Goal: Information Seeking & Learning: Compare options

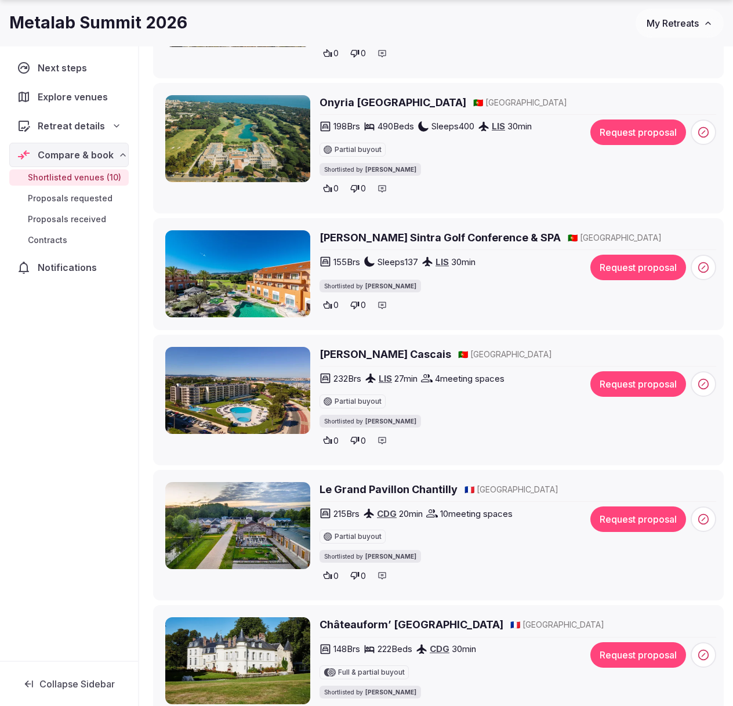
scroll to position [886, 0]
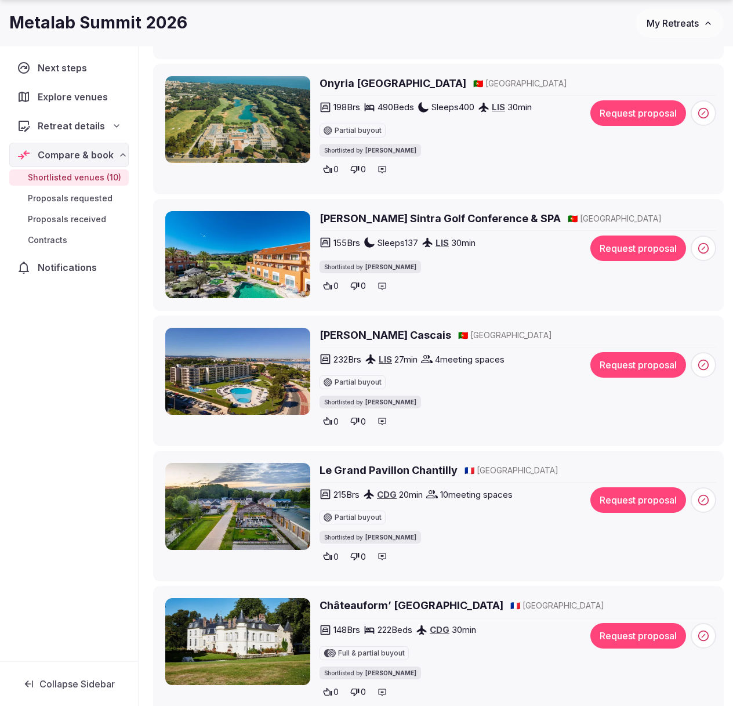
click at [354, 467] on h2 "Le Grand Pavillon Chantilly" at bounding box center [389, 470] width 138 height 15
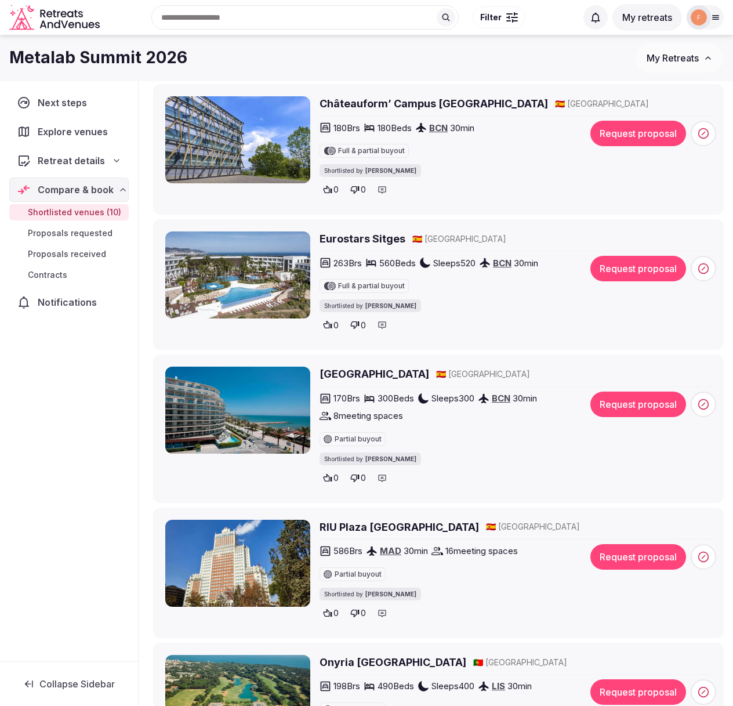
scroll to position [277, 0]
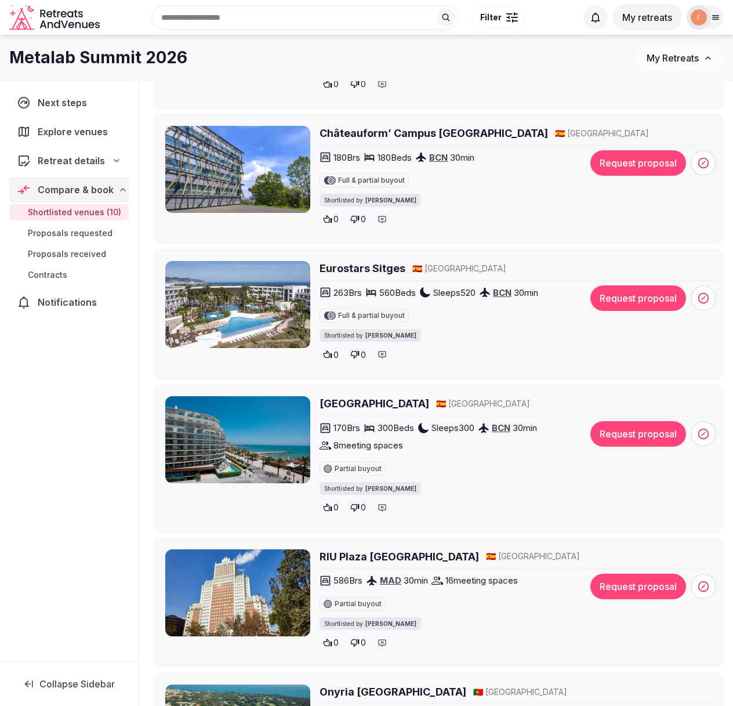
click at [348, 400] on h2 "[GEOGRAPHIC_DATA]" at bounding box center [375, 403] width 110 height 15
click at [365, 270] on h2 "Eurostars Sitges" at bounding box center [363, 268] width 86 height 15
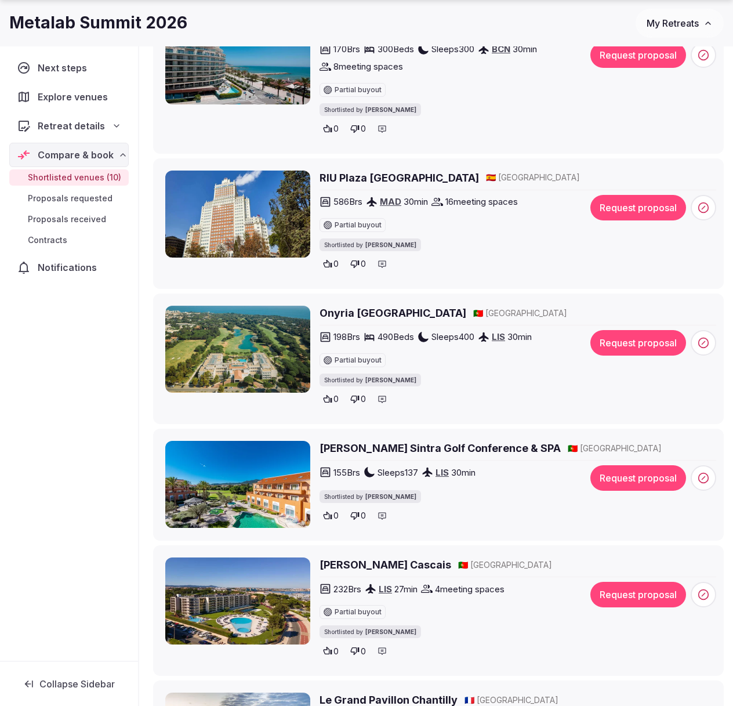
scroll to position [670, 0]
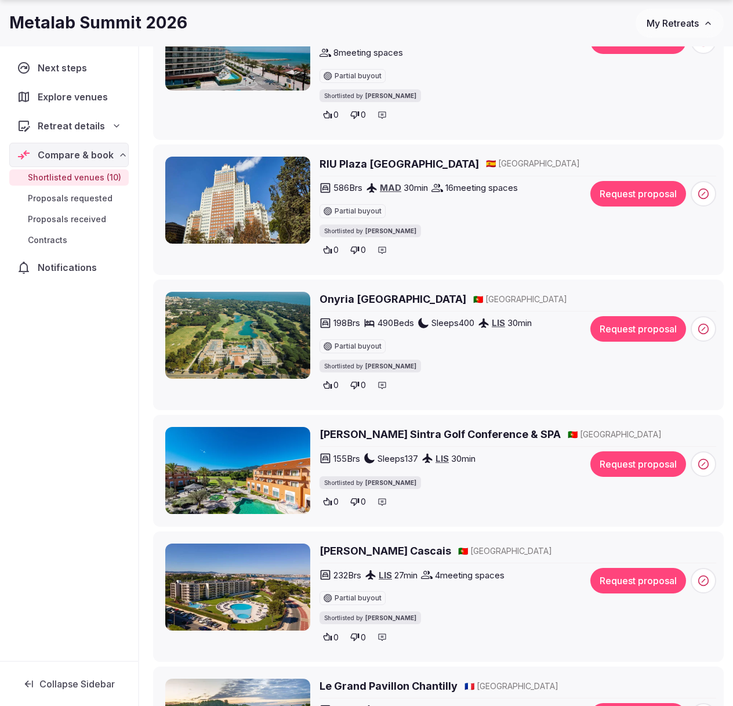
click at [353, 301] on h2 "Onyria Quinta da Marinha Hotel" at bounding box center [393, 299] width 147 height 15
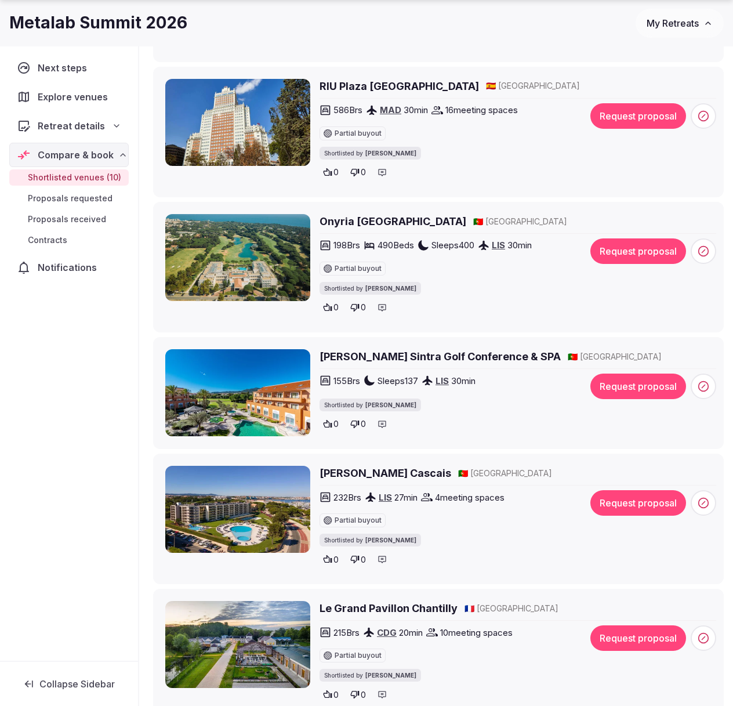
scroll to position [753, 0]
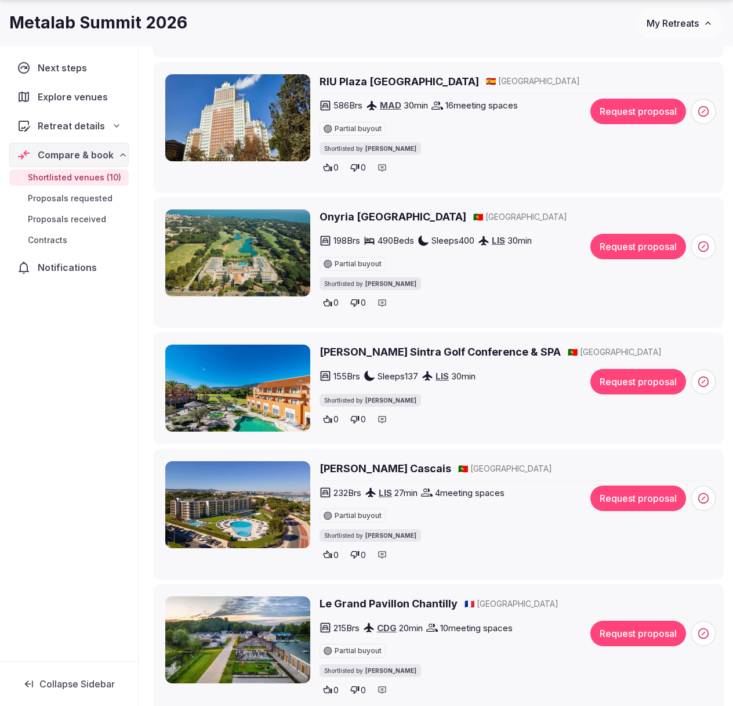
click at [378, 346] on h2 "Pestana Sintra Golf Conference & SPA" at bounding box center [440, 352] width 241 height 15
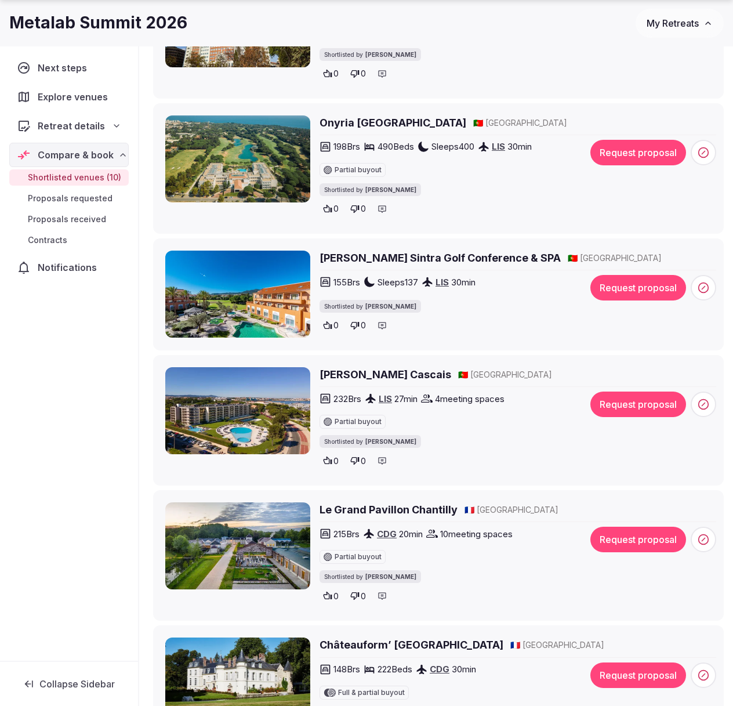
scroll to position [858, 0]
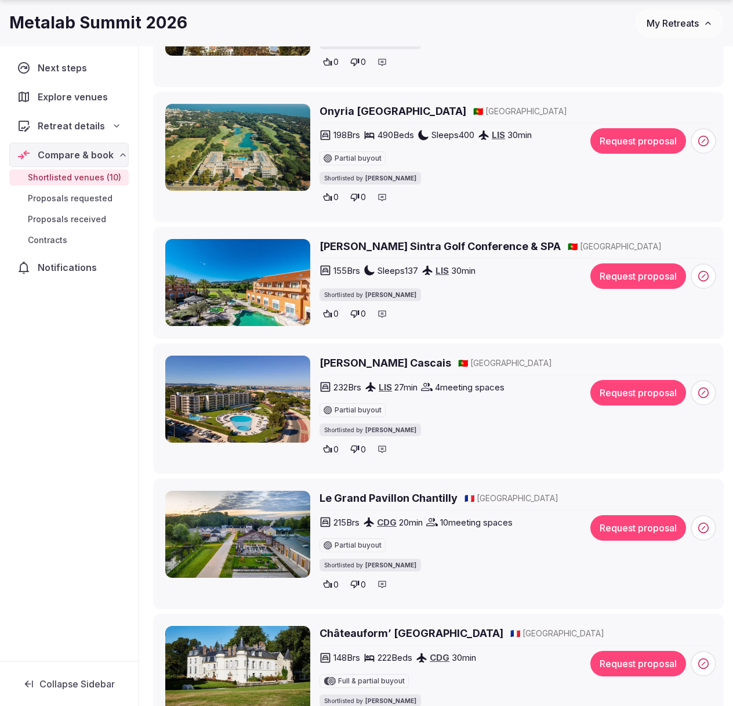
click at [347, 363] on h2 "Vila Gale Cascais" at bounding box center [386, 363] width 132 height 15
click at [358, 447] on icon at bounding box center [355, 450] width 9 height 8
click at [357, 312] on icon at bounding box center [354, 313] width 9 height 9
click at [363, 114] on h2 "Onyria Quinta da Marinha Hotel" at bounding box center [393, 111] width 147 height 15
click at [356, 197] on icon at bounding box center [355, 198] width 9 height 8
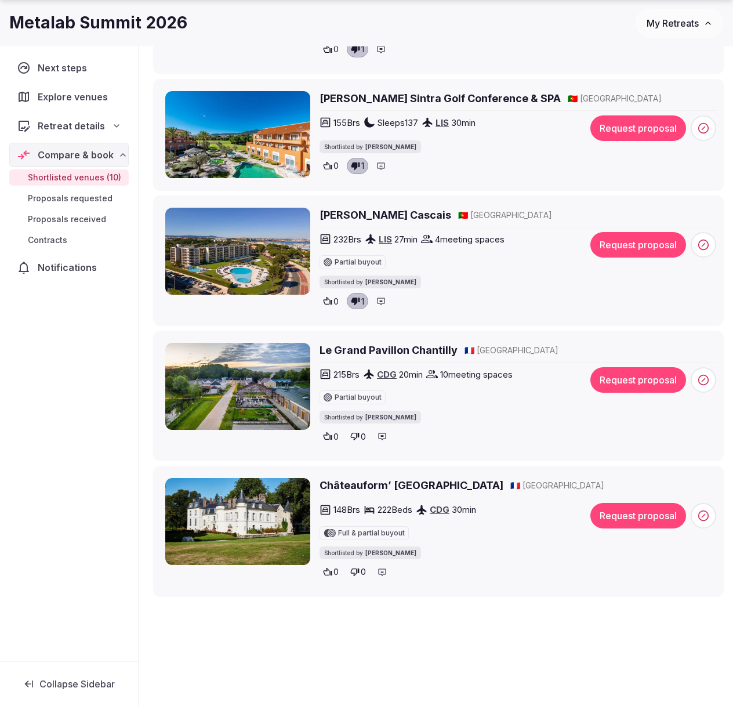
scroll to position [1015, 0]
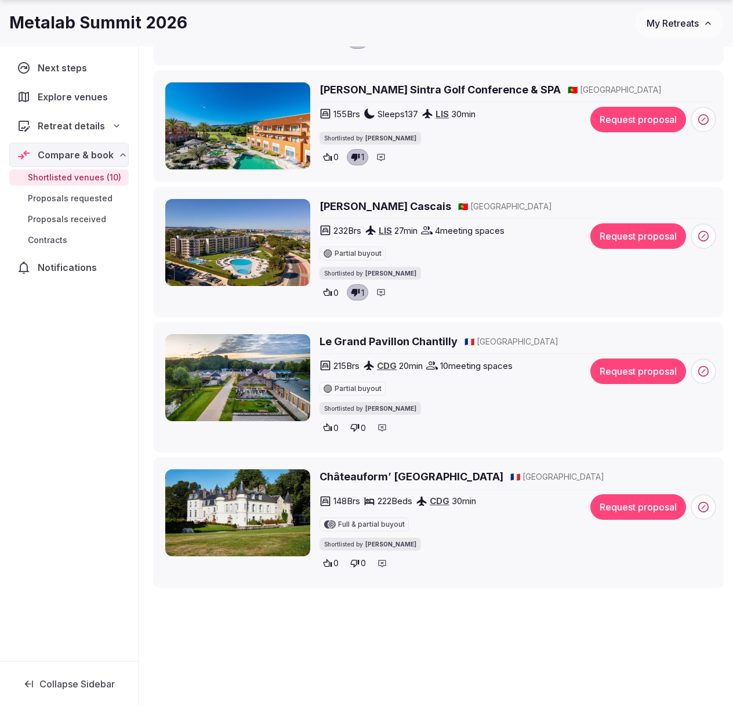
click at [334, 427] on span "0" at bounding box center [336, 428] width 5 height 12
click at [335, 561] on span "0" at bounding box center [336, 564] width 5 height 12
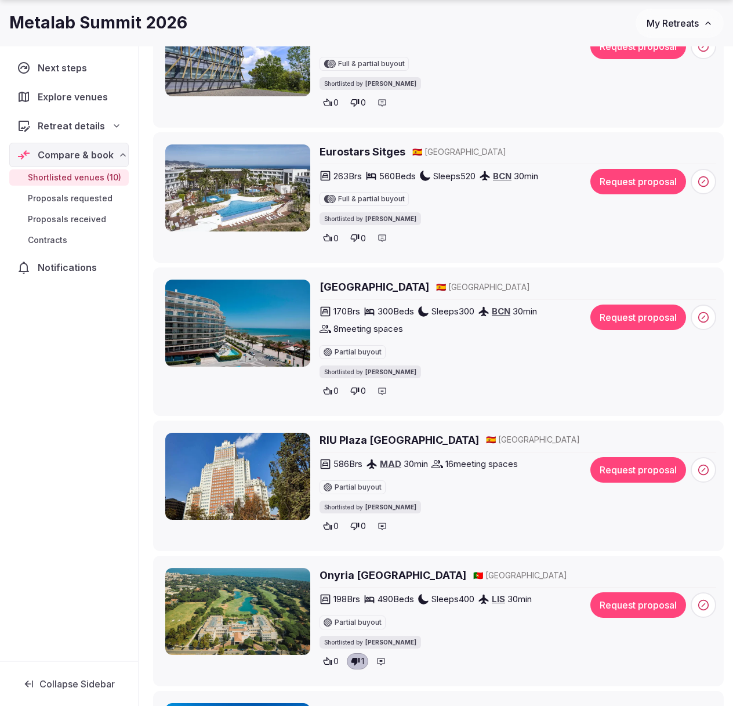
scroll to position [410, 0]
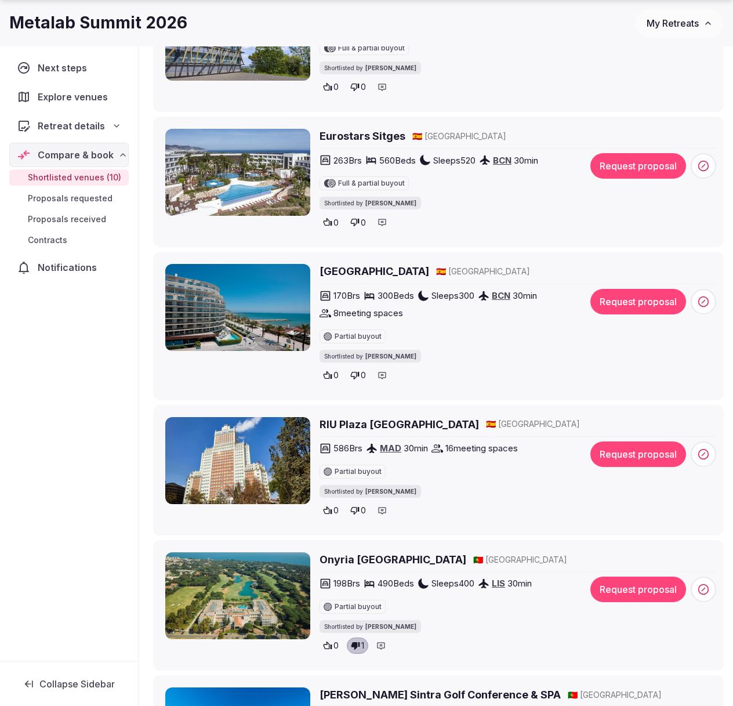
click at [366, 422] on h2 "RIU Plaza España" at bounding box center [400, 424] width 160 height 15
click at [370, 268] on h2 "Hotel Calipolis" at bounding box center [375, 271] width 110 height 15
click at [368, 137] on h2 "Eurostars Sitges" at bounding box center [363, 136] width 86 height 15
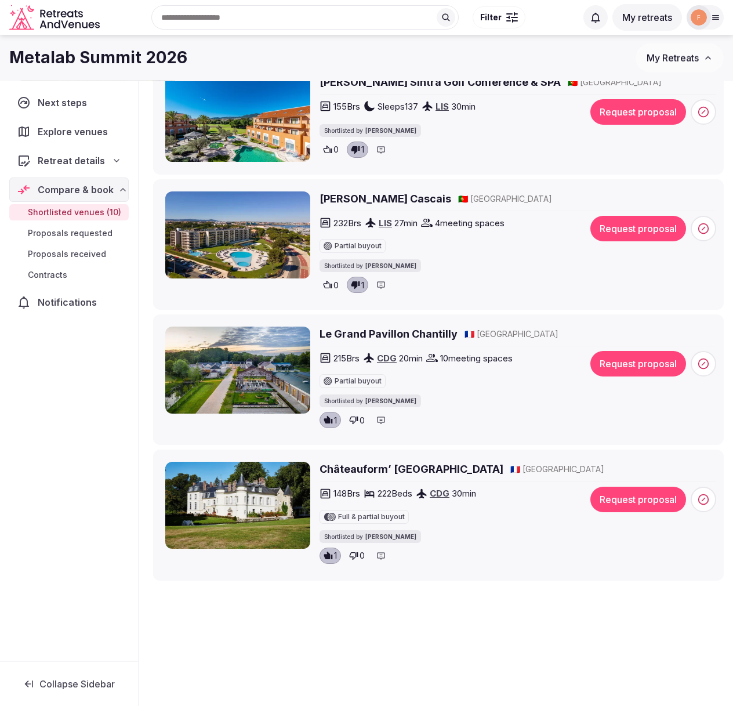
scroll to position [954, 0]
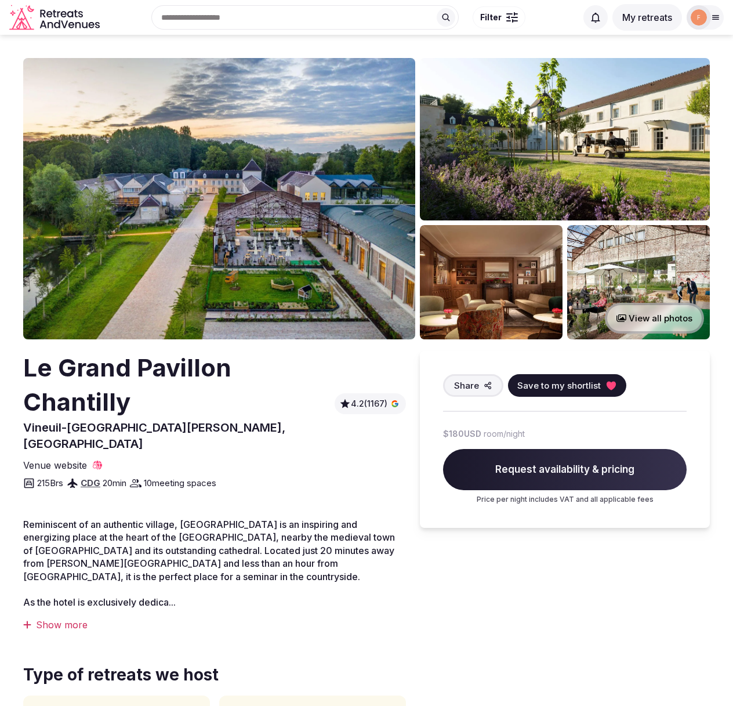
click at [237, 269] on img at bounding box center [219, 198] width 392 height 281
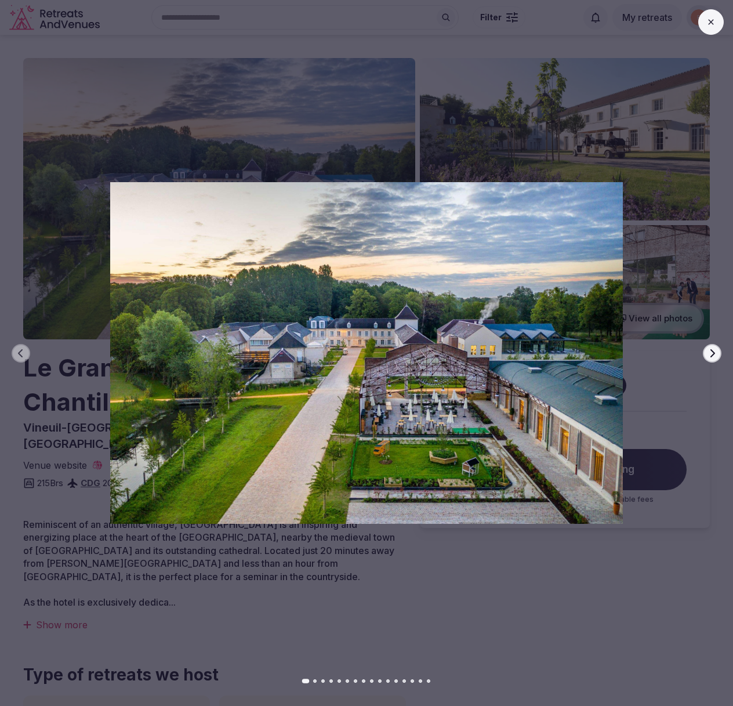
click at [714, 356] on icon "button" at bounding box center [712, 353] width 9 height 9
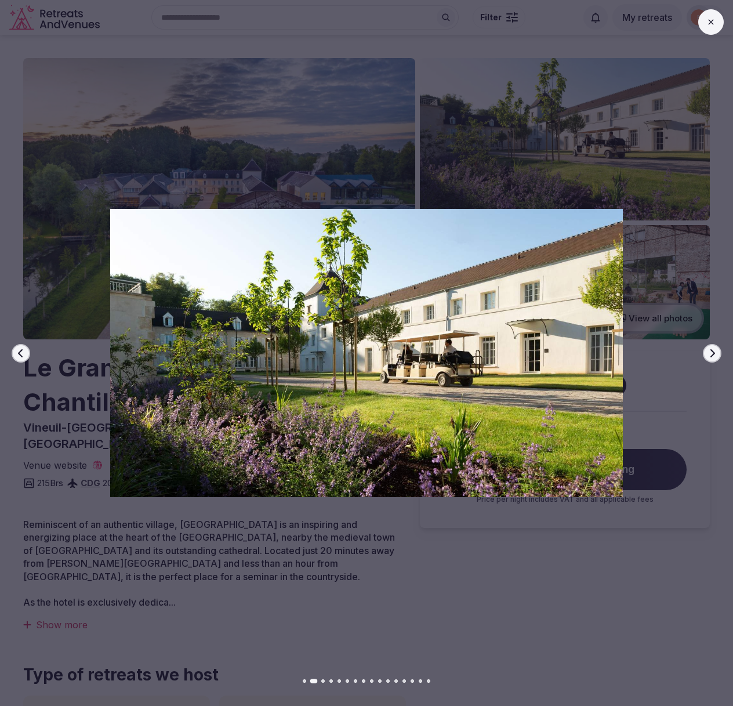
click at [714, 356] on icon "button" at bounding box center [712, 353] width 9 height 9
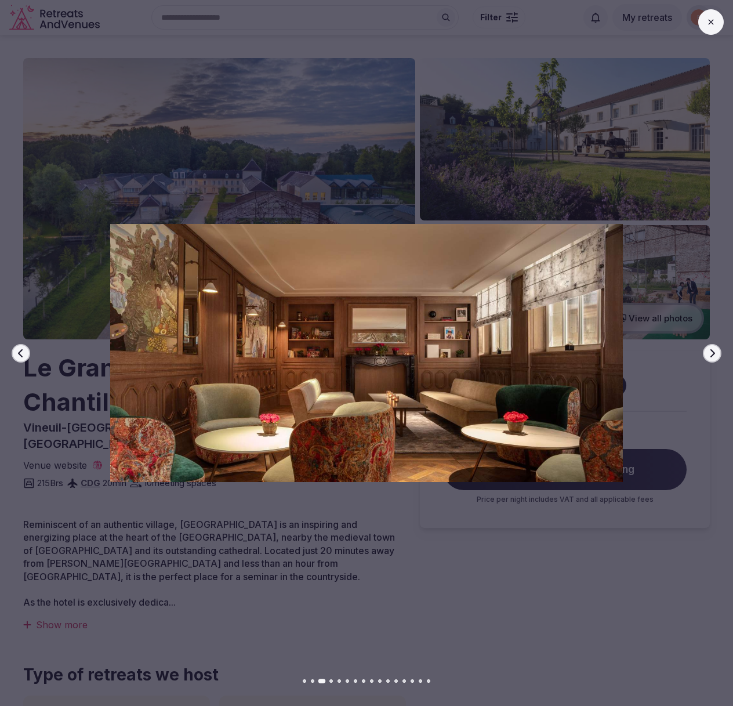
click at [714, 356] on icon "button" at bounding box center [712, 353] width 9 height 9
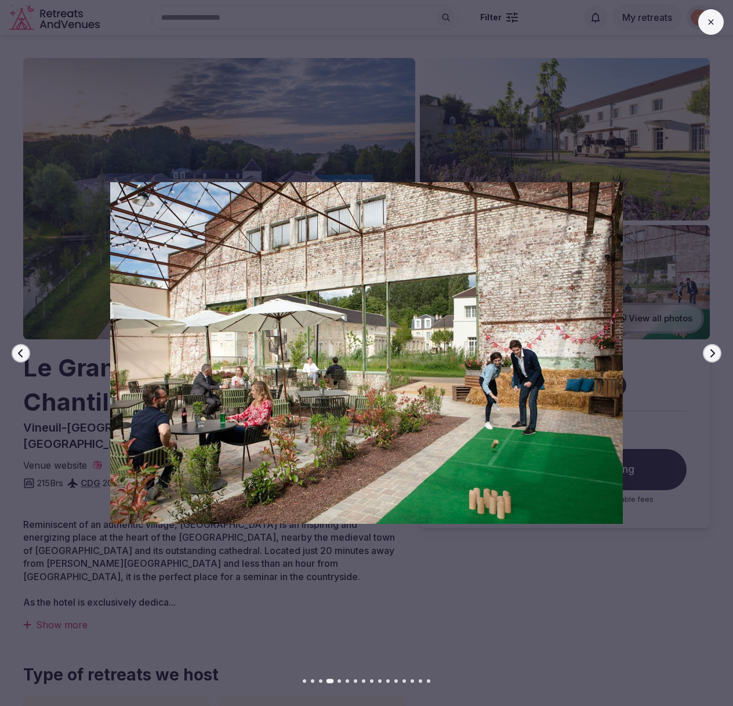
click at [714, 356] on icon "button" at bounding box center [712, 353] width 9 height 9
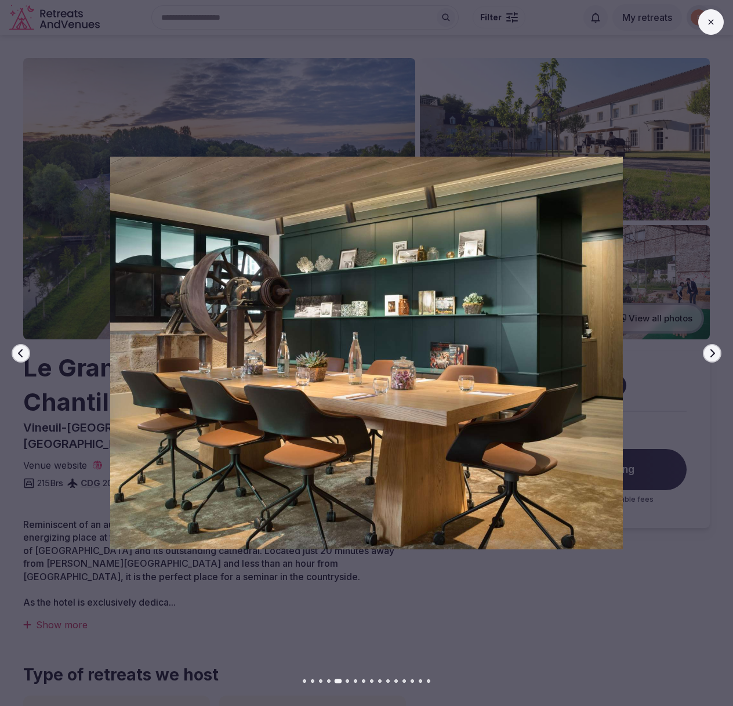
click at [714, 356] on icon "button" at bounding box center [712, 353] width 9 height 9
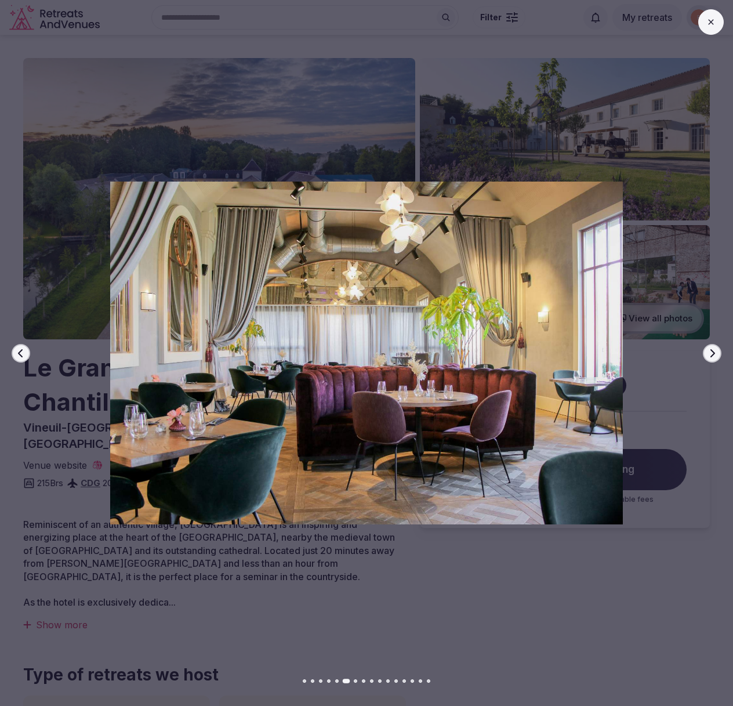
click at [714, 356] on icon "button" at bounding box center [712, 353] width 9 height 9
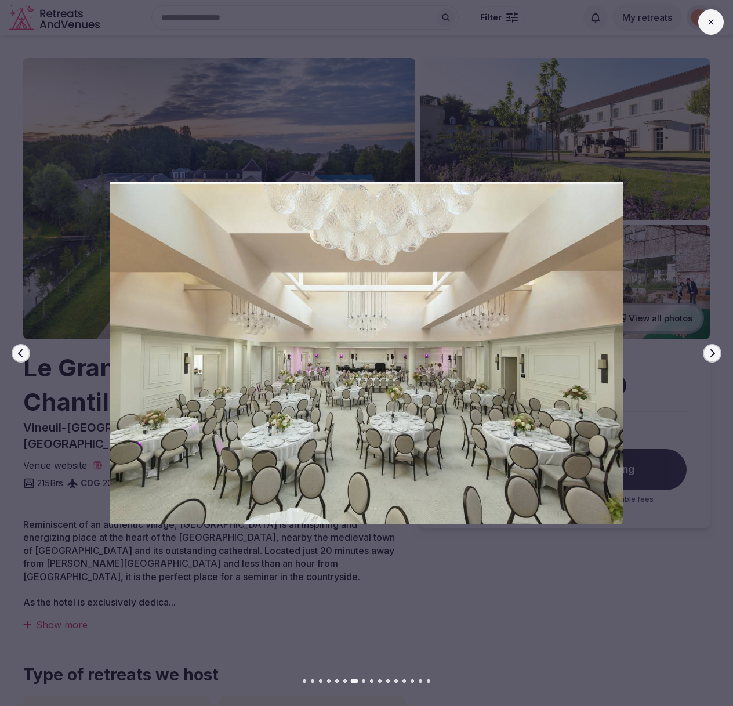
click at [714, 356] on icon "button" at bounding box center [712, 353] width 9 height 9
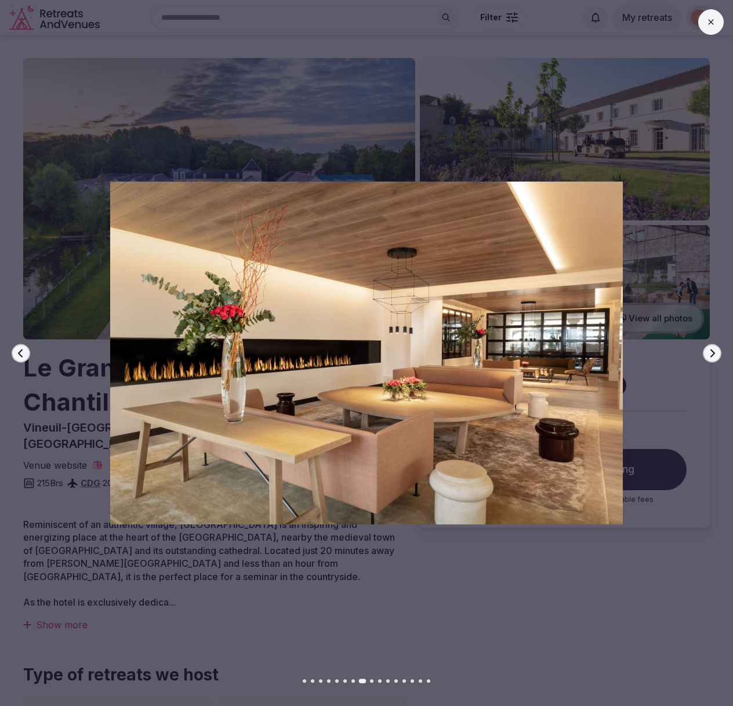
click at [714, 356] on icon "button" at bounding box center [712, 353] width 9 height 9
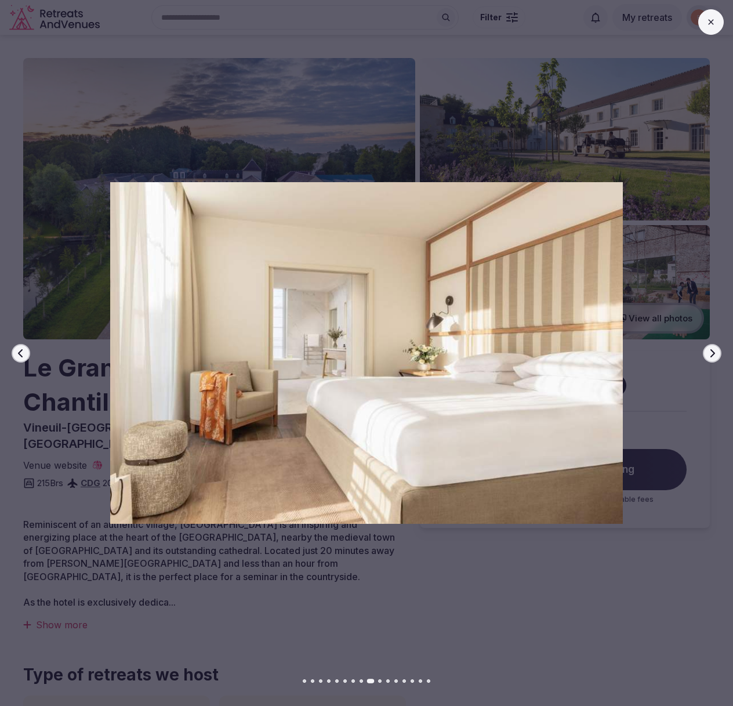
click at [714, 356] on icon "button" at bounding box center [712, 353] width 9 height 9
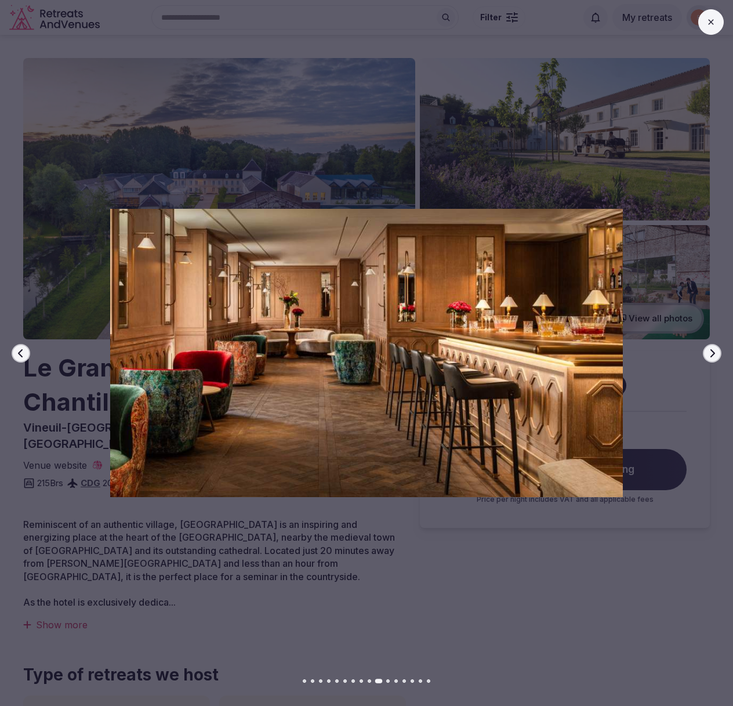
click at [714, 356] on icon "button" at bounding box center [712, 353] width 9 height 9
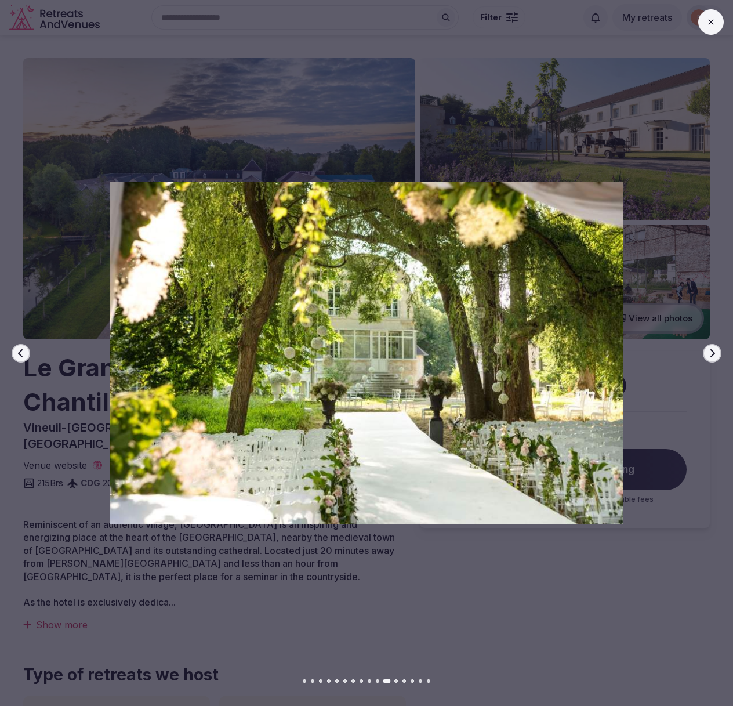
click at [714, 356] on icon "button" at bounding box center [712, 353] width 9 height 9
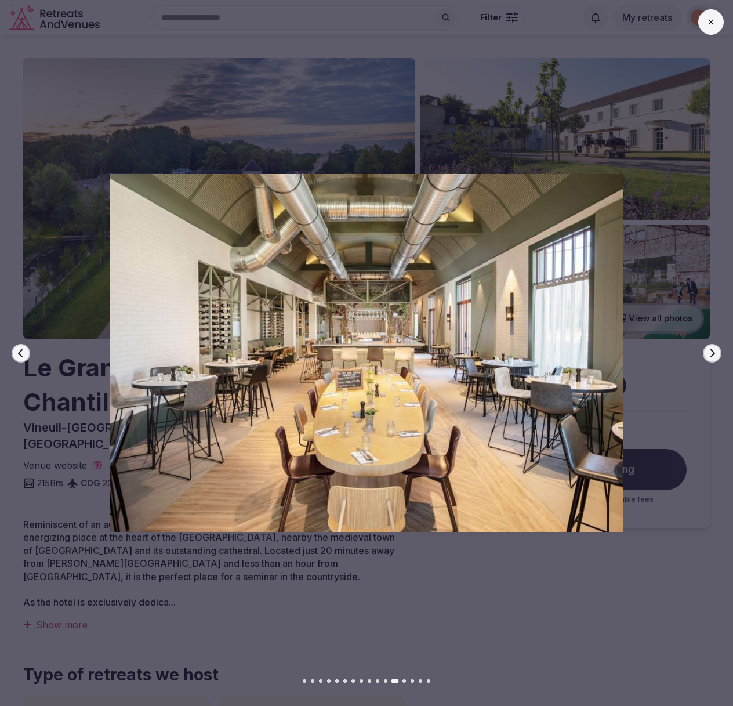
click at [714, 356] on icon "button" at bounding box center [712, 353] width 9 height 9
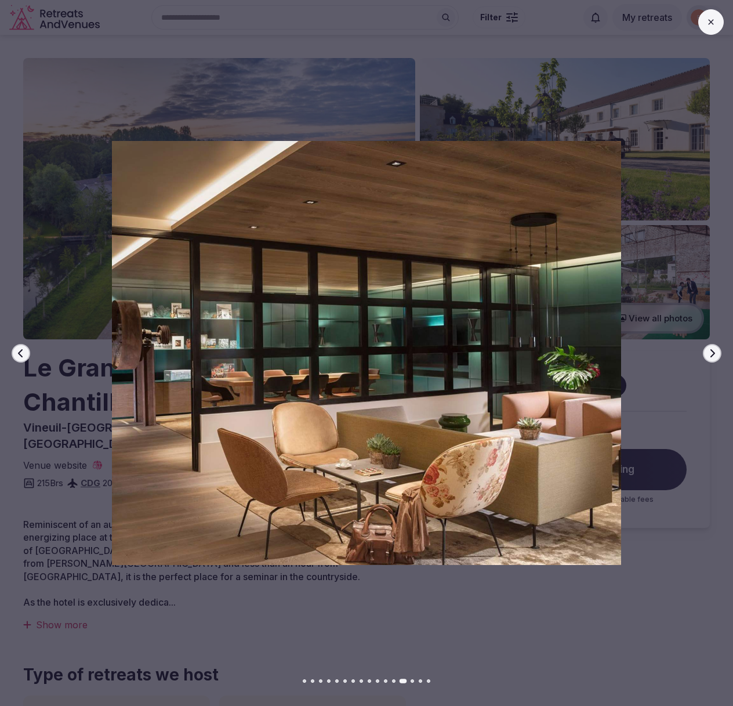
click at [714, 356] on icon "button" at bounding box center [712, 353] width 9 height 9
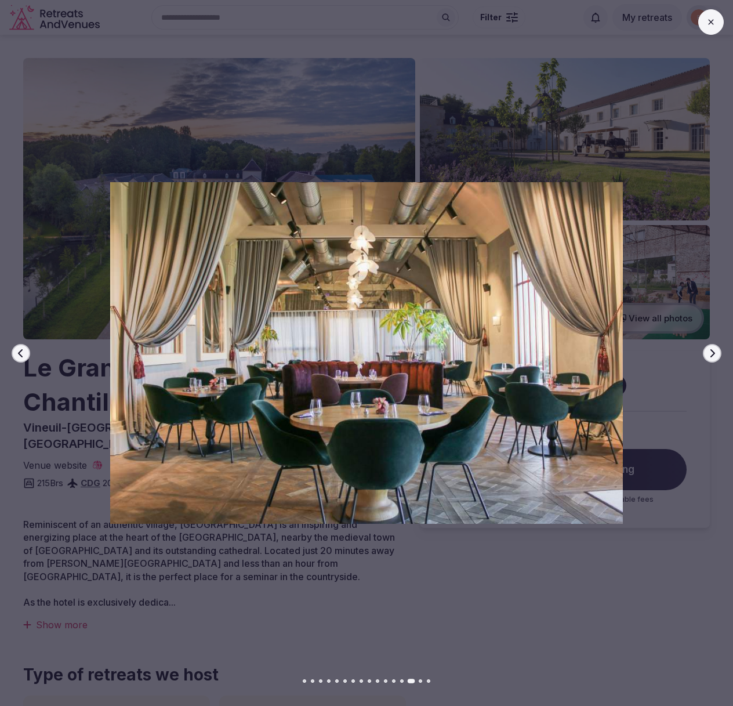
click at [714, 356] on icon "button" at bounding box center [712, 353] width 9 height 9
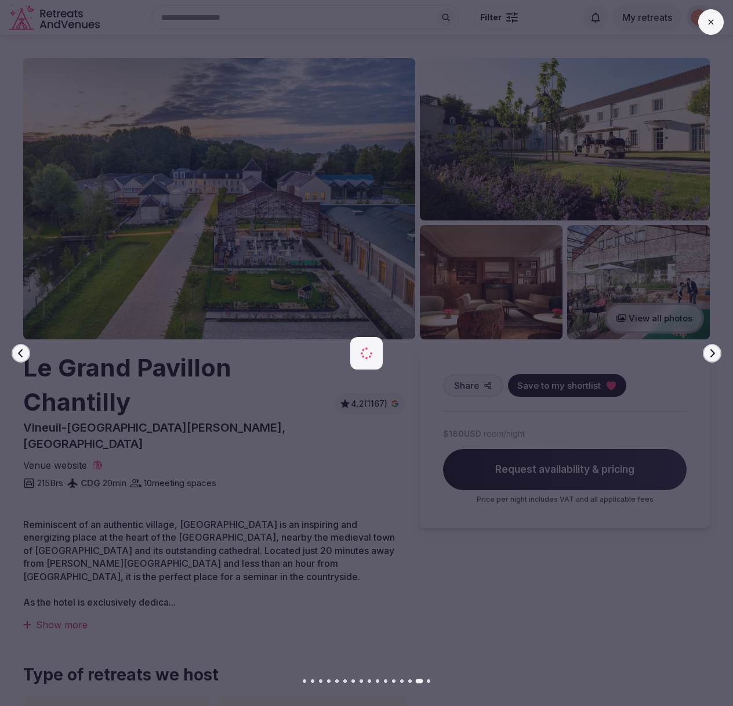
click at [714, 356] on icon "button" at bounding box center [712, 353] width 9 height 9
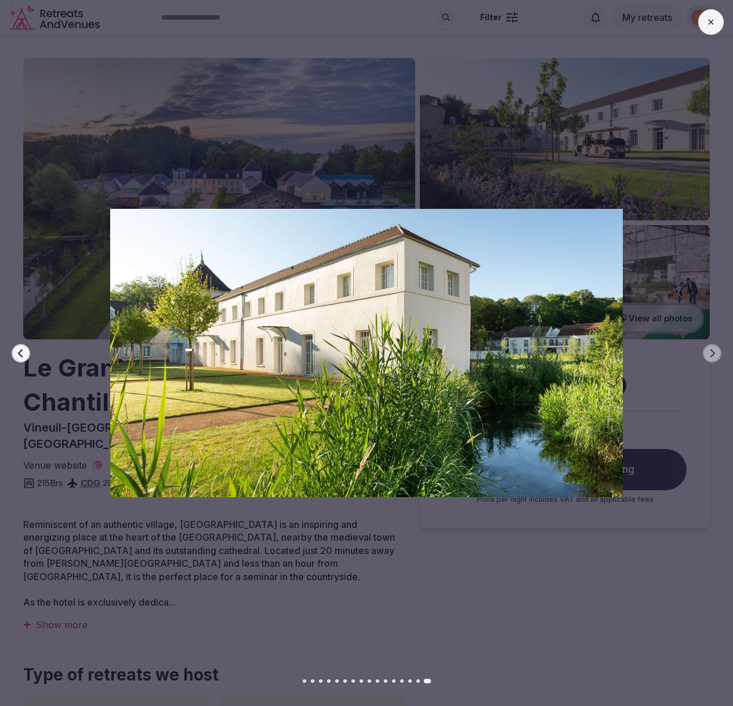
click at [679, 337] on div at bounding box center [362, 353] width 743 height 424
click at [710, 27] on button at bounding box center [712, 22] width 26 height 26
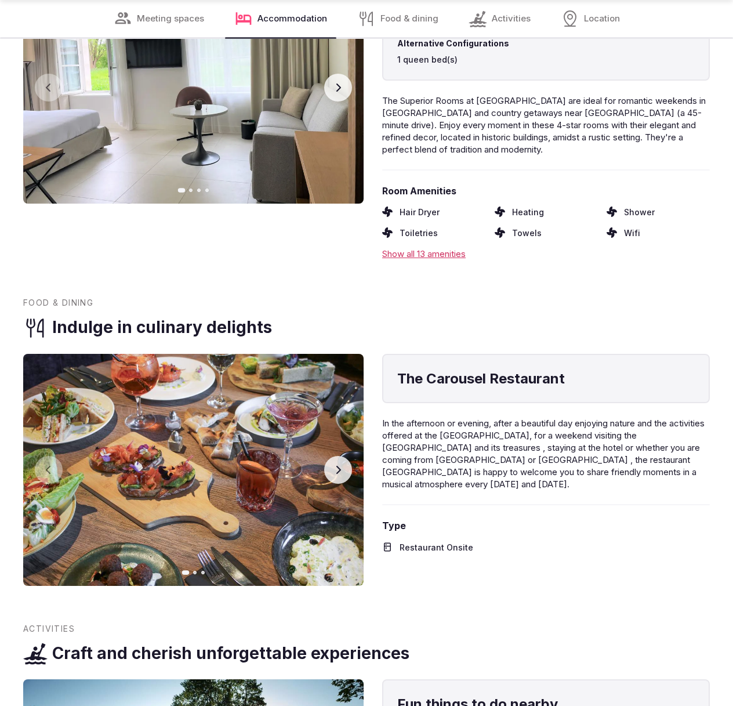
scroll to position [1976, 0]
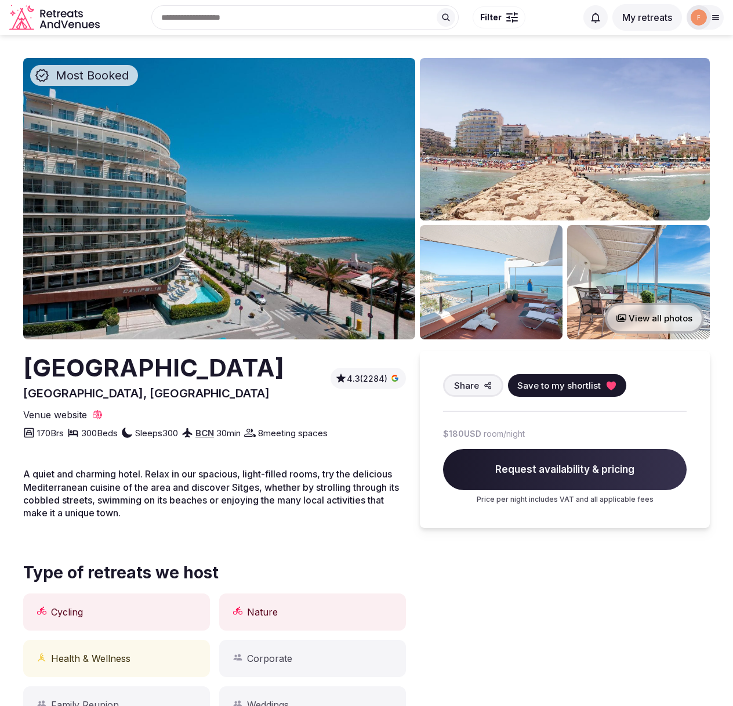
click at [212, 228] on img at bounding box center [219, 198] width 392 height 281
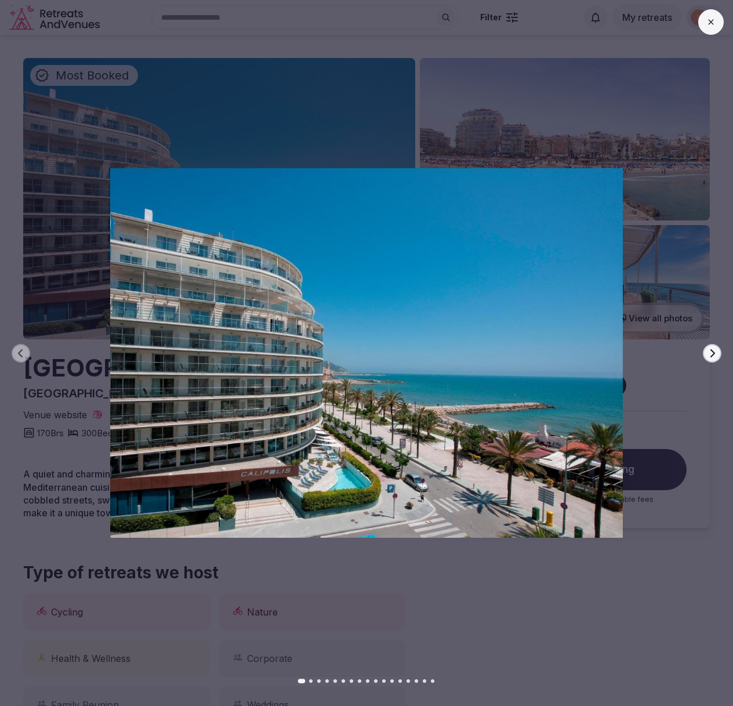
click at [716, 354] on icon "button" at bounding box center [712, 353] width 9 height 9
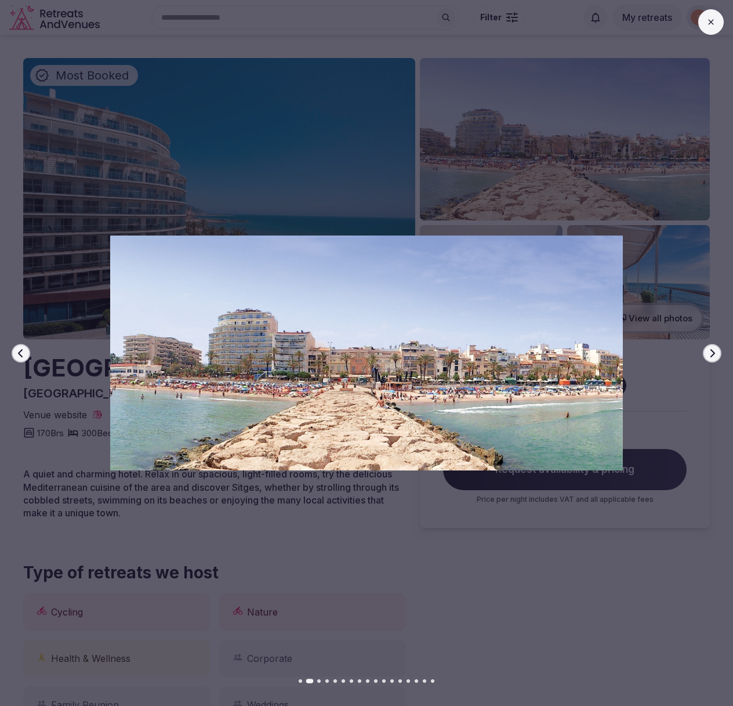
click at [716, 354] on icon "button" at bounding box center [712, 353] width 9 height 9
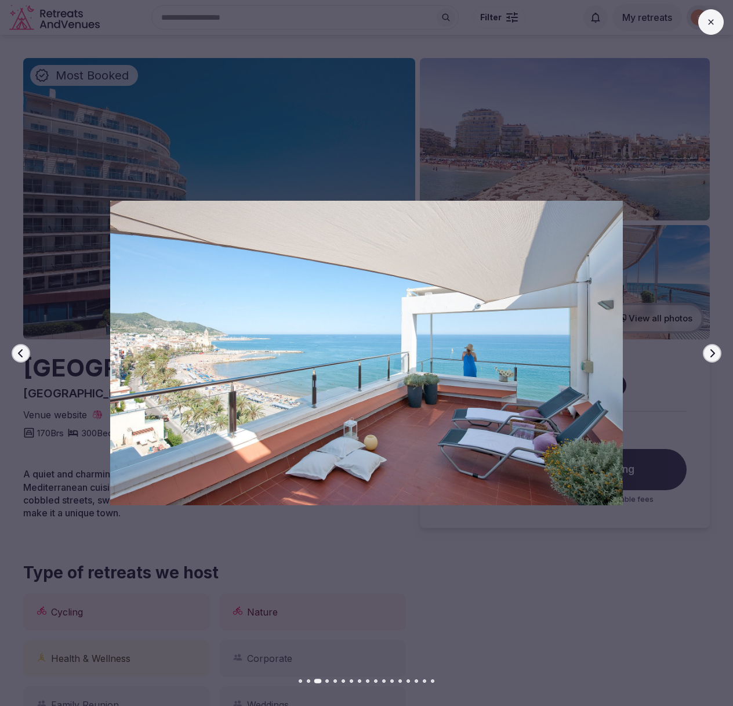
click at [716, 354] on icon "button" at bounding box center [712, 353] width 9 height 9
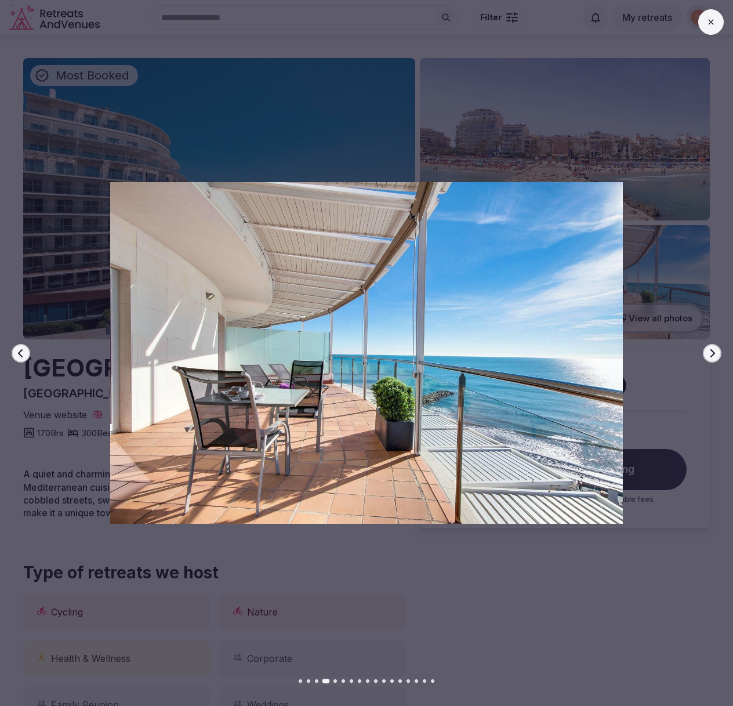
click at [716, 354] on icon "button" at bounding box center [712, 353] width 9 height 9
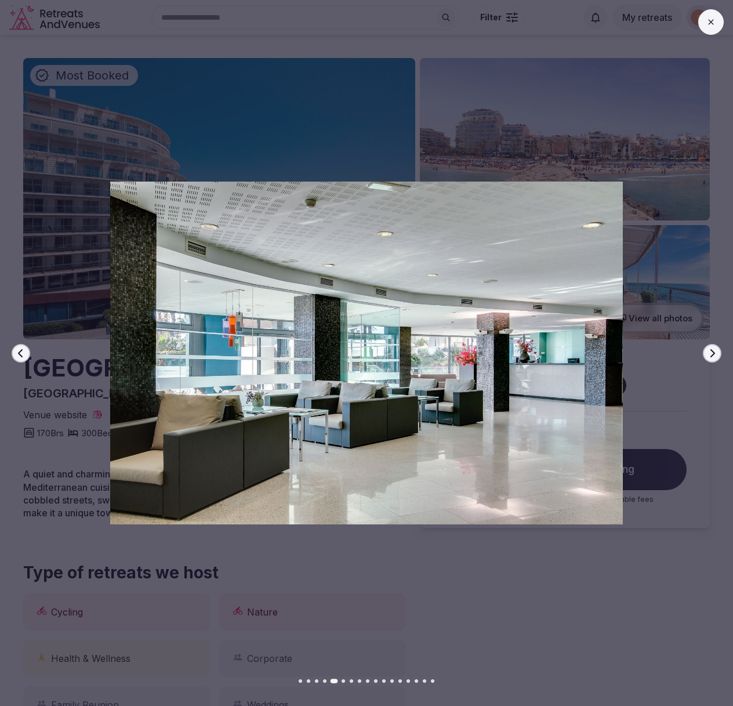
click at [716, 354] on icon "button" at bounding box center [712, 353] width 9 height 9
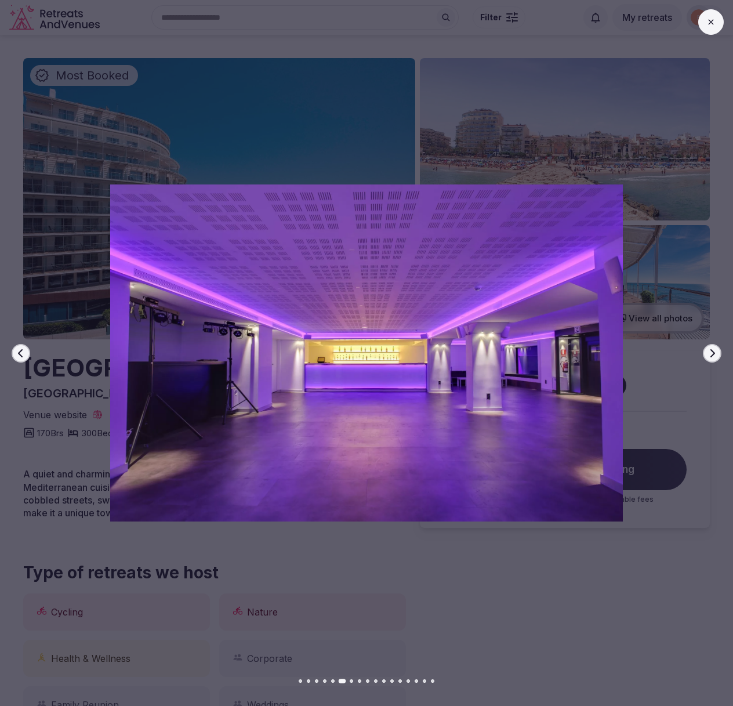
click at [716, 354] on icon "button" at bounding box center [712, 353] width 9 height 9
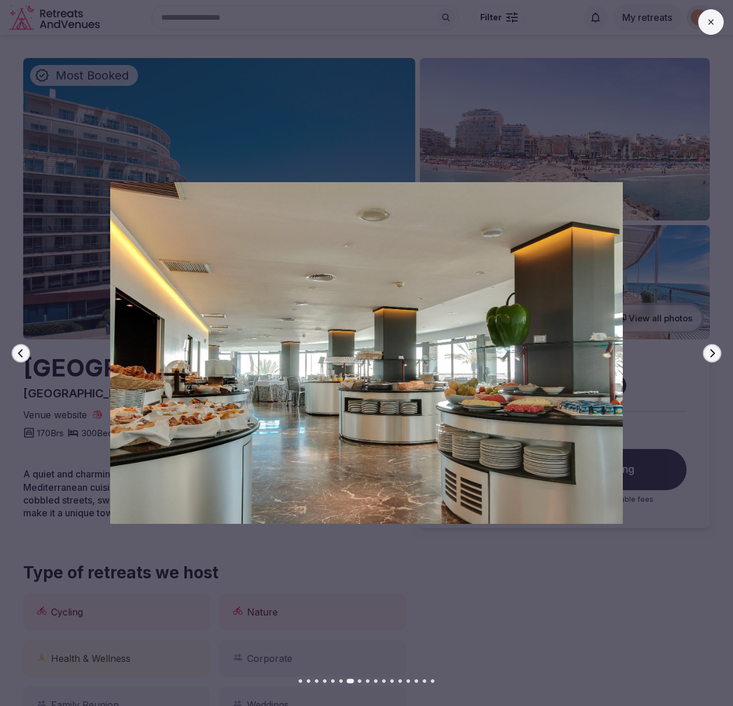
click at [716, 354] on icon "button" at bounding box center [712, 353] width 9 height 9
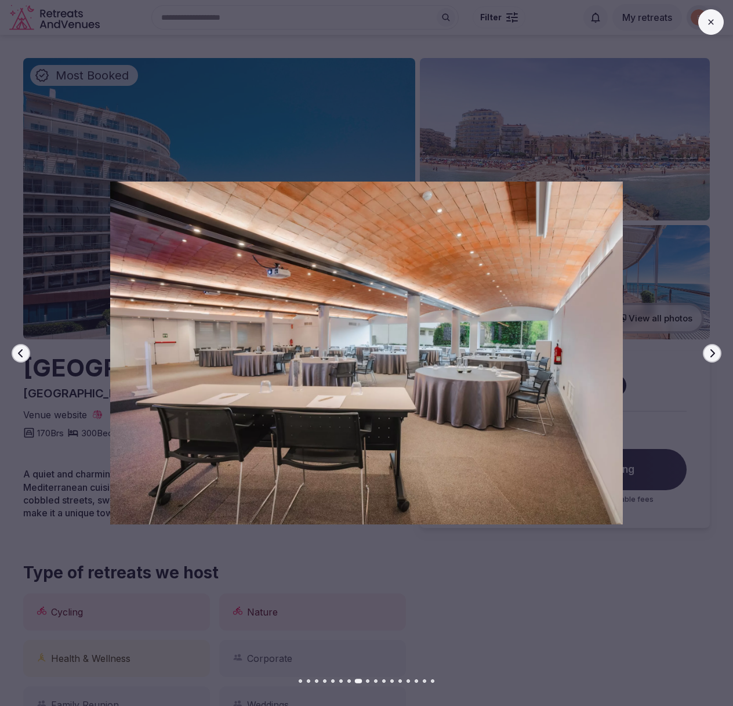
click at [715, 354] on icon "button" at bounding box center [712, 353] width 9 height 9
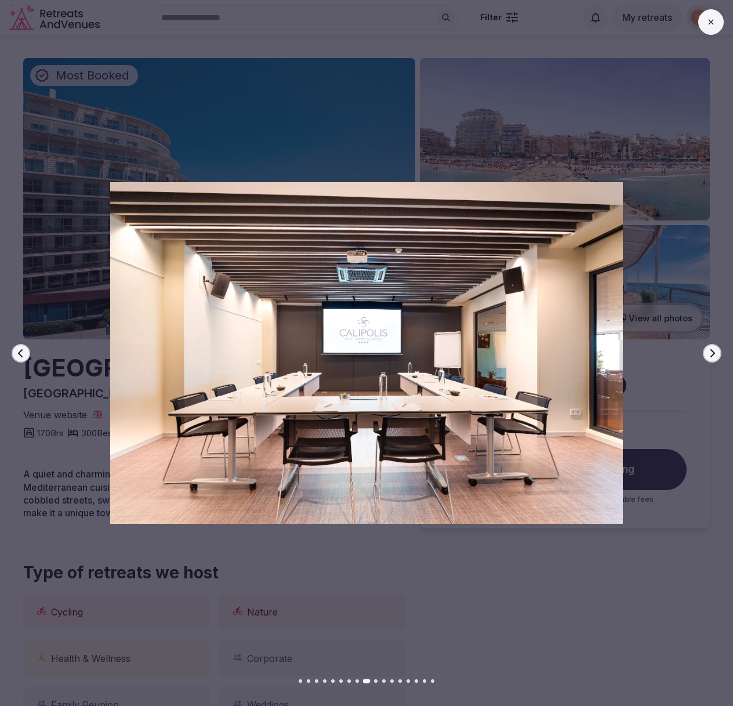
click at [715, 354] on icon "button" at bounding box center [712, 353] width 9 height 9
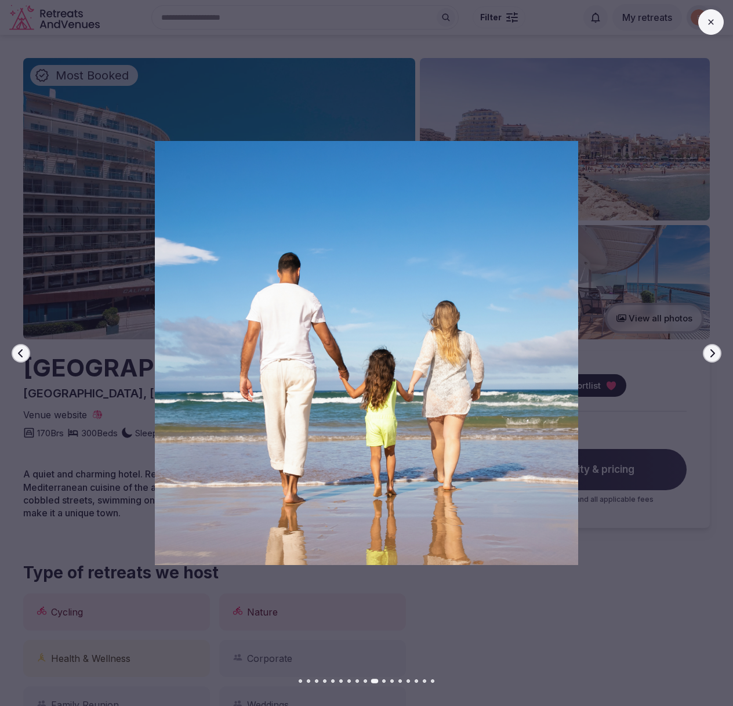
click at [715, 354] on icon "button" at bounding box center [712, 353] width 9 height 9
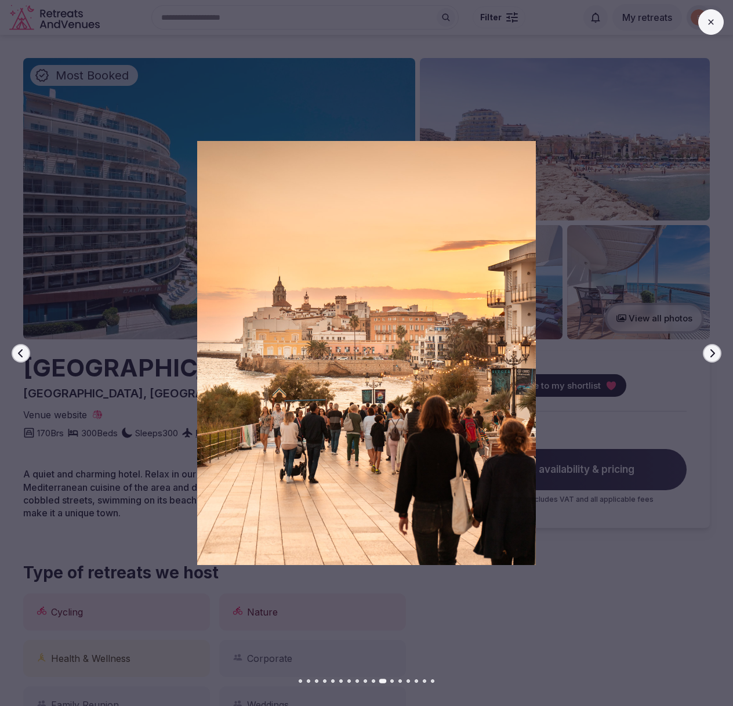
click at [715, 354] on icon "button" at bounding box center [712, 353] width 9 height 9
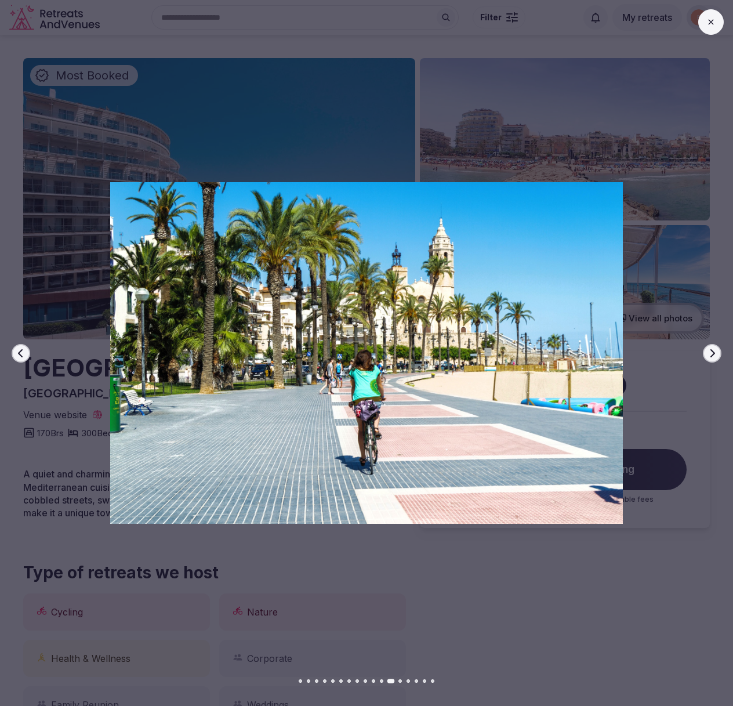
click at [715, 354] on icon "button" at bounding box center [712, 353] width 9 height 9
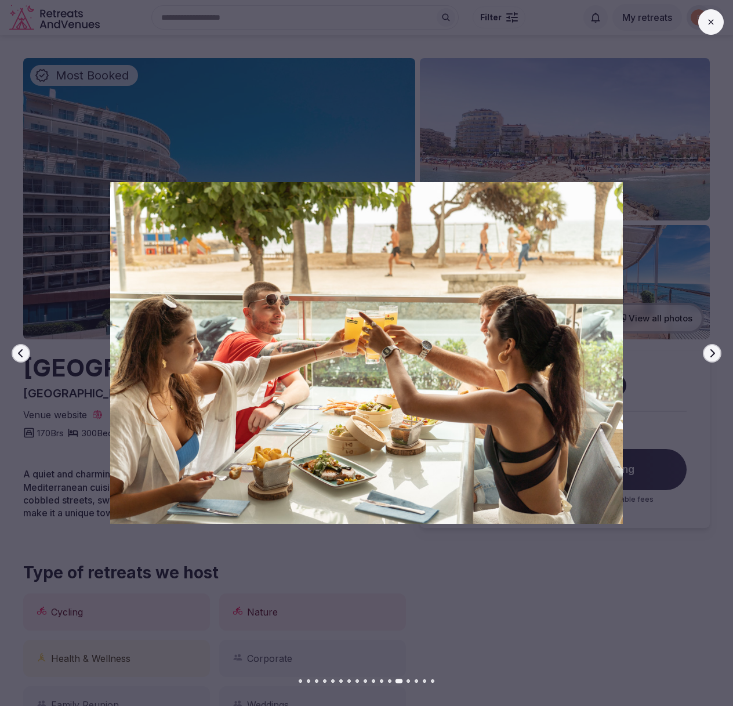
click at [715, 354] on icon "button" at bounding box center [712, 353] width 9 height 9
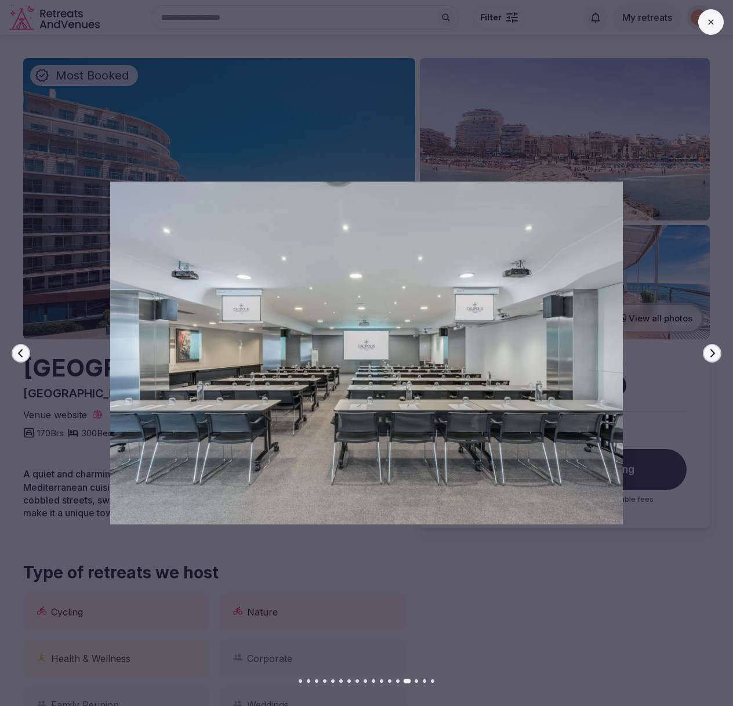
click at [715, 354] on icon "button" at bounding box center [712, 353] width 9 height 9
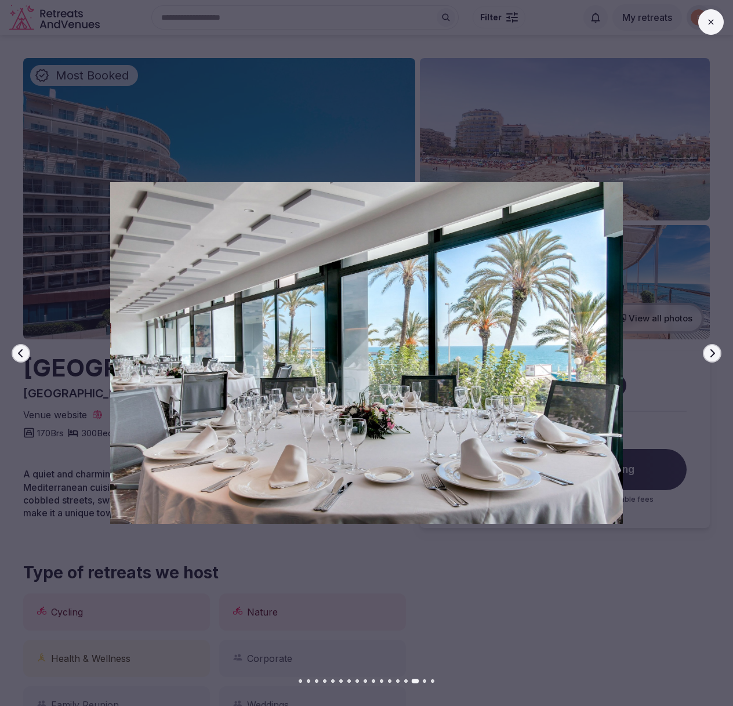
click at [715, 354] on icon "button" at bounding box center [712, 353] width 9 height 9
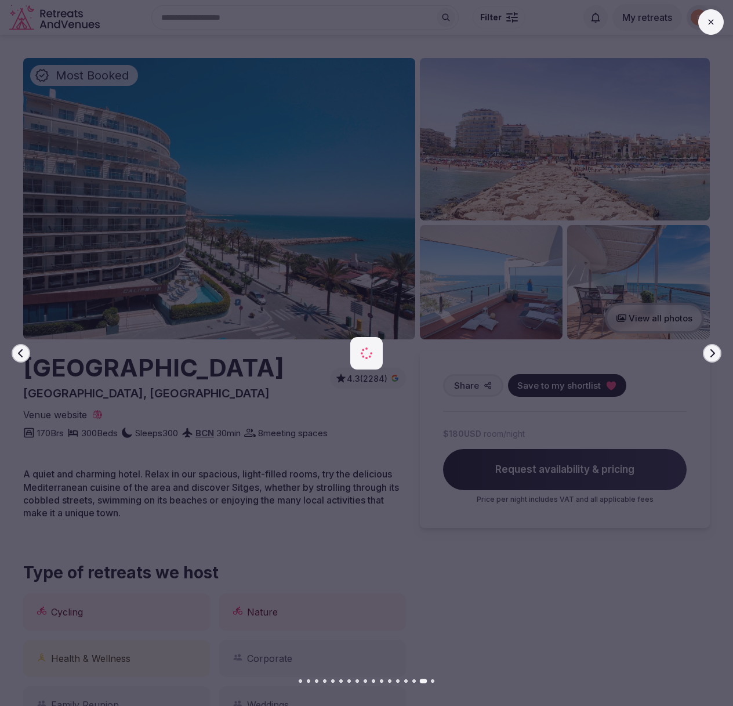
click at [715, 354] on icon "button" at bounding box center [712, 353] width 9 height 9
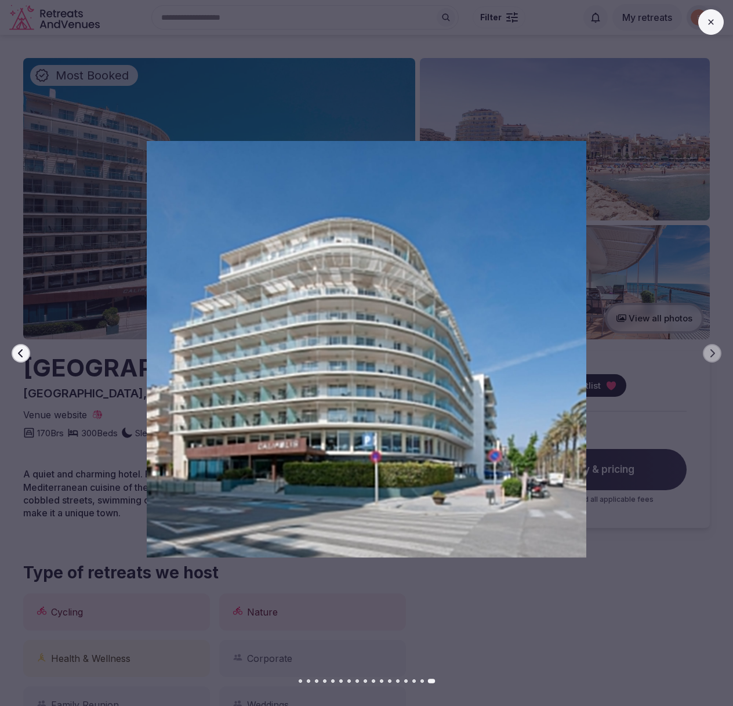
click at [685, 358] on div at bounding box center [362, 353] width 743 height 424
click at [710, 22] on icon at bounding box center [711, 21] width 9 height 9
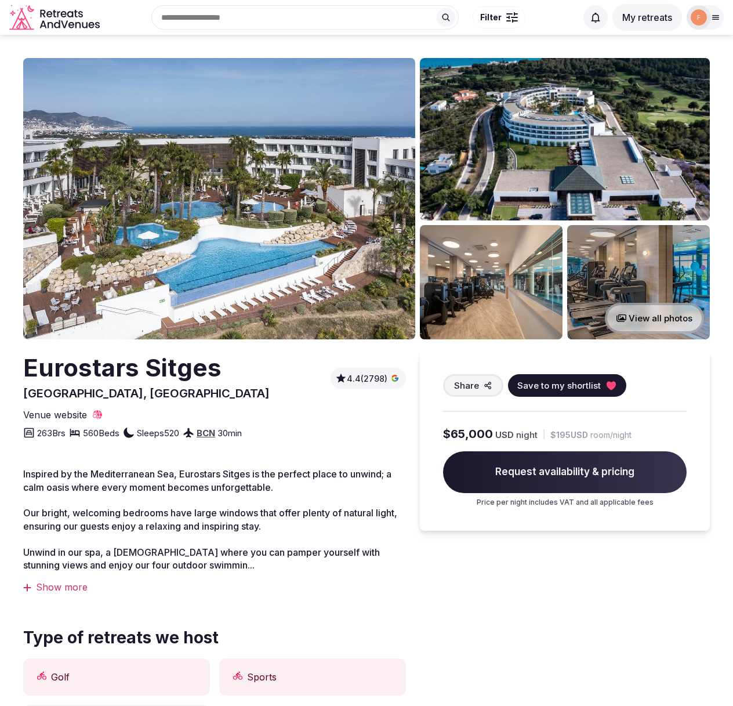
click at [267, 256] on img at bounding box center [219, 198] width 392 height 281
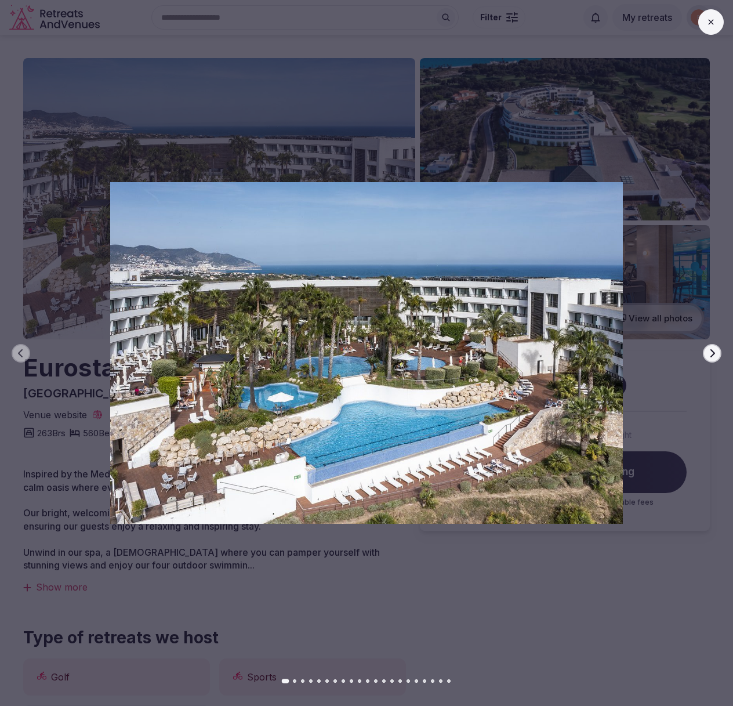
click at [709, 353] on icon "button" at bounding box center [712, 353] width 9 height 9
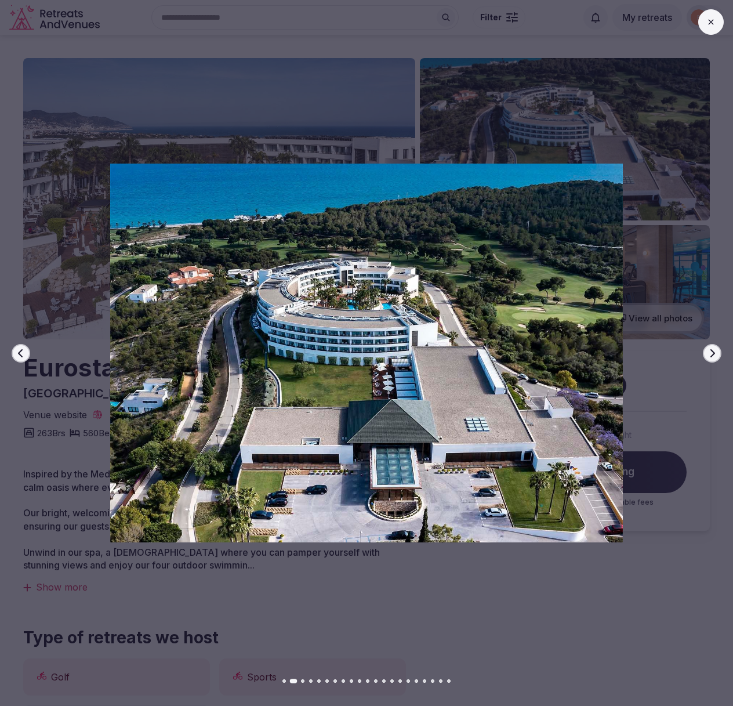
click at [709, 353] on icon "button" at bounding box center [712, 353] width 9 height 9
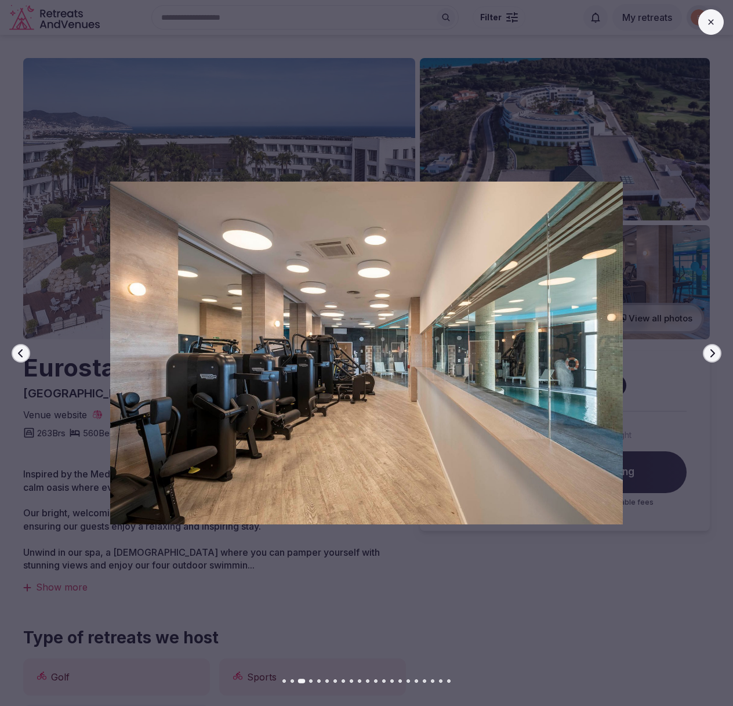
click at [709, 353] on icon "button" at bounding box center [712, 353] width 9 height 9
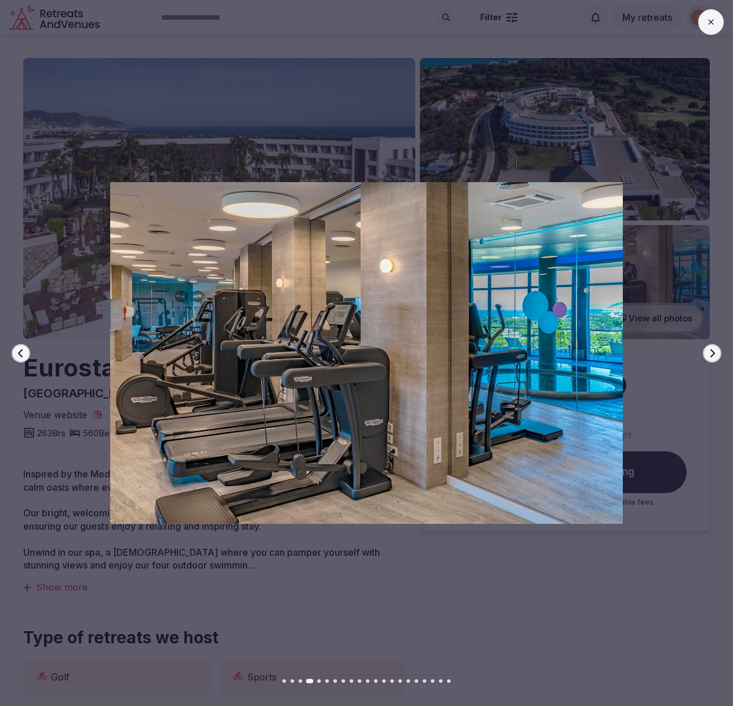
click at [709, 353] on icon "button" at bounding box center [712, 353] width 9 height 9
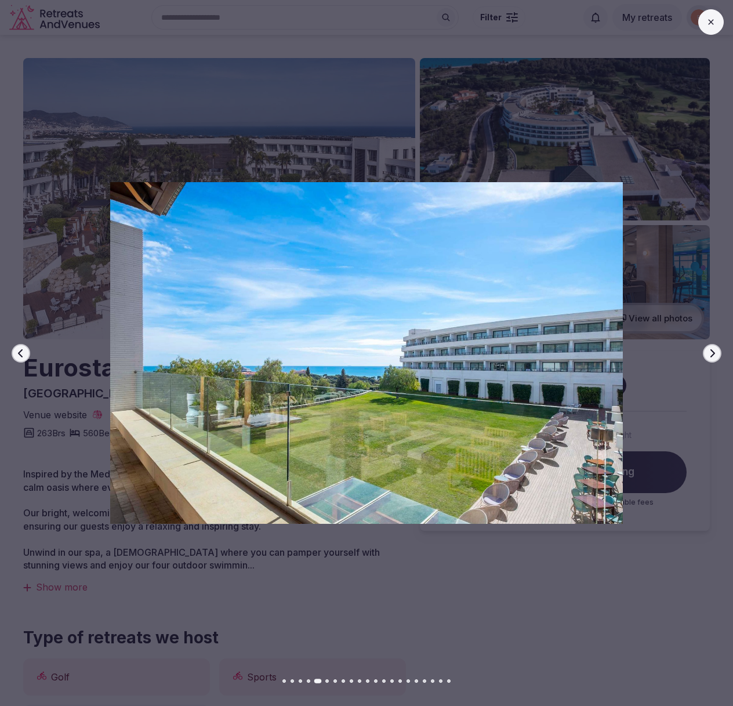
click at [709, 353] on icon "button" at bounding box center [712, 353] width 9 height 9
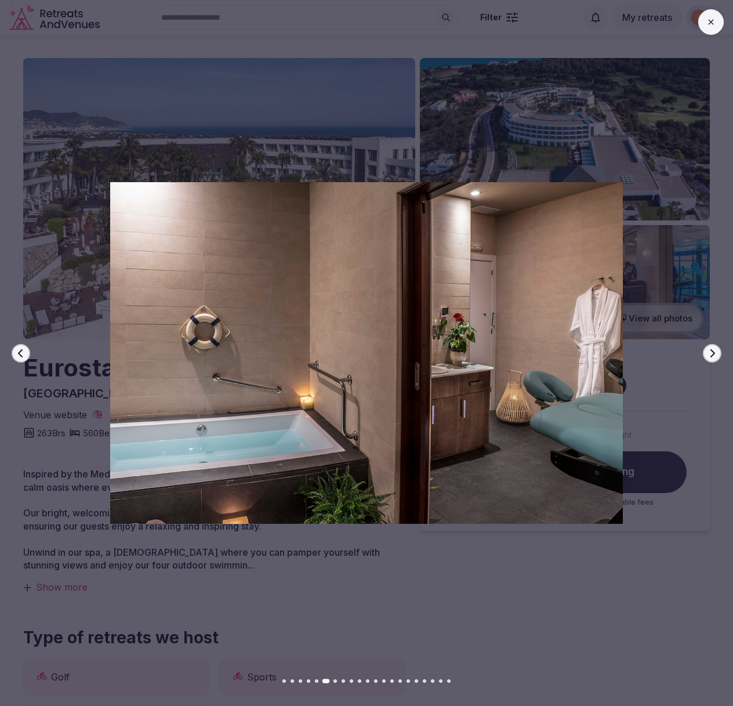
click at [709, 353] on icon "button" at bounding box center [712, 353] width 9 height 9
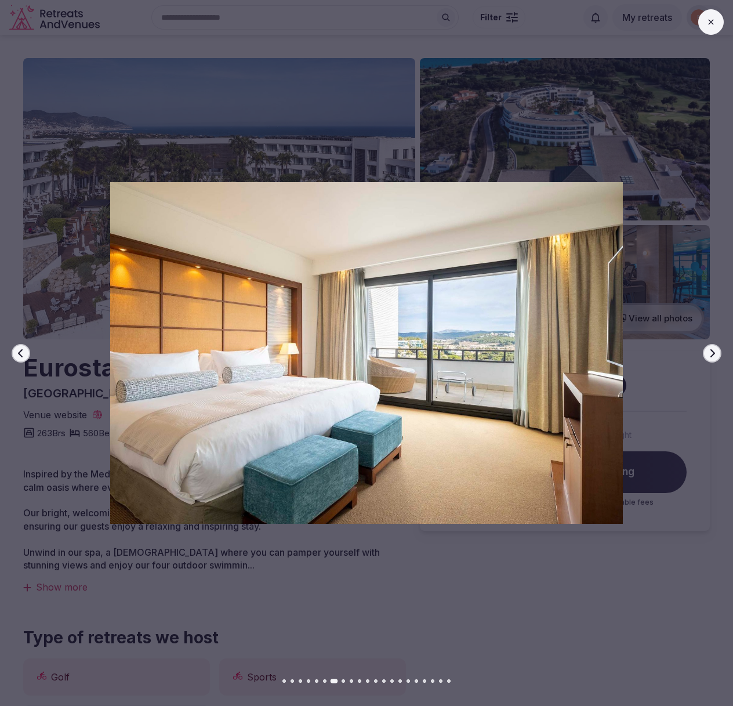
click at [709, 353] on icon "button" at bounding box center [712, 353] width 9 height 9
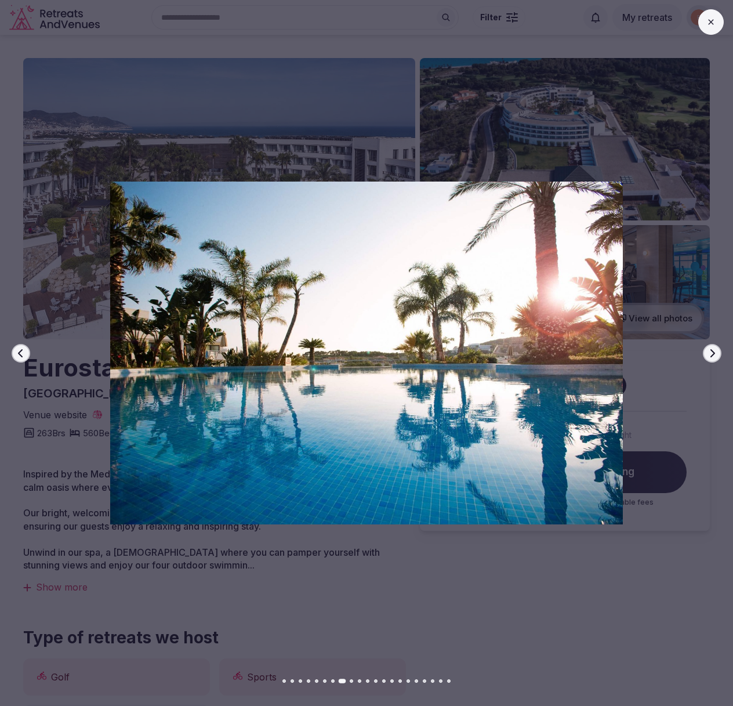
click at [709, 353] on icon "button" at bounding box center [712, 353] width 9 height 9
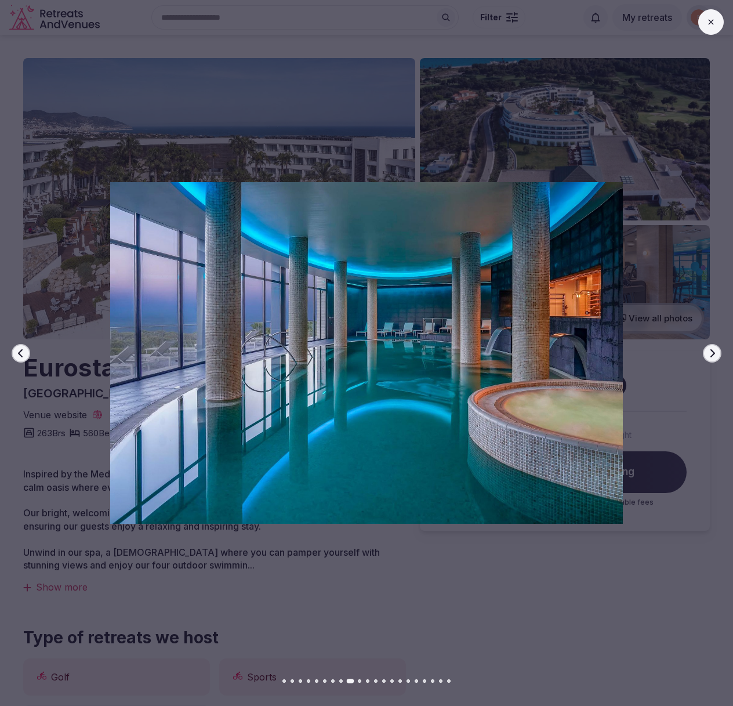
click at [709, 353] on icon "button" at bounding box center [712, 353] width 9 height 9
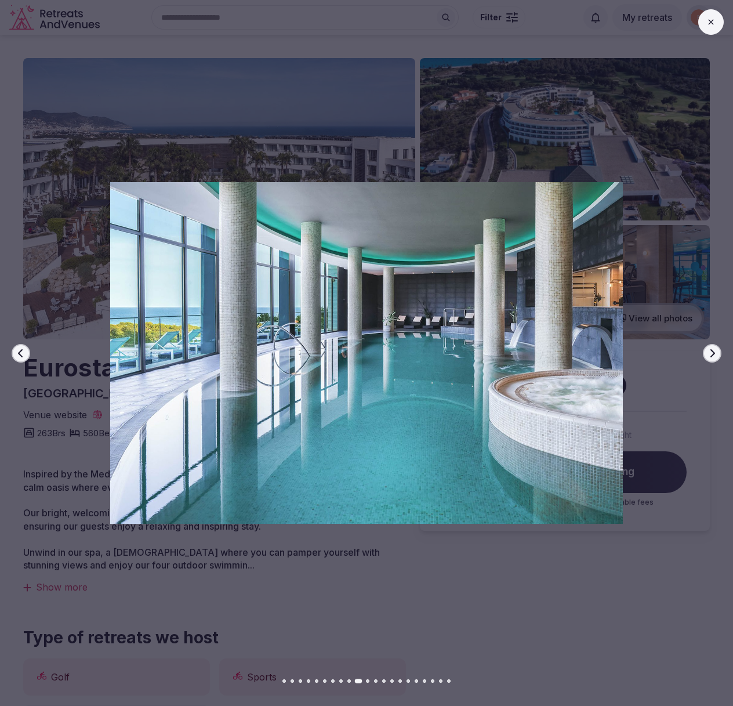
click at [709, 353] on icon "button" at bounding box center [712, 353] width 9 height 9
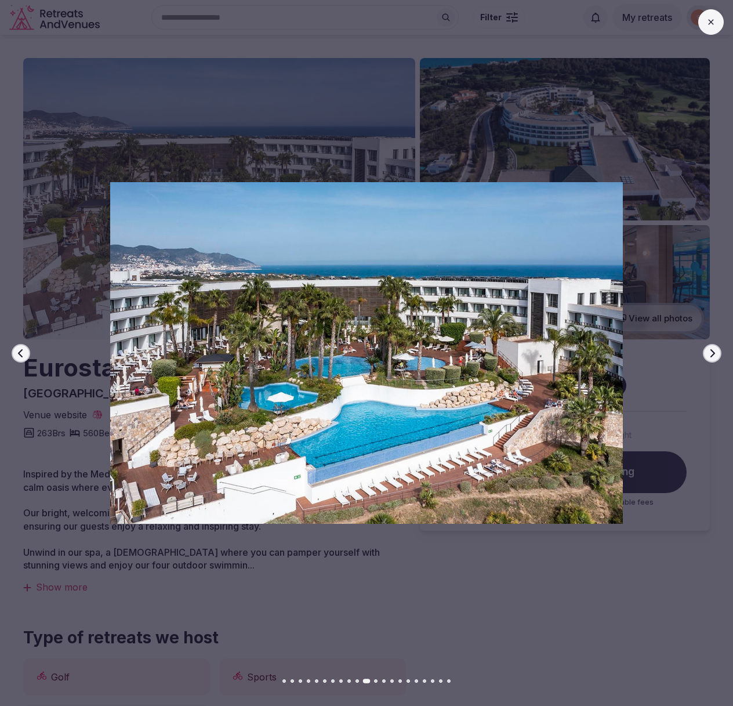
click at [709, 353] on icon "button" at bounding box center [712, 353] width 9 height 9
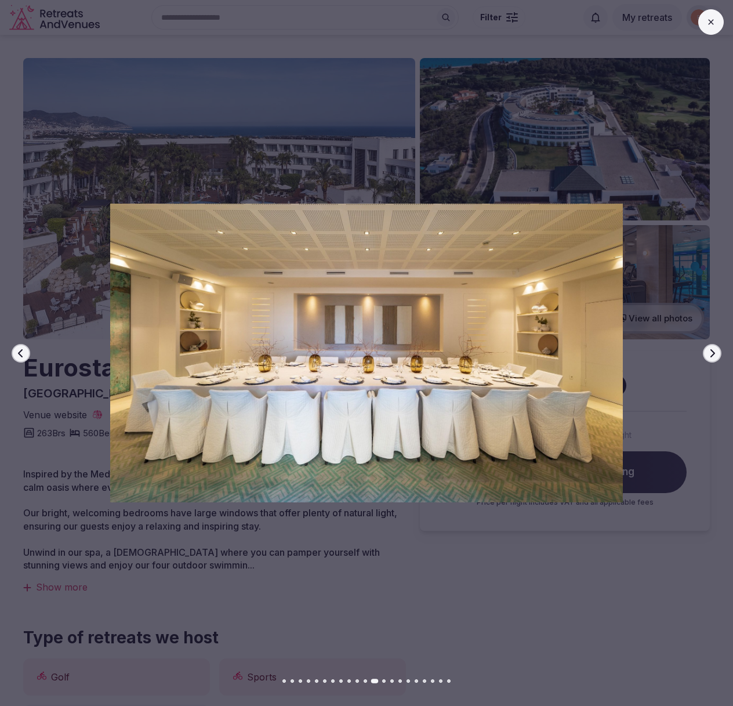
click at [709, 353] on icon "button" at bounding box center [712, 353] width 9 height 9
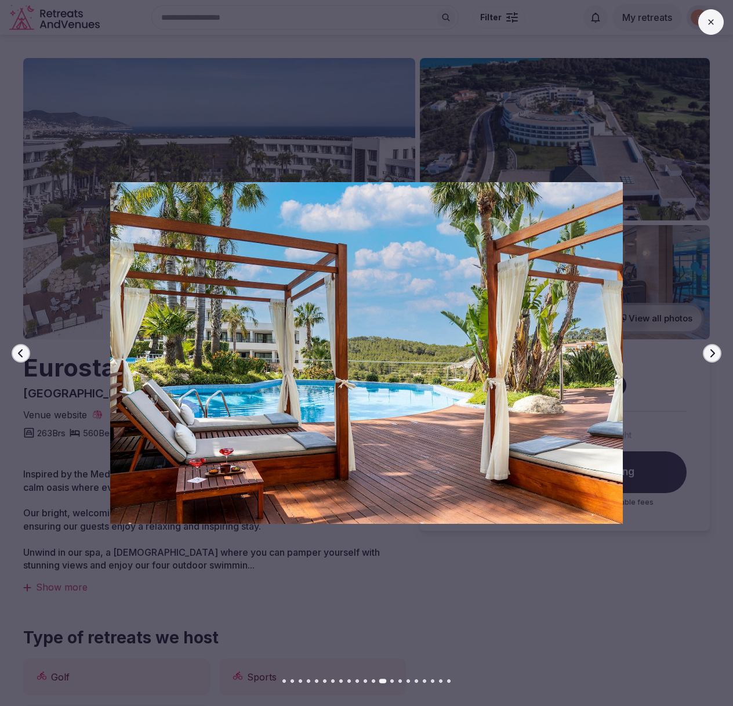
click at [717, 16] on button at bounding box center [712, 22] width 26 height 26
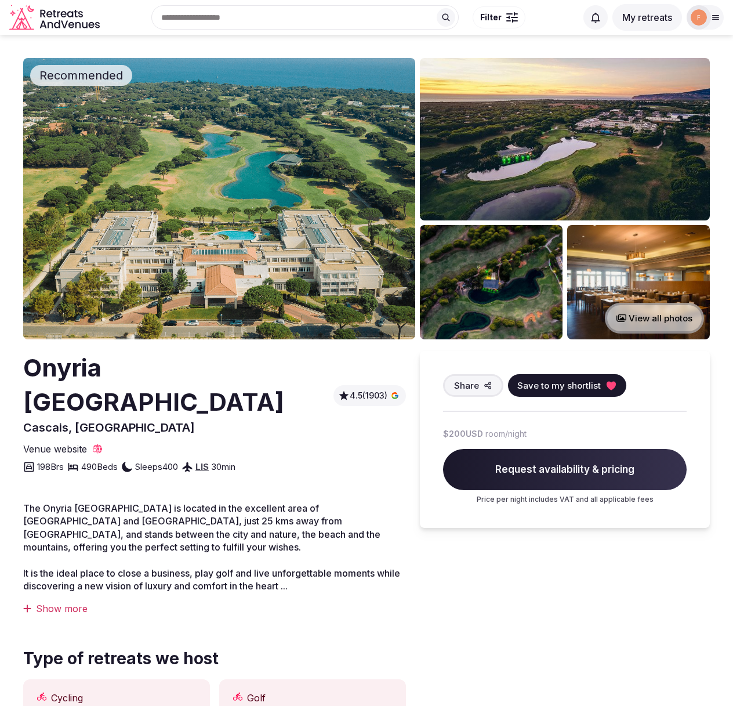
click at [292, 238] on img at bounding box center [219, 198] width 392 height 281
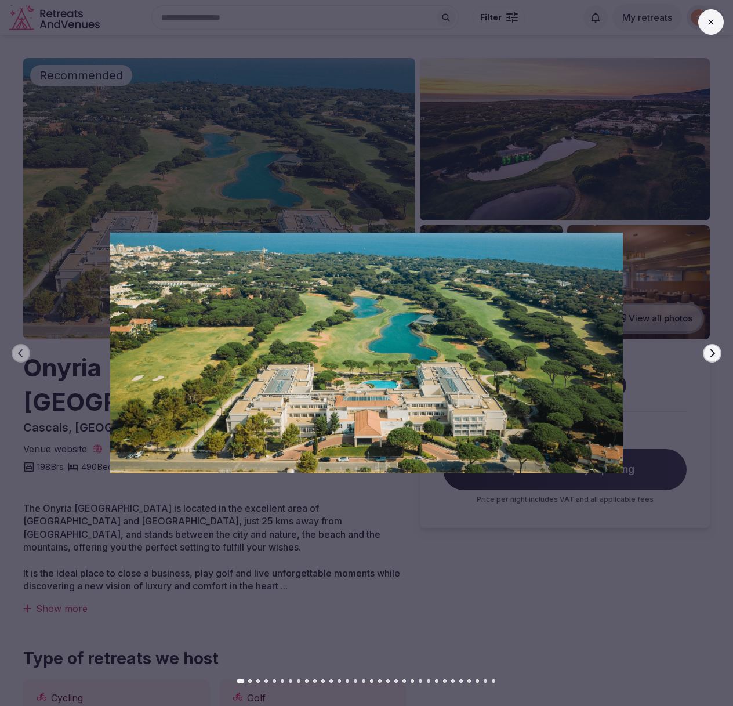
click at [714, 352] on icon "button" at bounding box center [713, 353] width 5 height 8
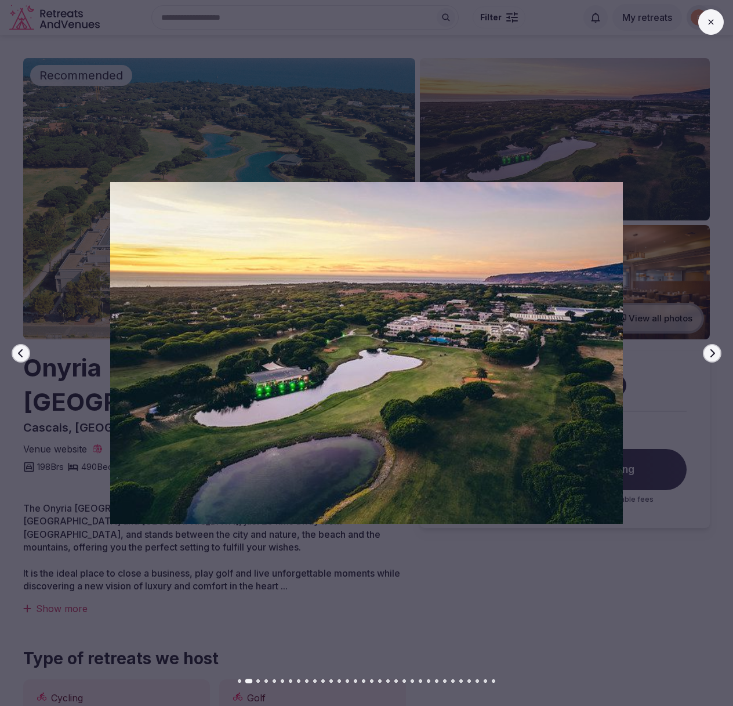
click at [714, 352] on icon "button" at bounding box center [713, 353] width 5 height 8
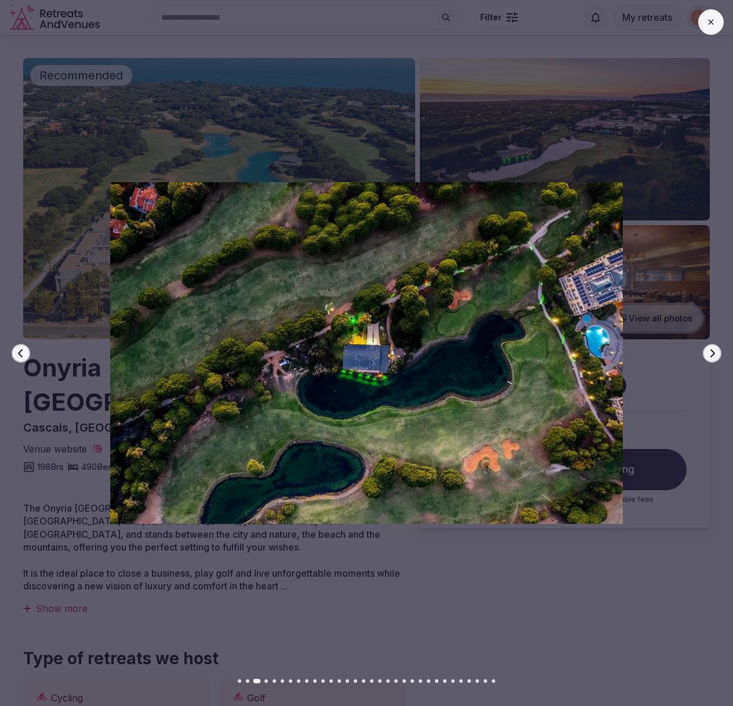
click at [714, 352] on icon "button" at bounding box center [713, 353] width 5 height 8
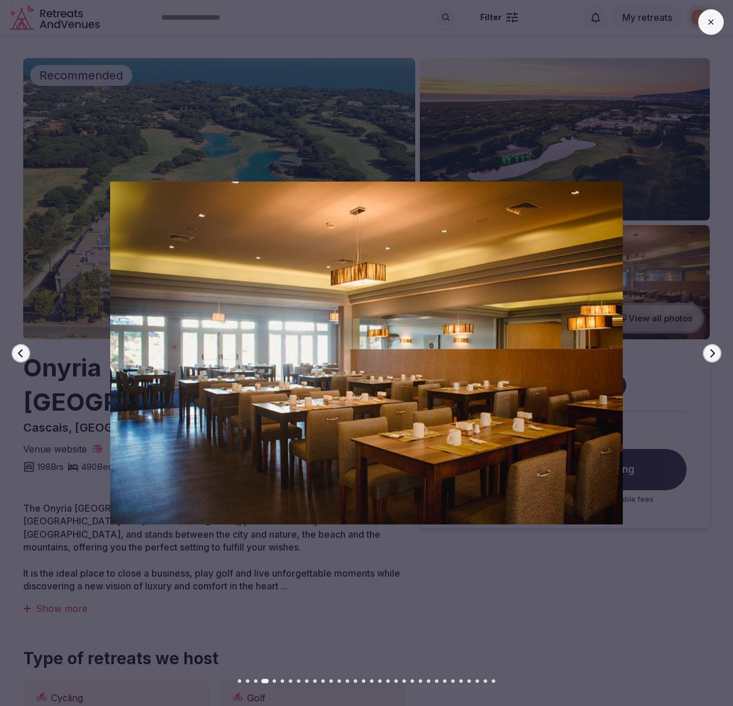
click at [714, 352] on icon "button" at bounding box center [713, 353] width 5 height 8
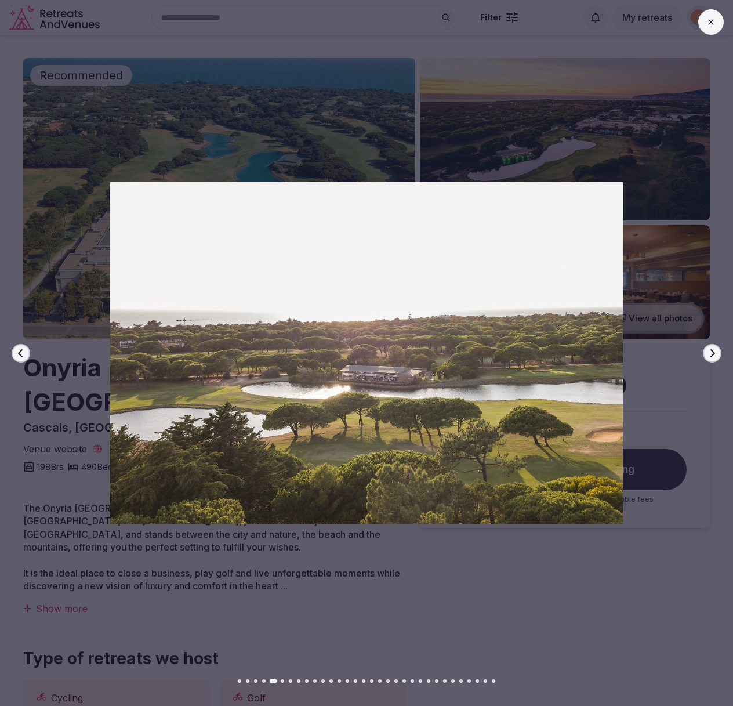
click at [714, 352] on icon "button" at bounding box center [713, 353] width 5 height 8
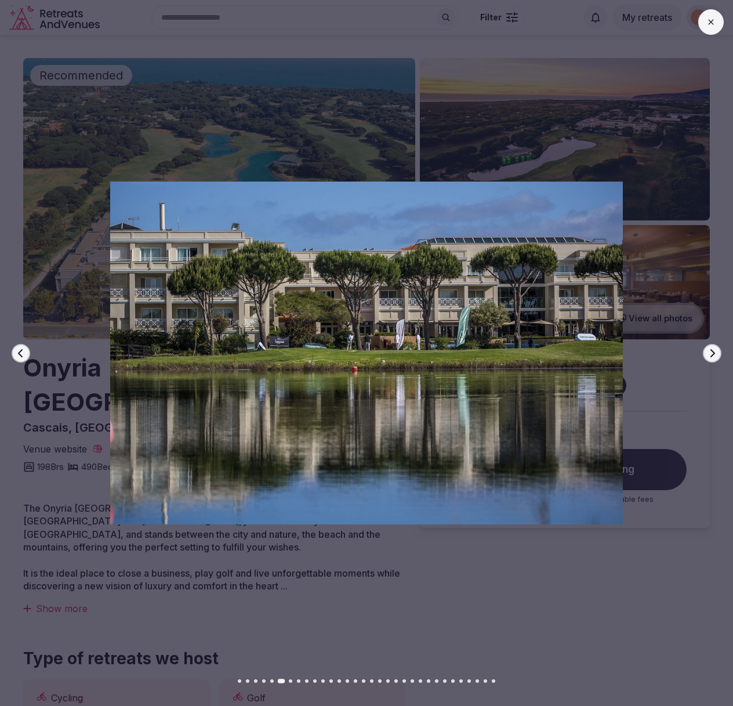
click at [714, 352] on icon "button" at bounding box center [713, 353] width 5 height 8
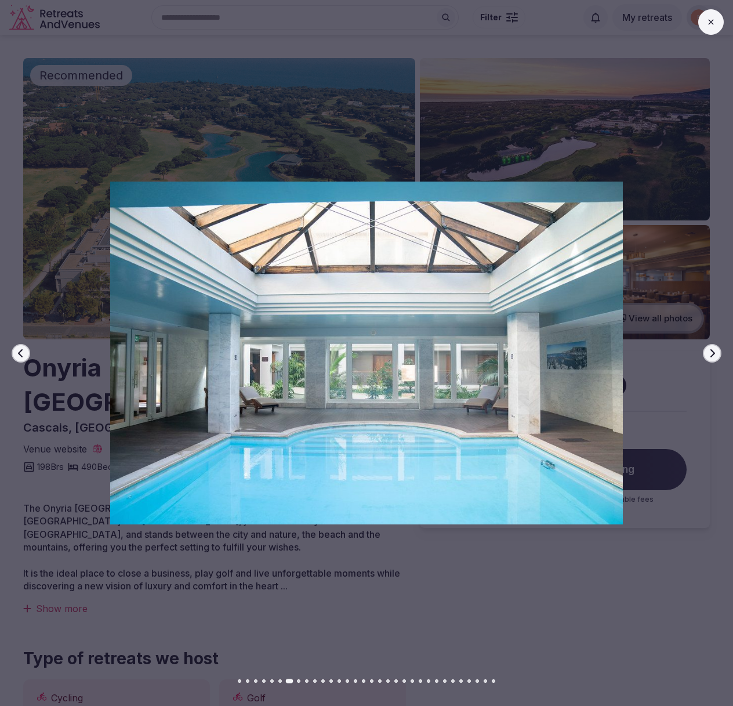
click at [714, 352] on icon "button" at bounding box center [713, 353] width 5 height 8
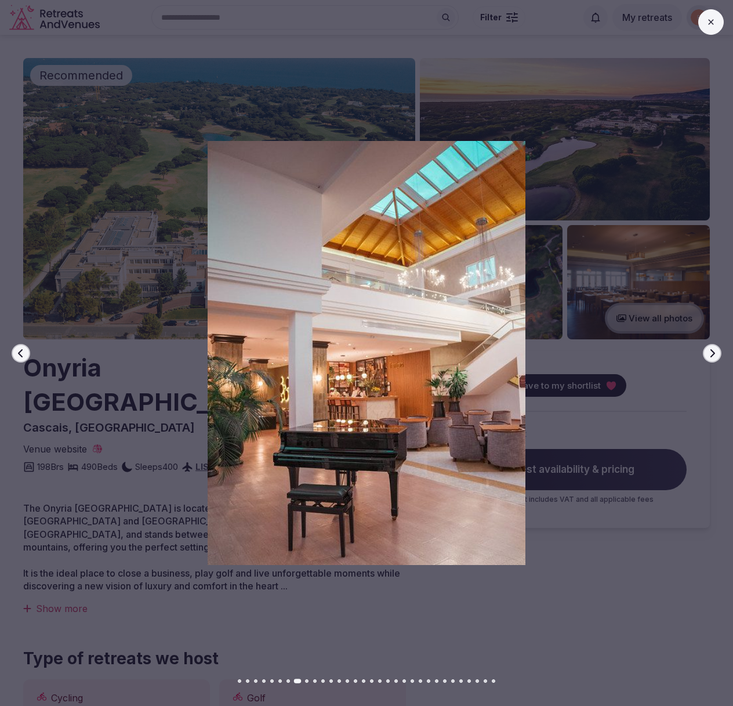
click at [714, 352] on icon "button" at bounding box center [713, 353] width 5 height 8
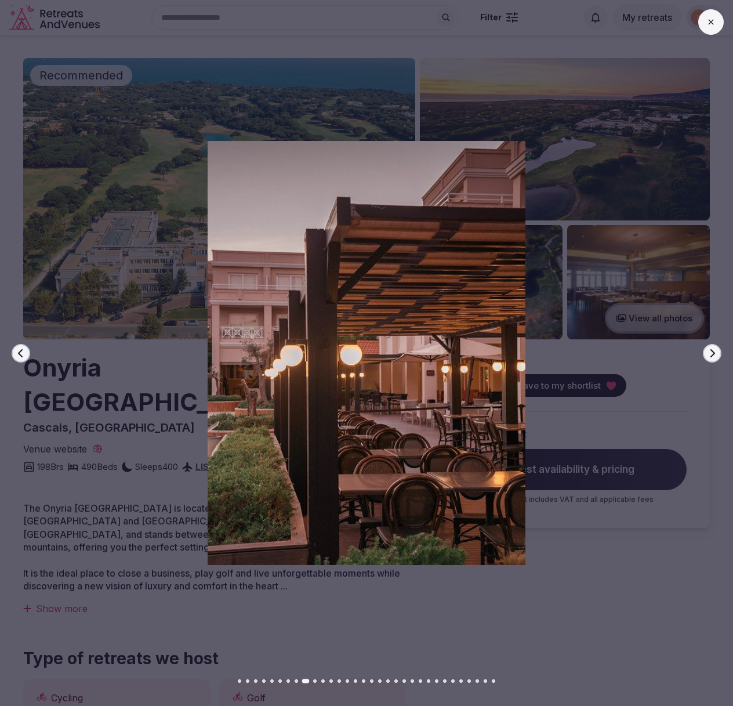
click at [710, 17] on icon at bounding box center [711, 21] width 9 height 9
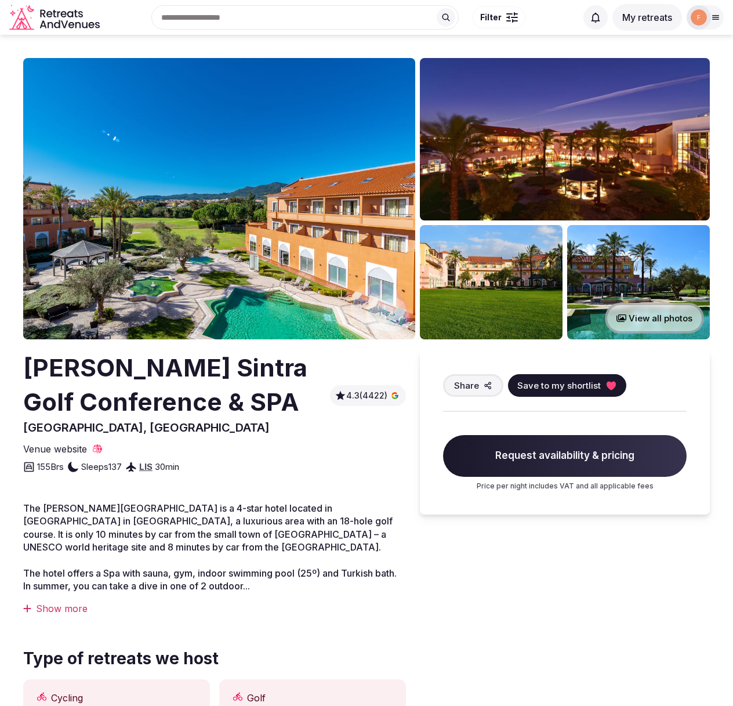
click at [189, 197] on img at bounding box center [219, 198] width 392 height 281
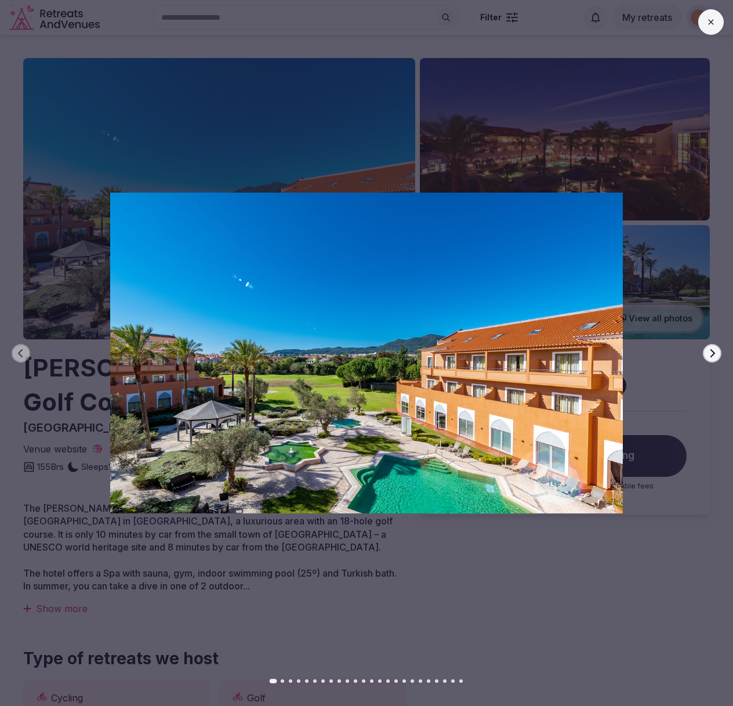
click at [715, 357] on icon "button" at bounding box center [712, 353] width 9 height 9
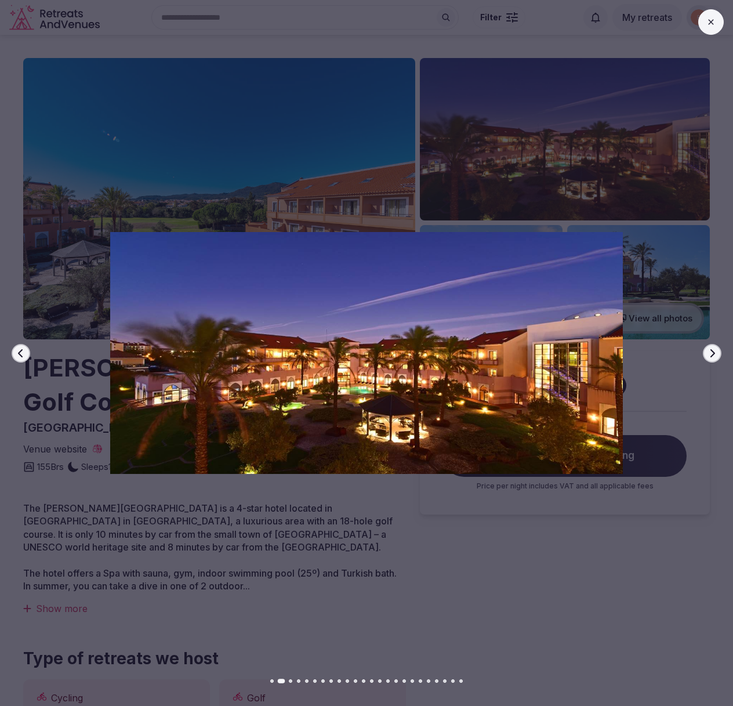
click at [715, 357] on icon "button" at bounding box center [712, 353] width 9 height 9
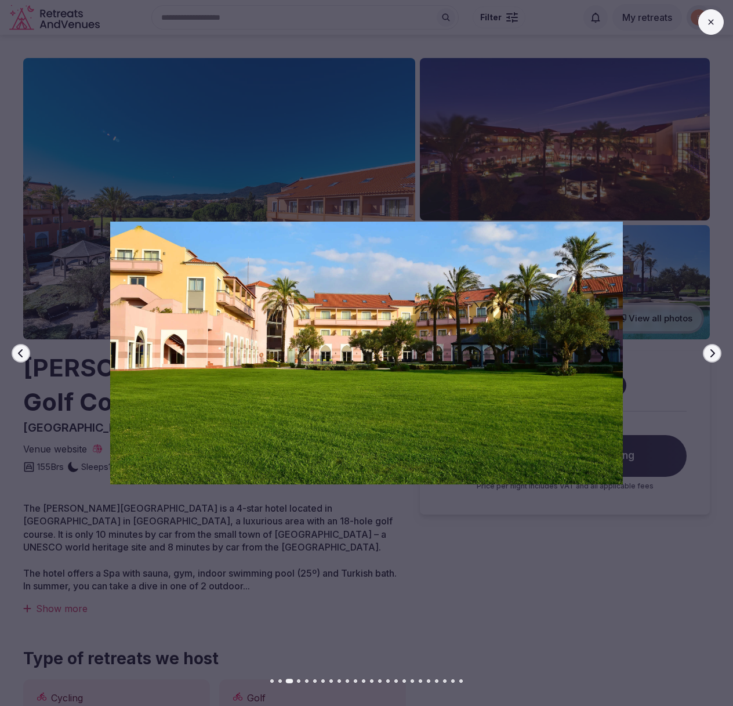
click at [715, 357] on icon "button" at bounding box center [712, 353] width 9 height 9
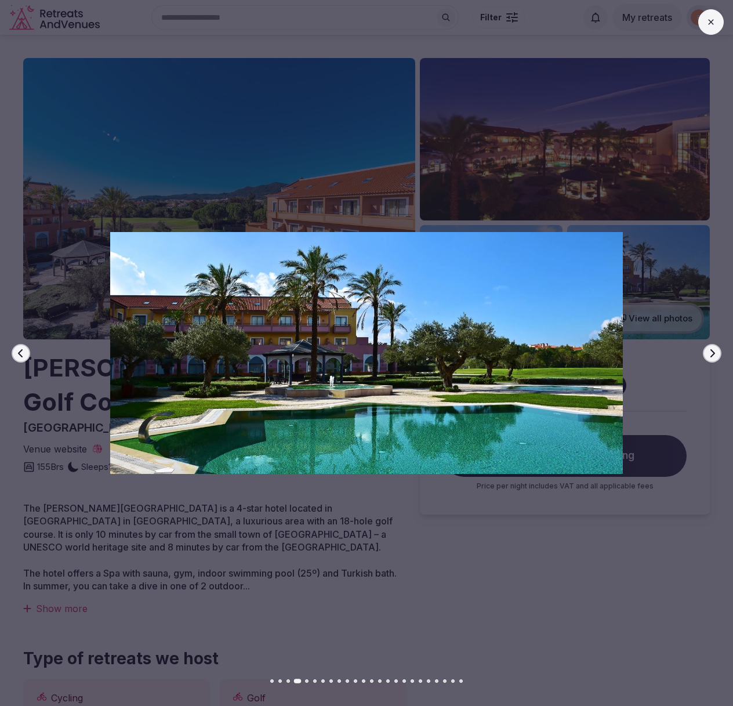
click at [715, 357] on icon "button" at bounding box center [712, 353] width 9 height 9
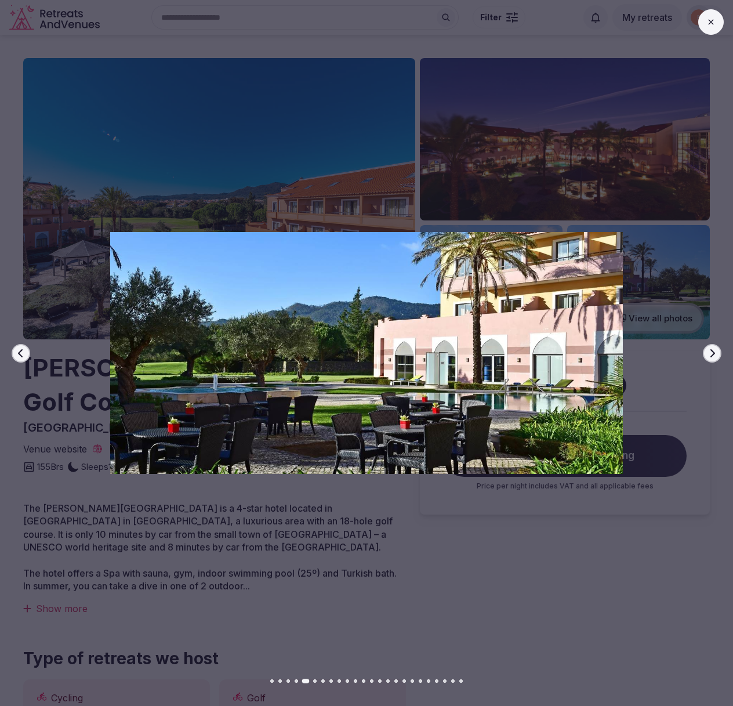
click at [715, 357] on icon "button" at bounding box center [712, 353] width 9 height 9
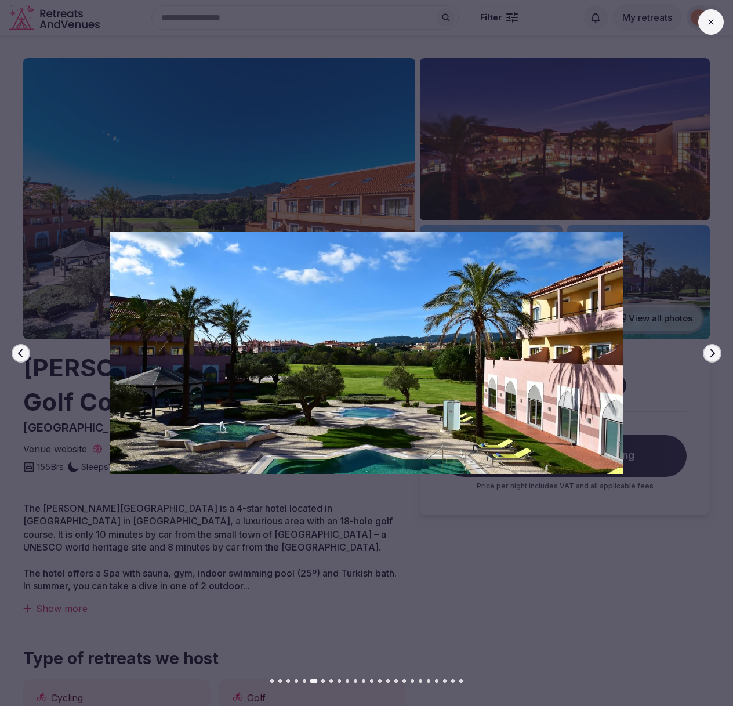
click at [715, 357] on icon "button" at bounding box center [712, 353] width 9 height 9
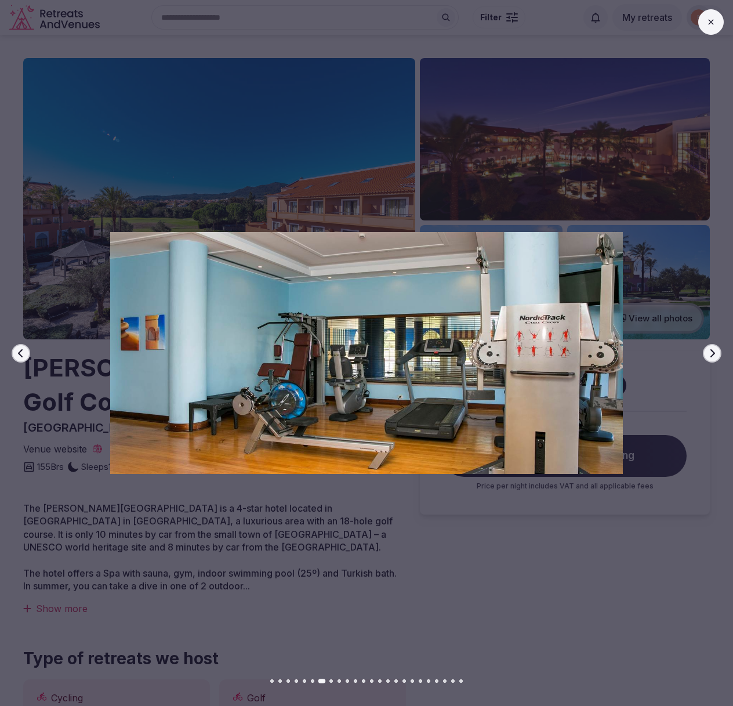
click at [715, 357] on icon "button" at bounding box center [712, 353] width 9 height 9
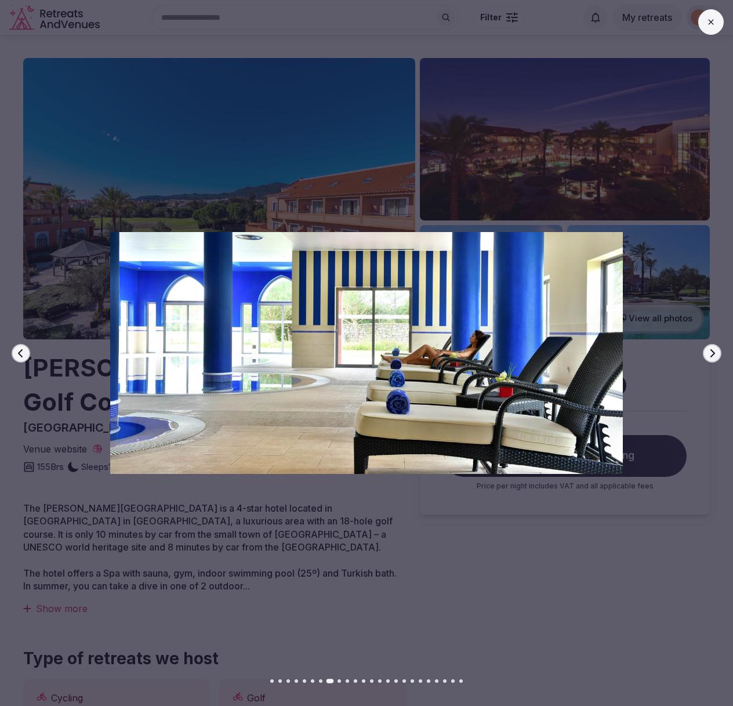
click at [715, 357] on icon "button" at bounding box center [712, 353] width 9 height 9
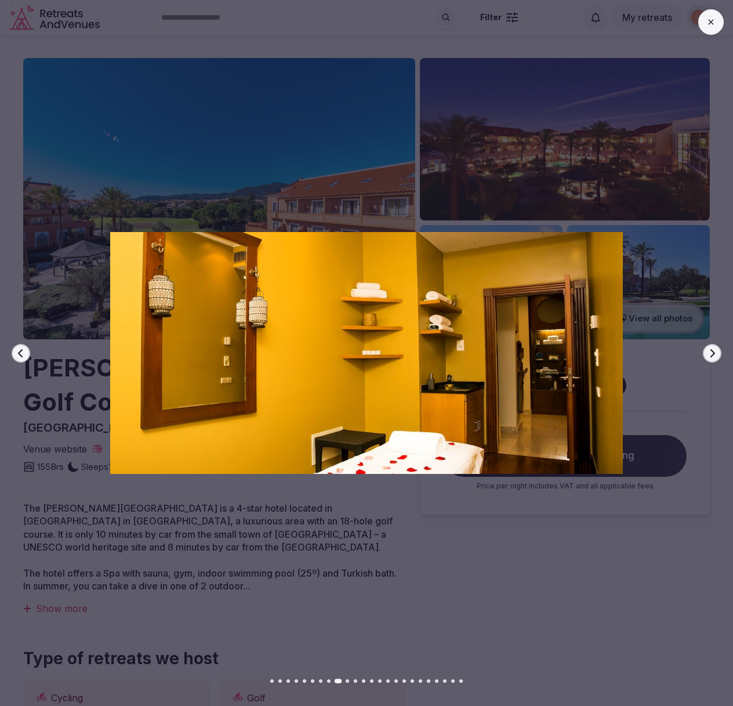
click at [715, 357] on icon "button" at bounding box center [712, 353] width 9 height 9
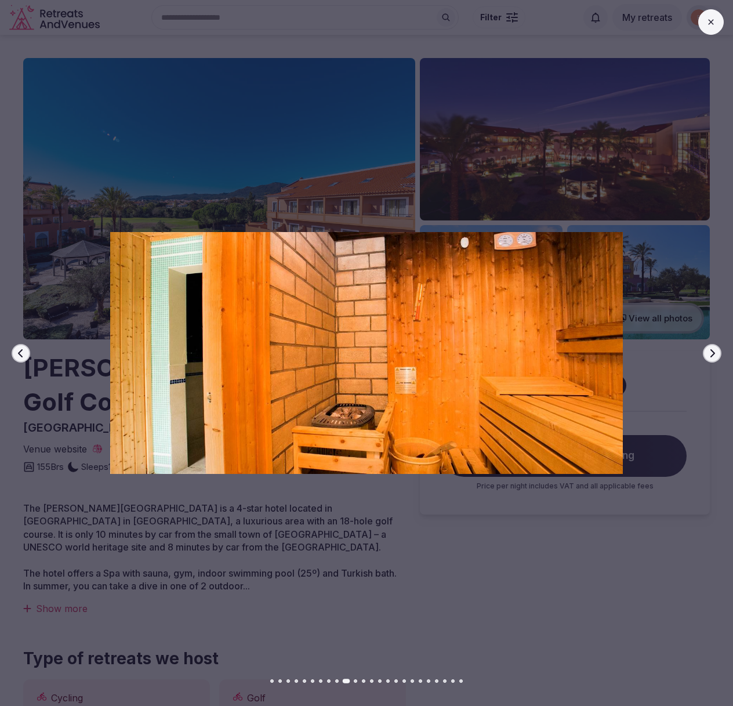
click at [715, 357] on icon "button" at bounding box center [712, 353] width 9 height 9
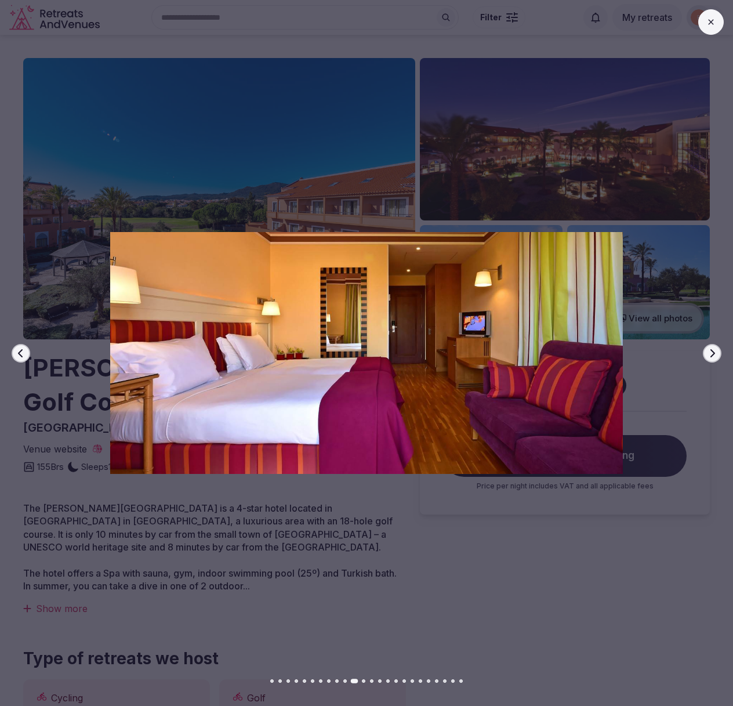
click at [715, 357] on icon "button" at bounding box center [712, 353] width 9 height 9
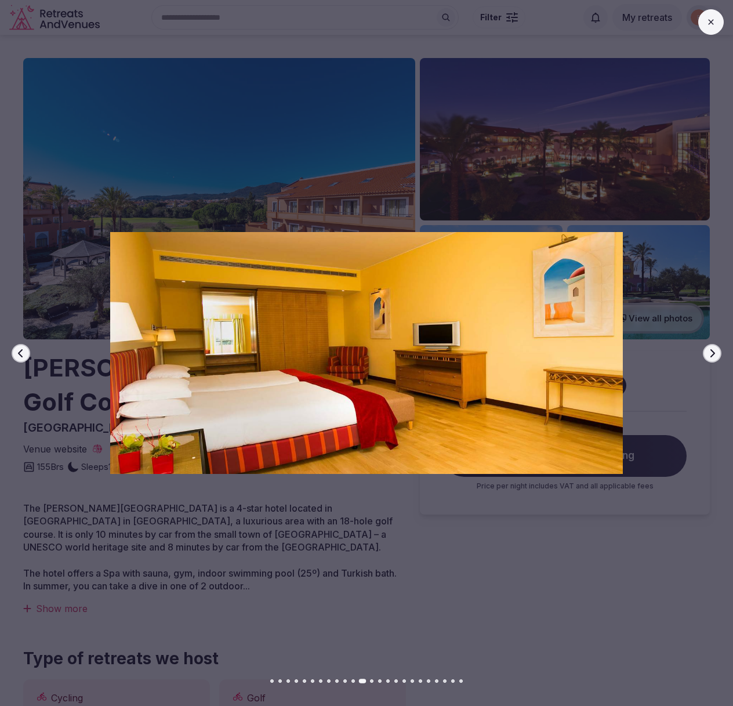
drag, startPoint x: 708, startPoint y: 24, endPoint x: 696, endPoint y: 9, distance: 20.2
click at [708, 24] on icon at bounding box center [711, 21] width 9 height 9
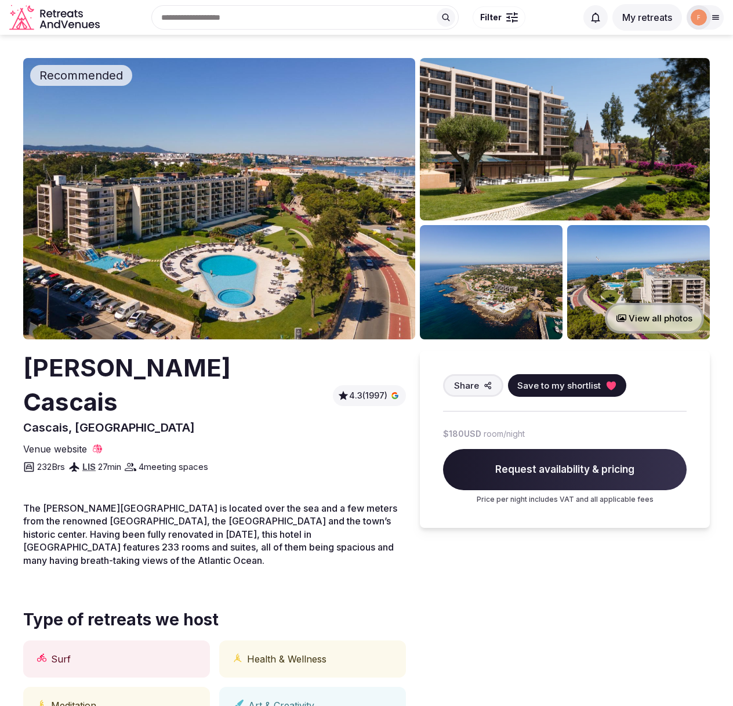
click at [240, 252] on img at bounding box center [219, 198] width 392 height 281
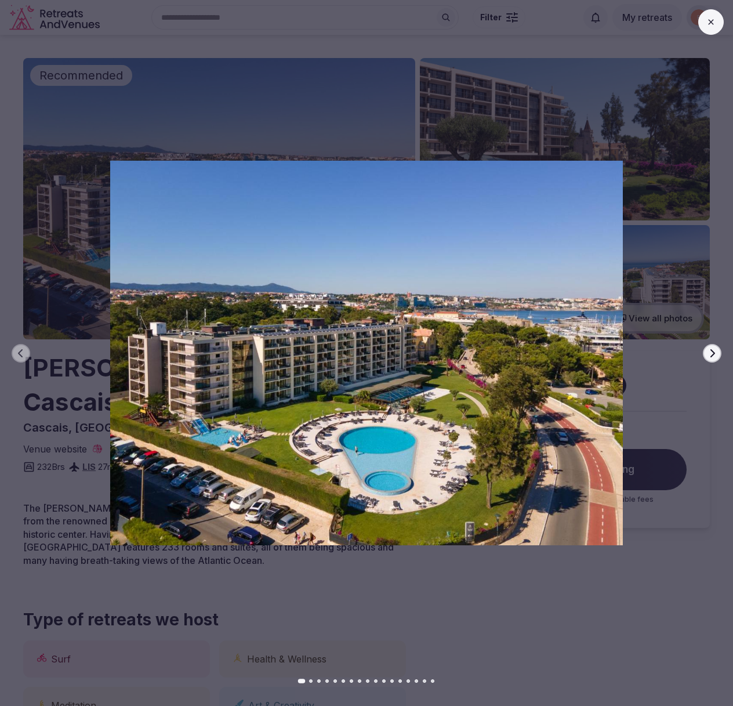
click at [714, 352] on icon "button" at bounding box center [713, 353] width 5 height 8
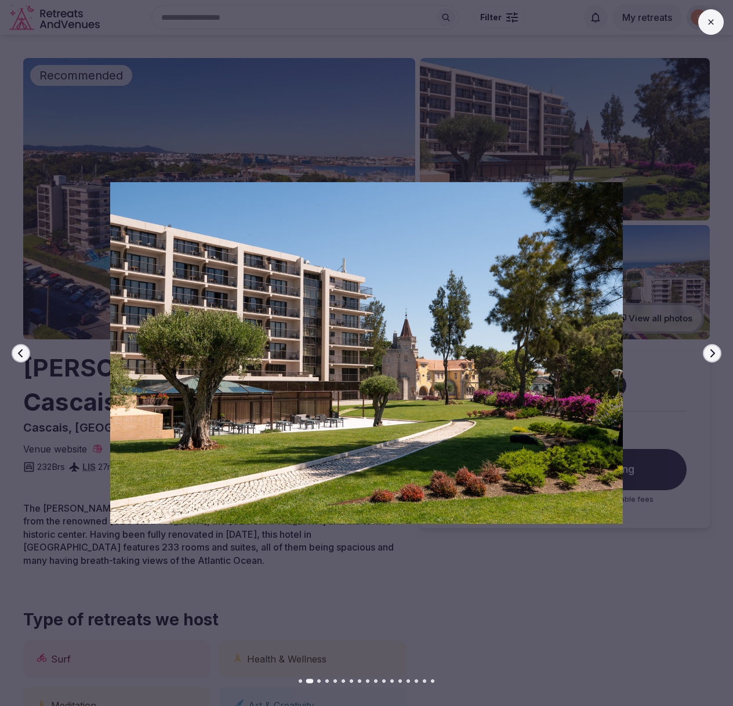
click at [714, 352] on icon "button" at bounding box center [713, 353] width 5 height 8
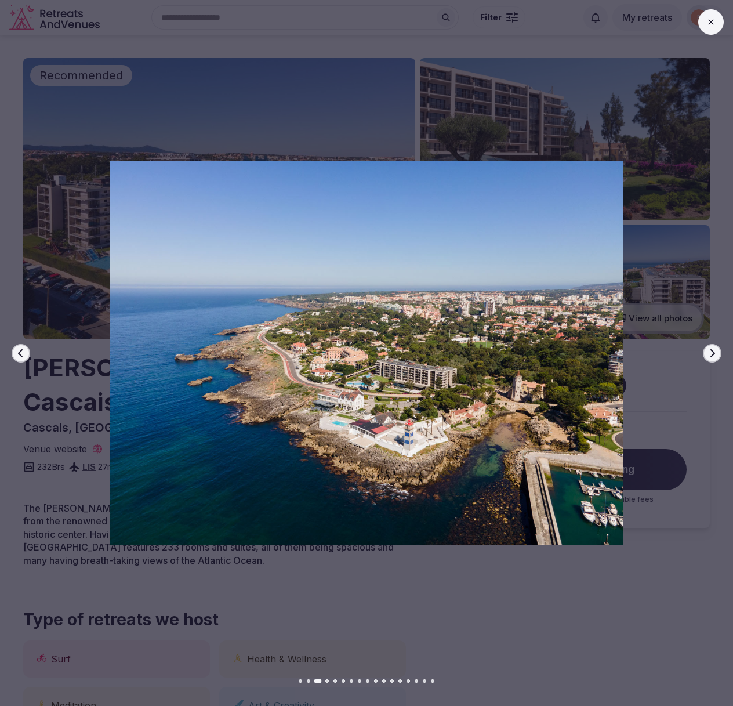
click at [714, 352] on icon "button" at bounding box center [713, 353] width 5 height 8
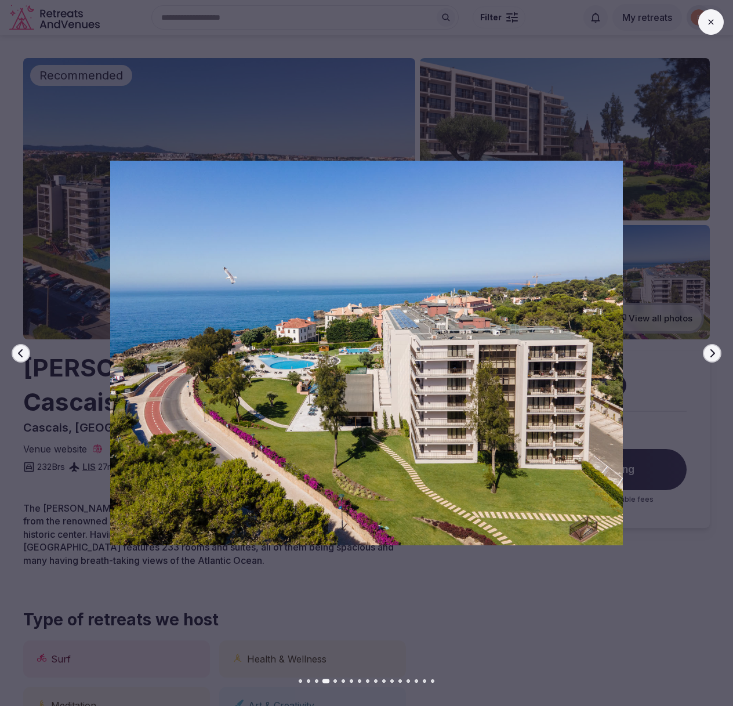
click at [714, 352] on icon "button" at bounding box center [713, 353] width 5 height 8
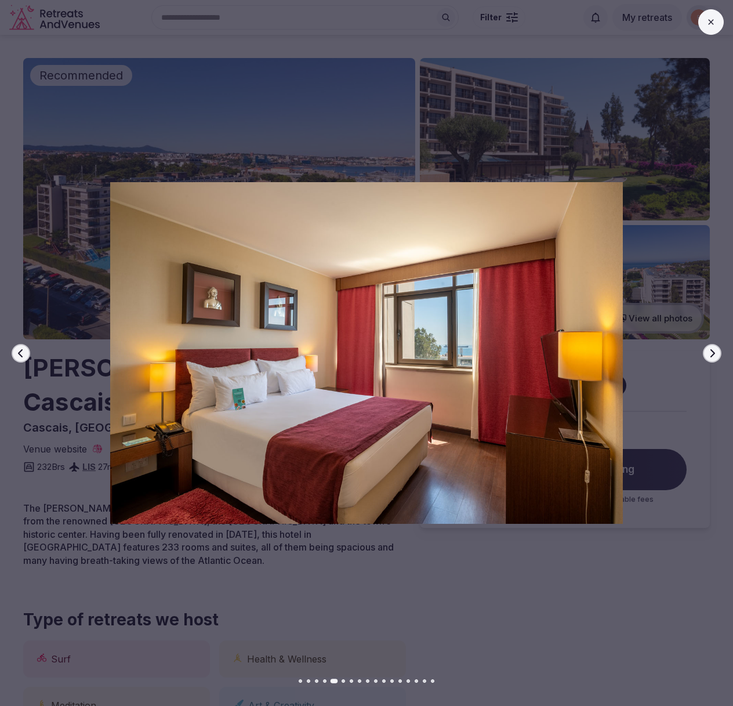
click at [714, 352] on icon "button" at bounding box center [713, 353] width 5 height 8
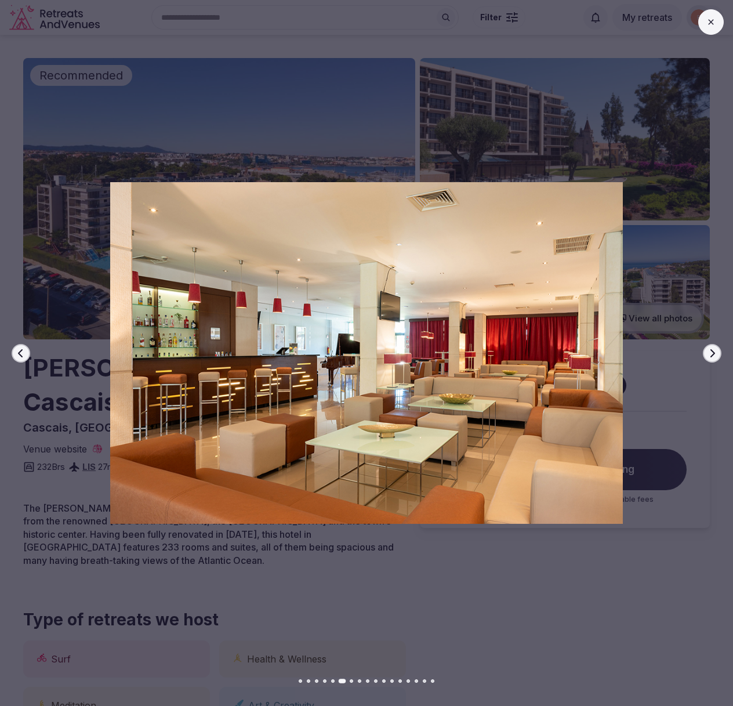
click at [714, 352] on icon "button" at bounding box center [713, 353] width 5 height 8
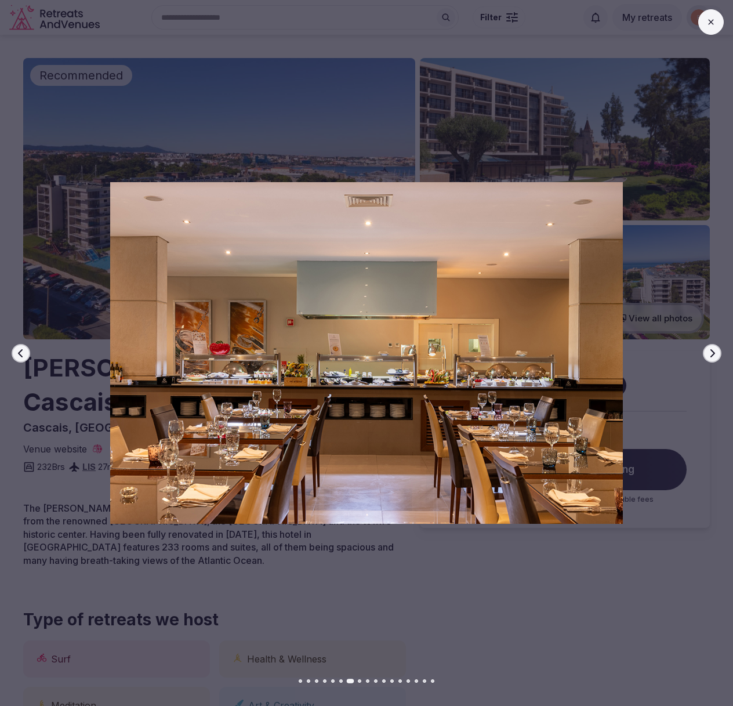
click at [714, 352] on icon "button" at bounding box center [713, 353] width 5 height 8
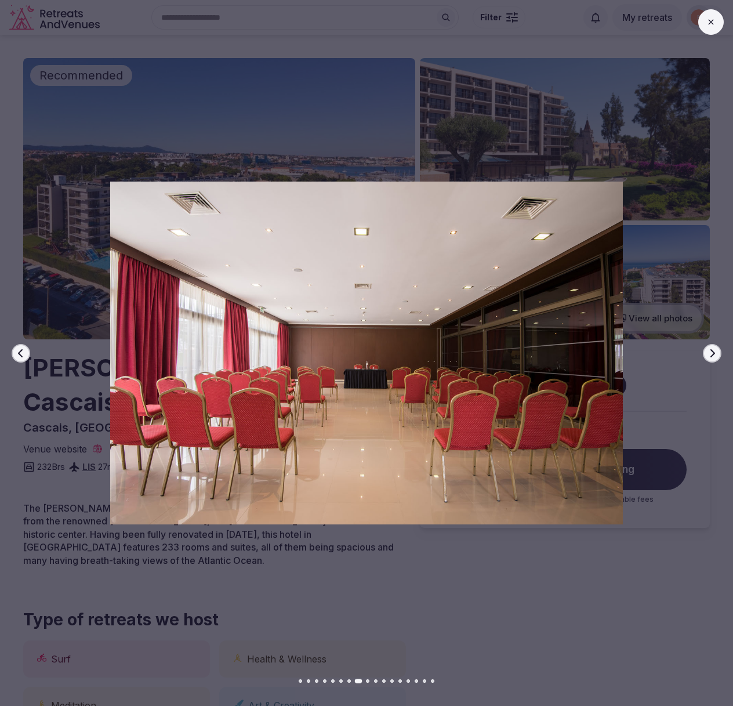
click at [714, 352] on icon "button" at bounding box center [713, 353] width 5 height 8
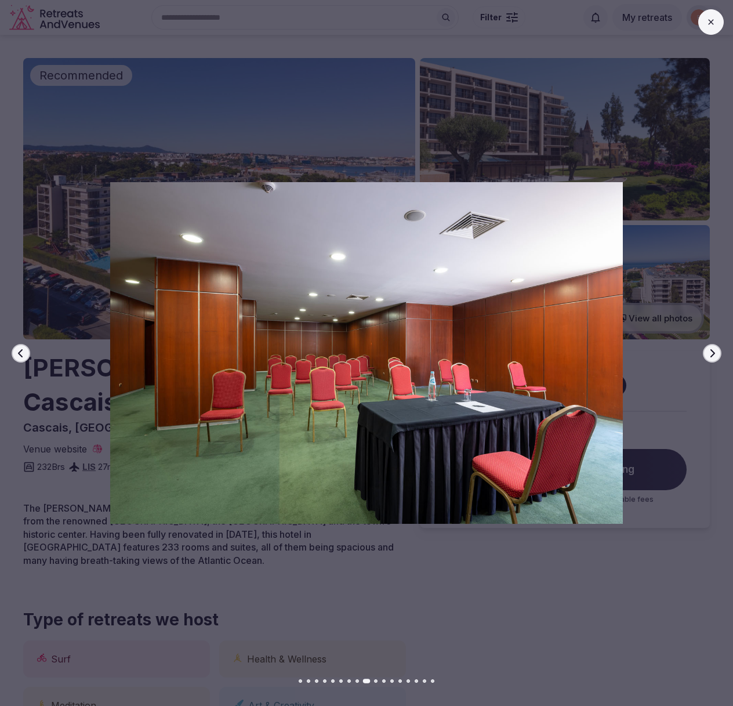
click at [714, 352] on icon "button" at bounding box center [713, 353] width 5 height 8
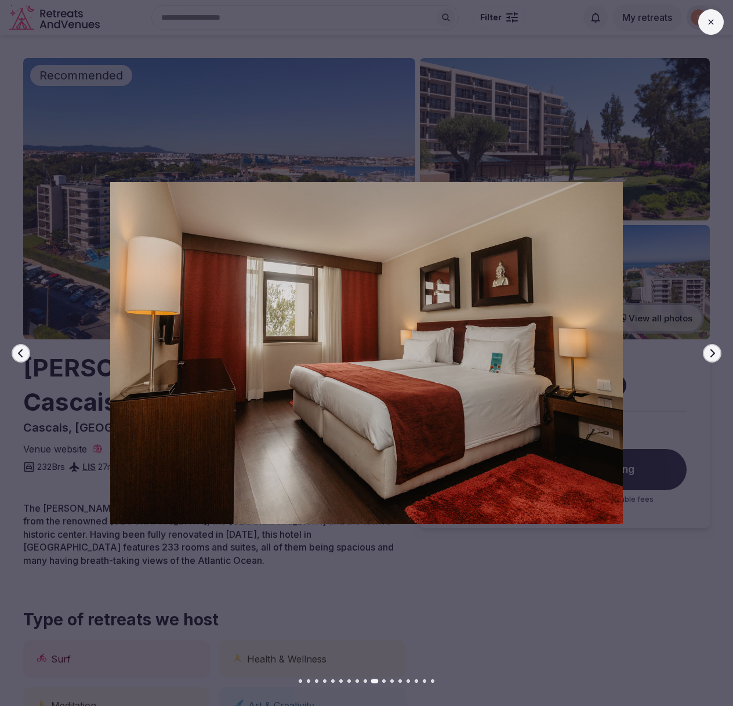
click at [714, 352] on icon "button" at bounding box center [713, 353] width 5 height 8
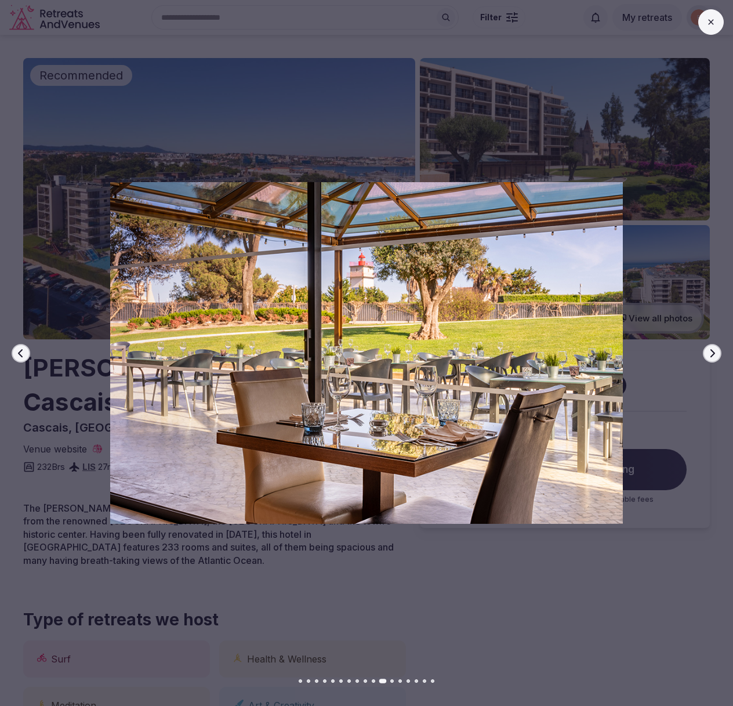
click at [714, 26] on icon at bounding box center [711, 21] width 9 height 9
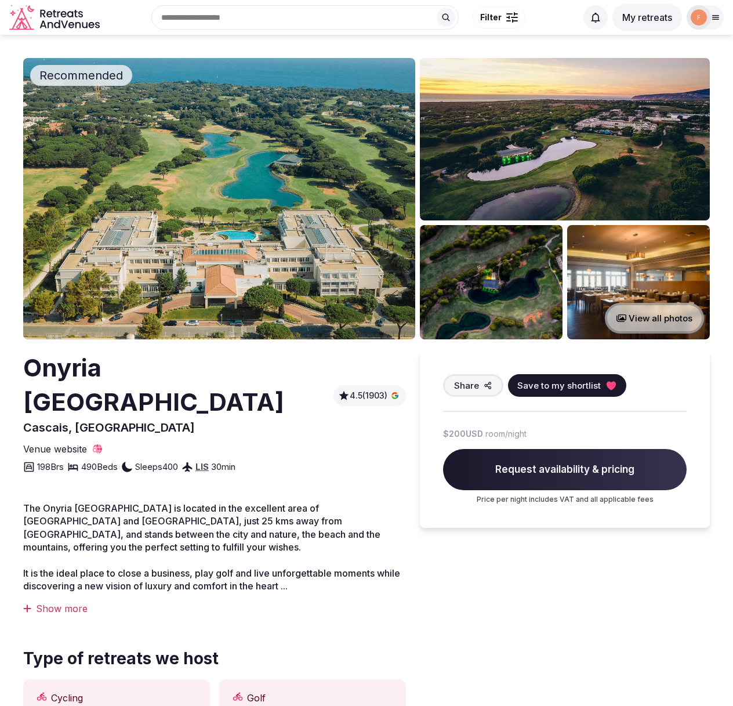
click at [238, 277] on img at bounding box center [219, 198] width 392 height 281
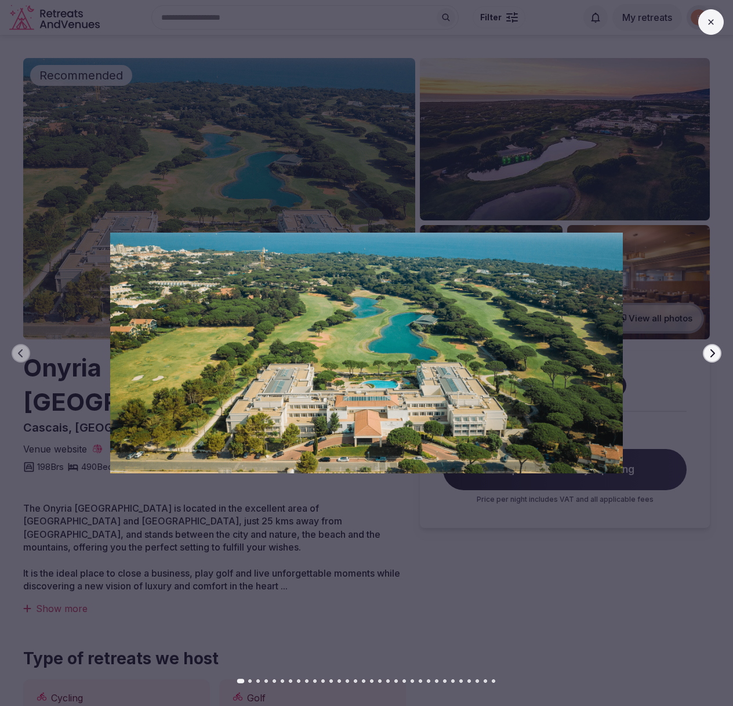
click at [706, 355] on button "Next slide" at bounding box center [712, 353] width 19 height 19
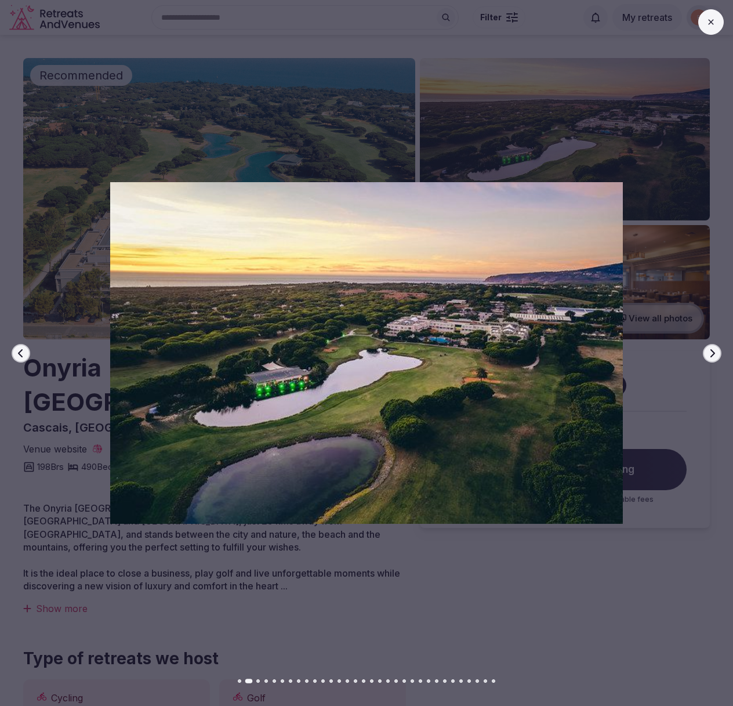
click at [706, 355] on button "Next slide" at bounding box center [712, 353] width 19 height 19
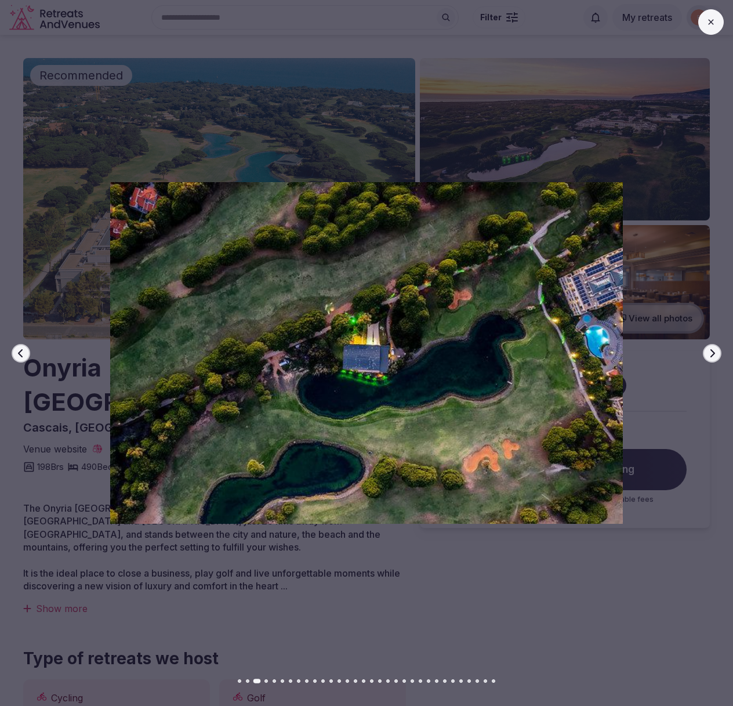
click at [706, 355] on button "Next slide" at bounding box center [712, 353] width 19 height 19
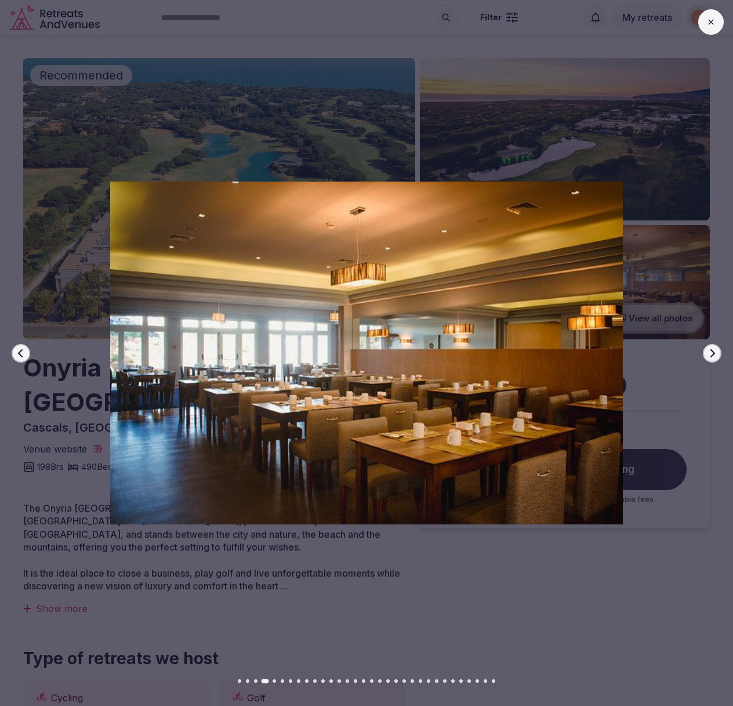
click at [706, 355] on button "Next slide" at bounding box center [712, 353] width 19 height 19
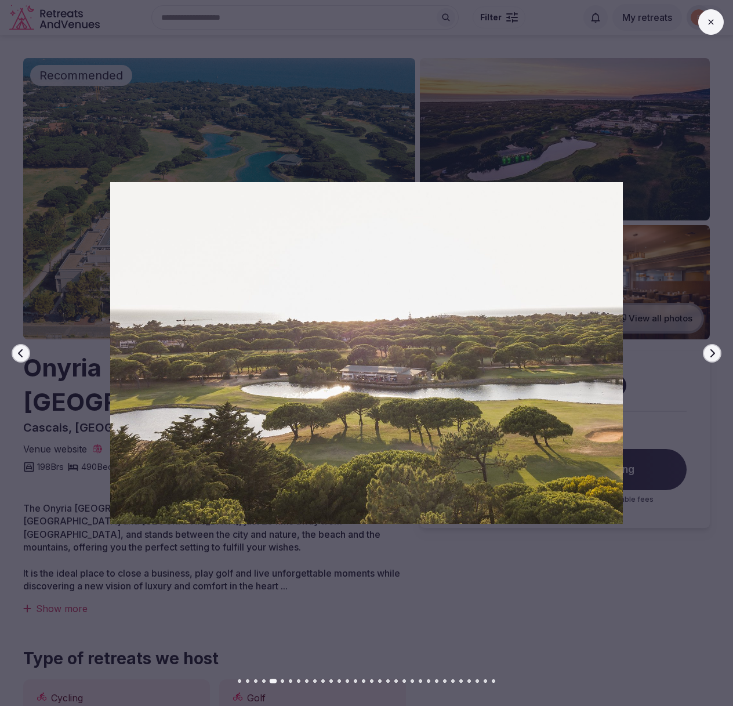
click at [706, 355] on button "Next slide" at bounding box center [712, 353] width 19 height 19
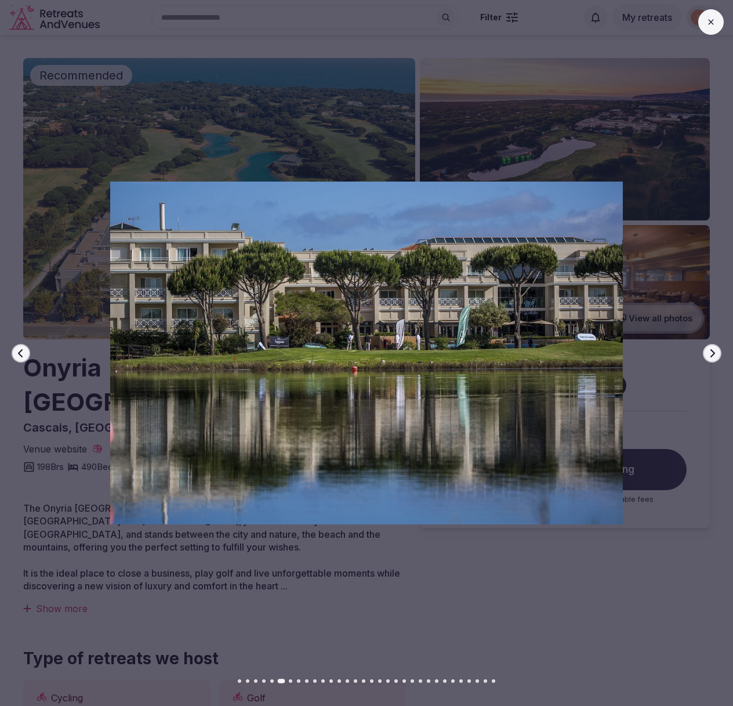
click at [706, 355] on button "Next slide" at bounding box center [712, 353] width 19 height 19
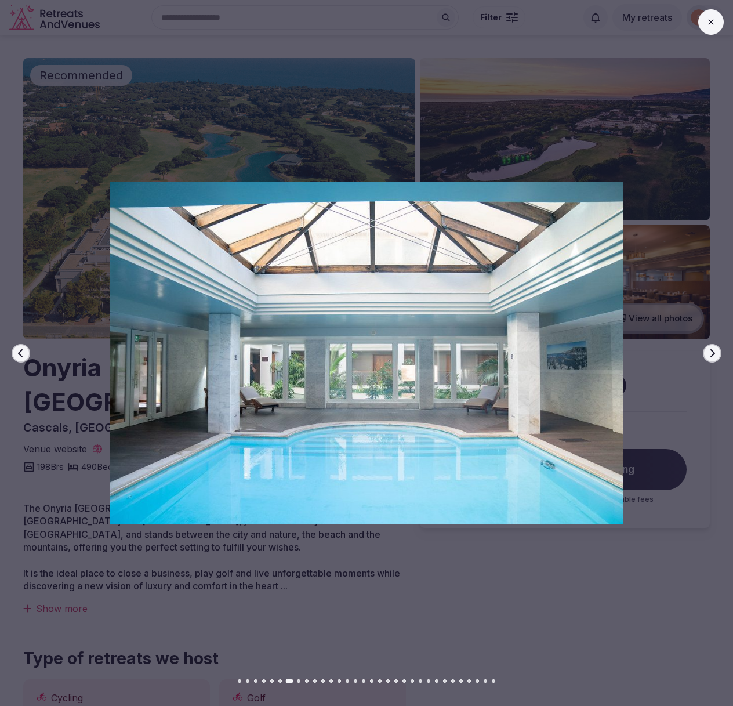
click at [706, 355] on button "Next slide" at bounding box center [712, 353] width 19 height 19
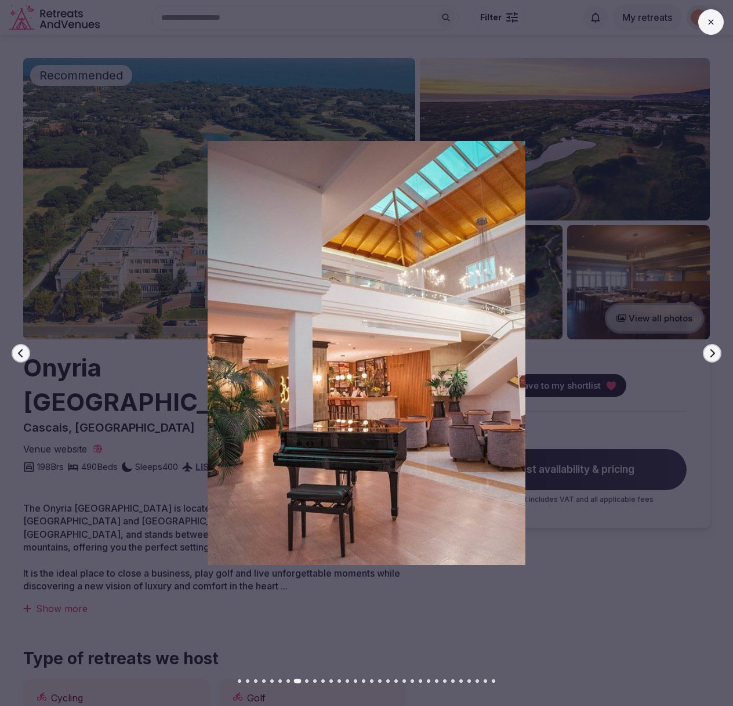
click at [706, 355] on button "Next slide" at bounding box center [712, 353] width 19 height 19
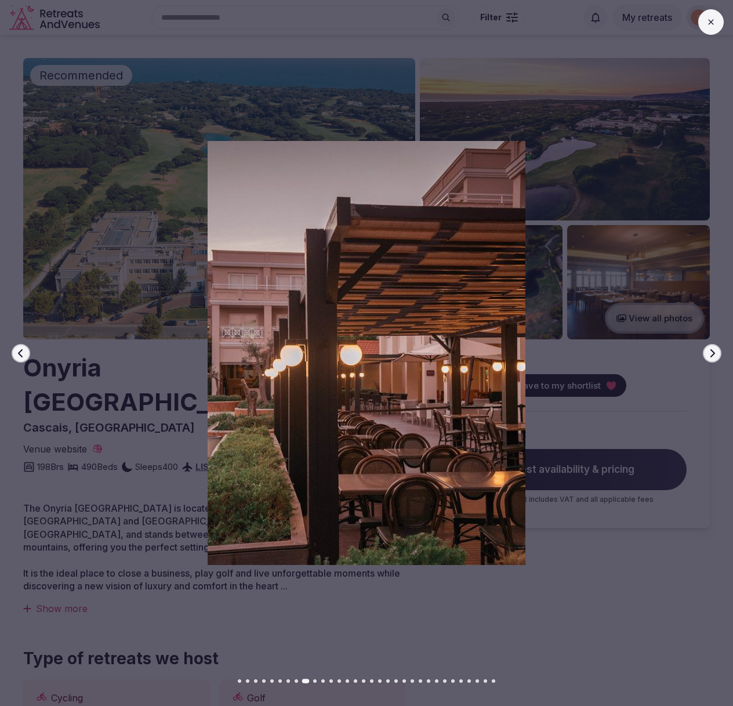
click at [706, 355] on button "Next slide" at bounding box center [712, 353] width 19 height 19
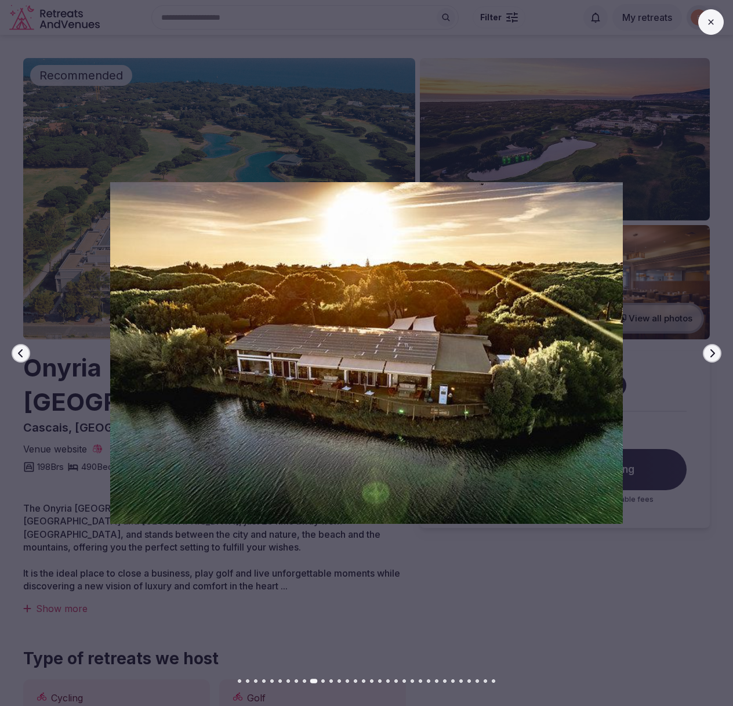
click at [706, 355] on button "Next slide" at bounding box center [712, 353] width 19 height 19
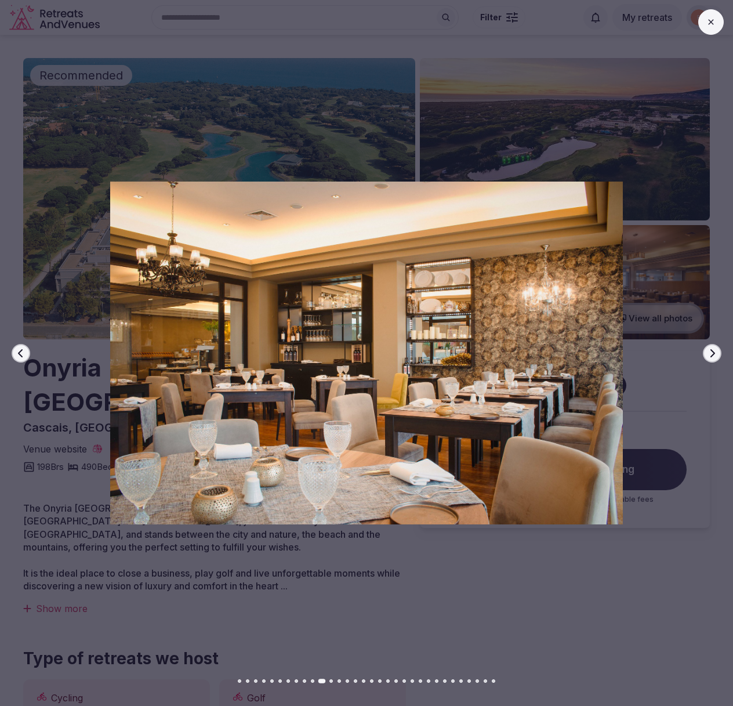
click at [707, 355] on button "Next slide" at bounding box center [712, 353] width 19 height 19
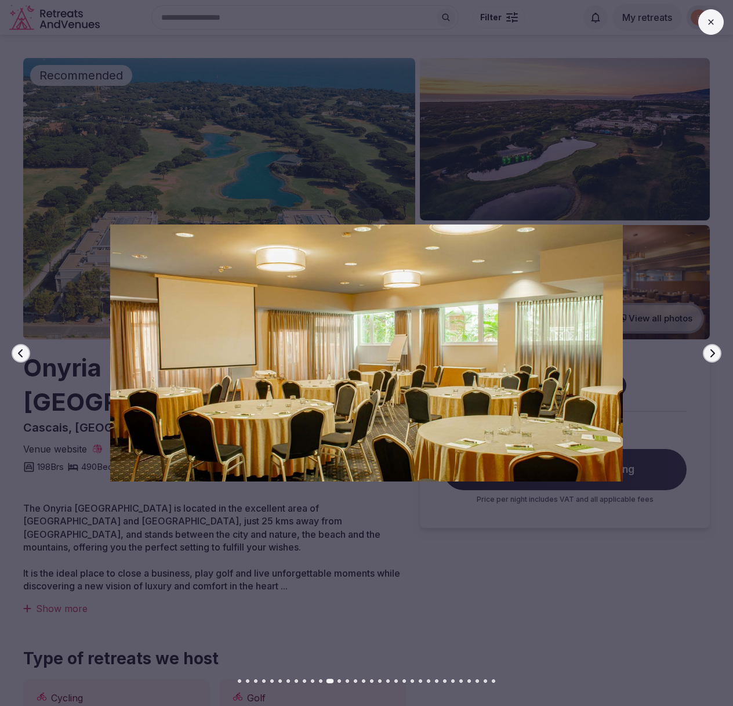
click at [707, 355] on button "Next slide" at bounding box center [712, 353] width 19 height 19
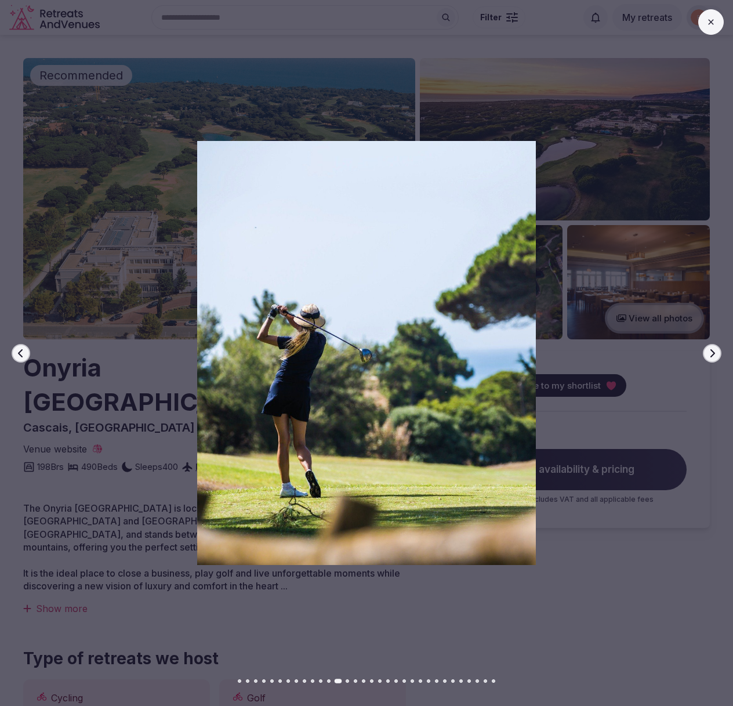
click at [707, 355] on button "Next slide" at bounding box center [712, 353] width 19 height 19
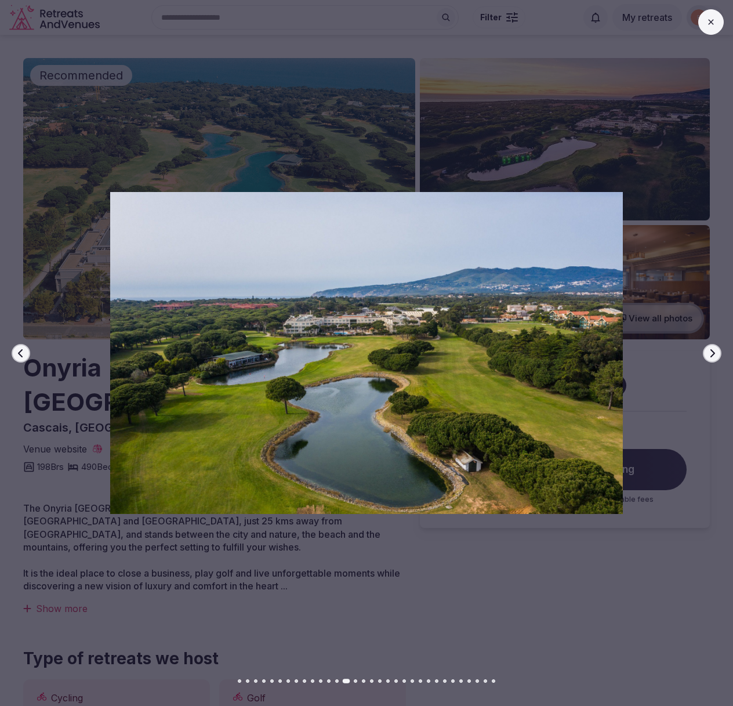
click at [707, 355] on button "Next slide" at bounding box center [712, 353] width 19 height 19
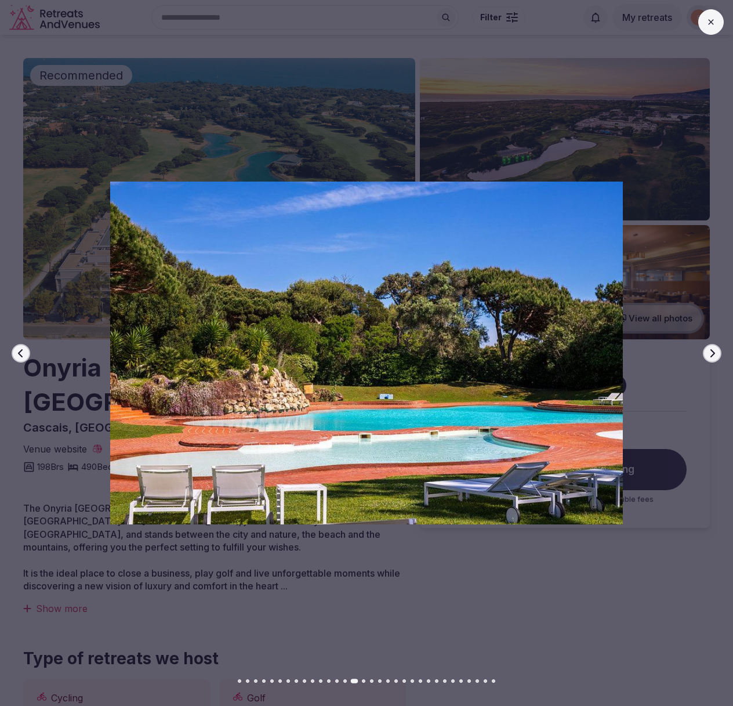
click at [707, 355] on button "Next slide" at bounding box center [712, 353] width 19 height 19
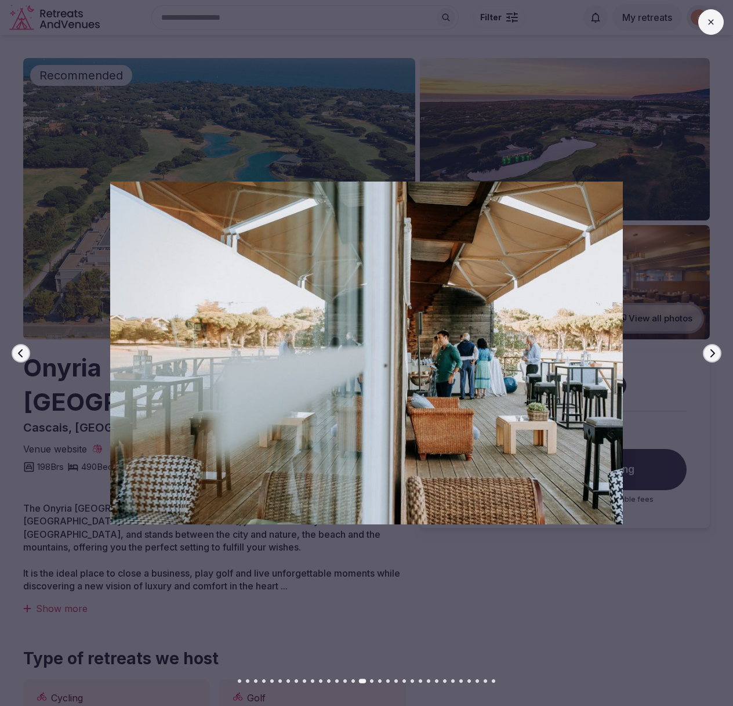
click at [707, 355] on button "Next slide" at bounding box center [712, 353] width 19 height 19
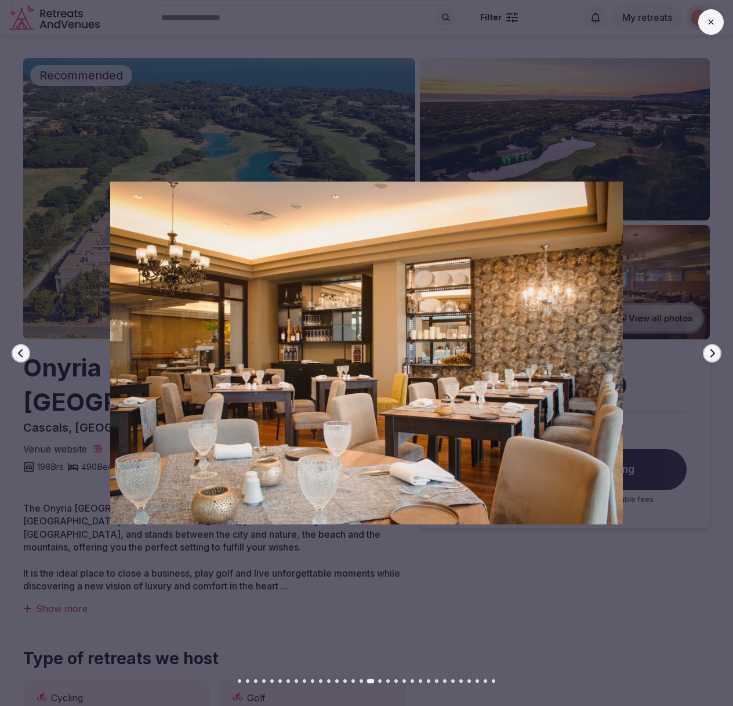
click at [707, 355] on button "Next slide" at bounding box center [712, 353] width 19 height 19
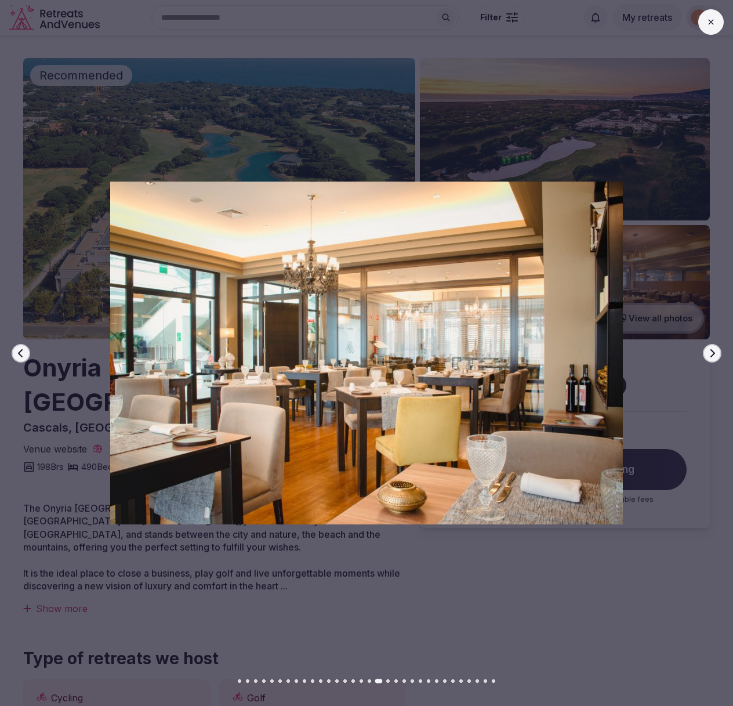
click at [722, 354] on div at bounding box center [362, 353] width 743 height 424
click at [718, 354] on button "Next slide" at bounding box center [712, 353] width 19 height 19
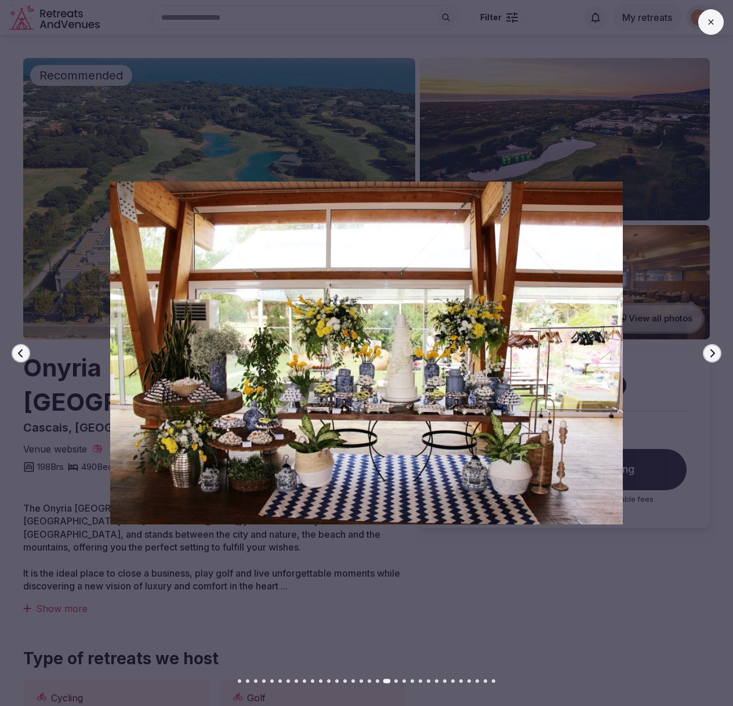
click at [718, 354] on button "Next slide" at bounding box center [712, 353] width 19 height 19
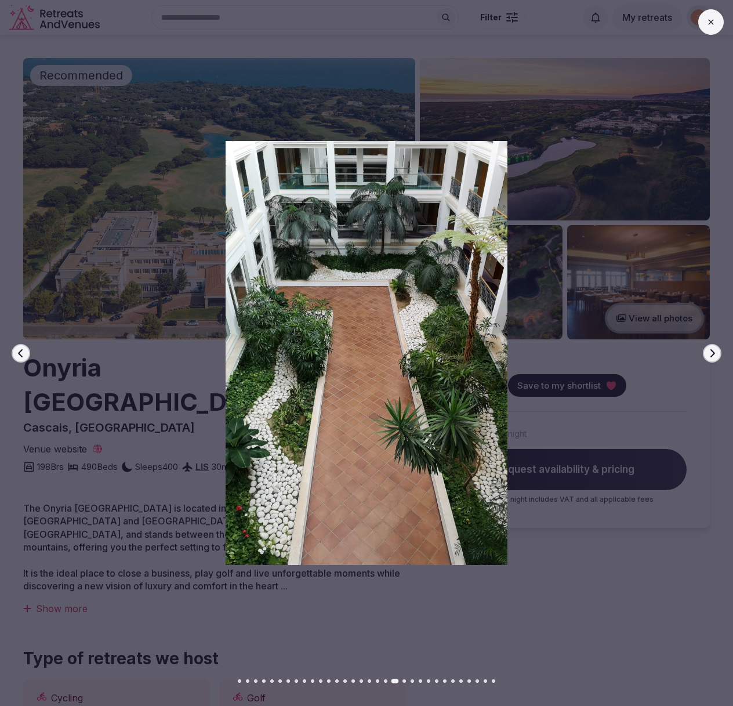
click at [718, 354] on button "Next slide" at bounding box center [712, 353] width 19 height 19
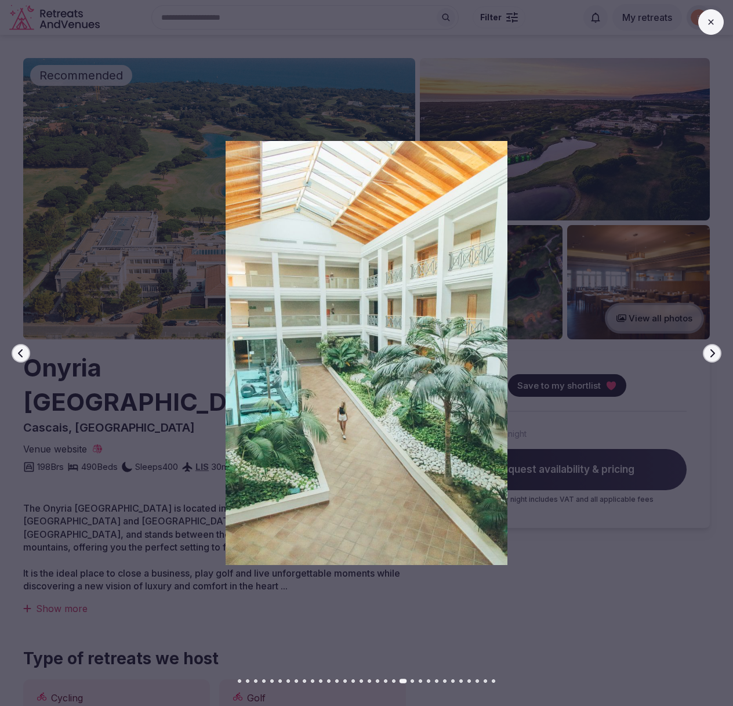
click at [718, 354] on button "Next slide" at bounding box center [712, 353] width 19 height 19
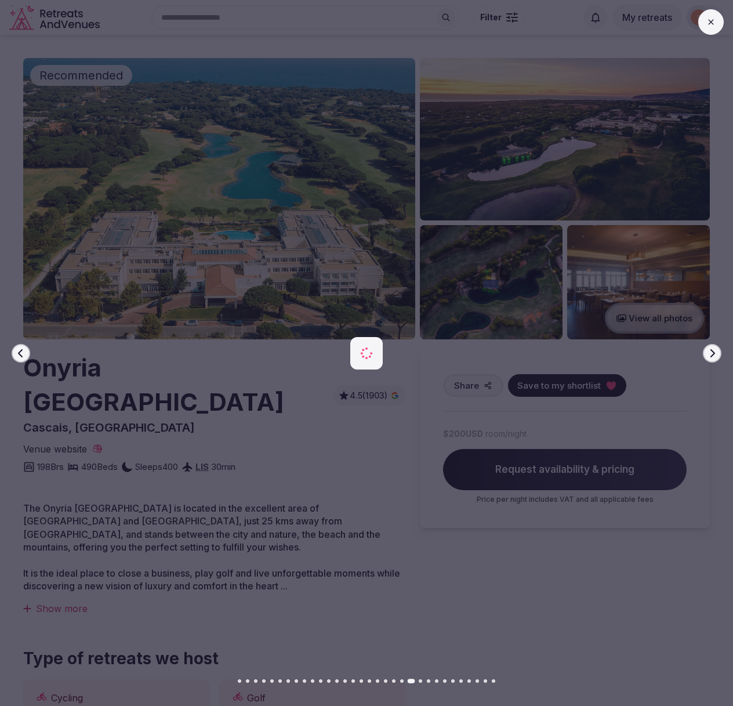
click at [718, 354] on button "Next slide" at bounding box center [712, 353] width 19 height 19
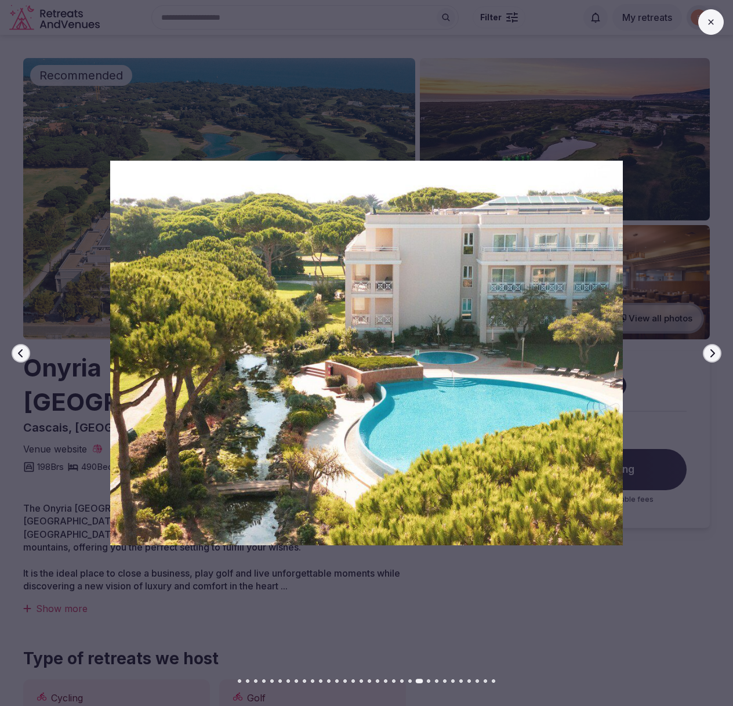
click at [718, 354] on button "Next slide" at bounding box center [712, 353] width 19 height 19
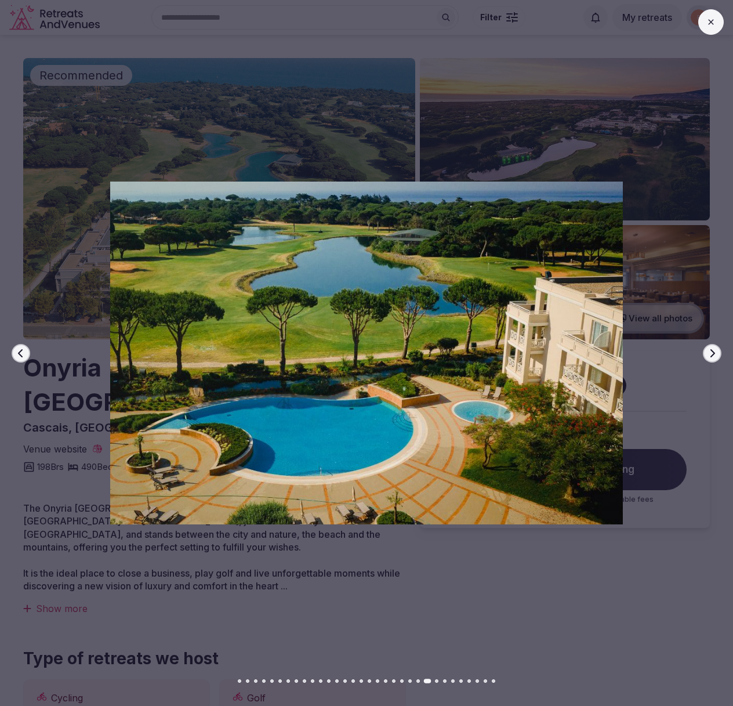
click at [718, 354] on button "Next slide" at bounding box center [712, 353] width 19 height 19
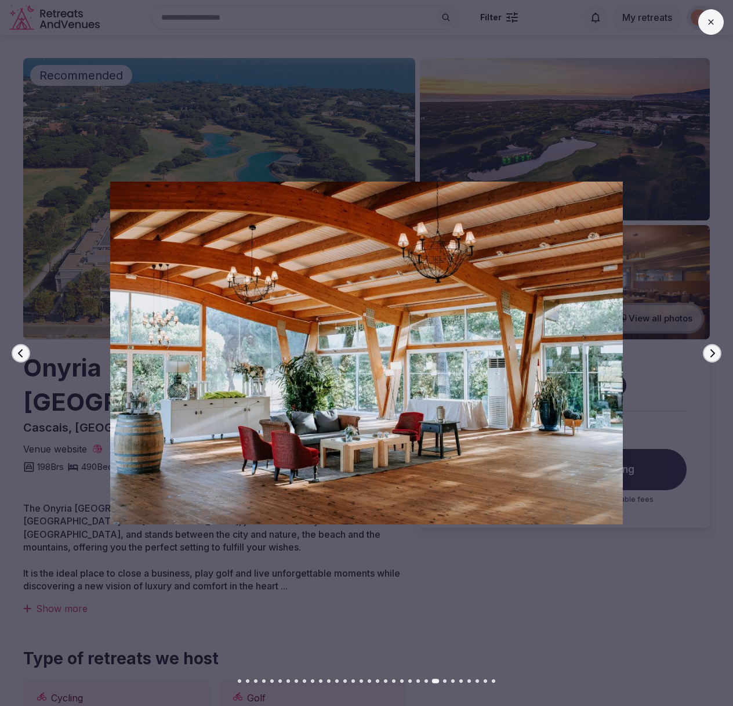
click at [718, 354] on button "Next slide" at bounding box center [712, 353] width 19 height 19
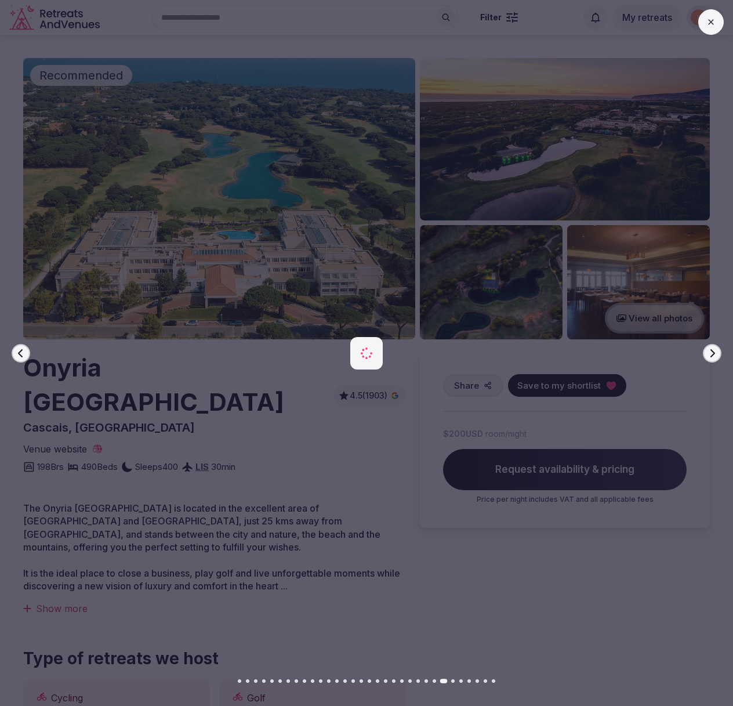
click at [718, 354] on button "Next slide" at bounding box center [712, 353] width 19 height 19
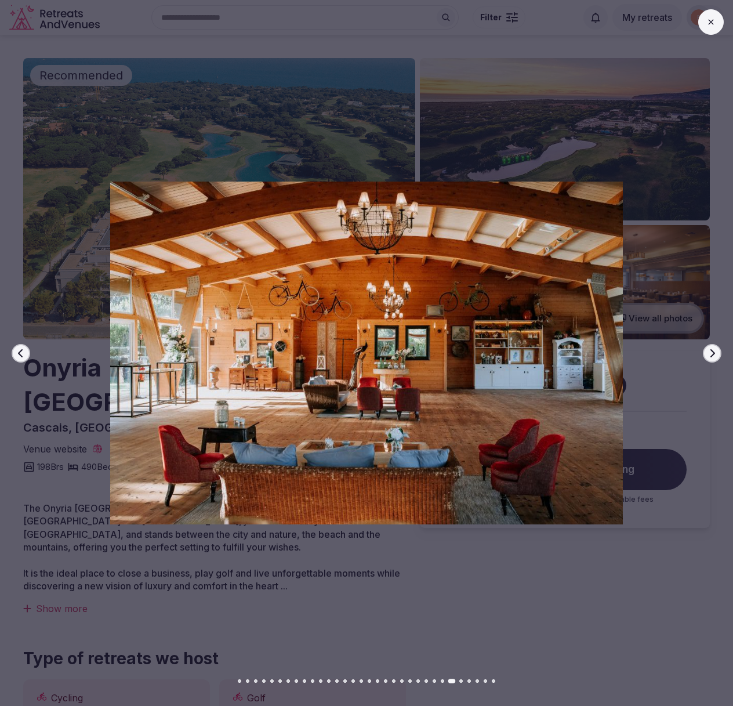
click at [718, 354] on button "Next slide" at bounding box center [712, 353] width 19 height 19
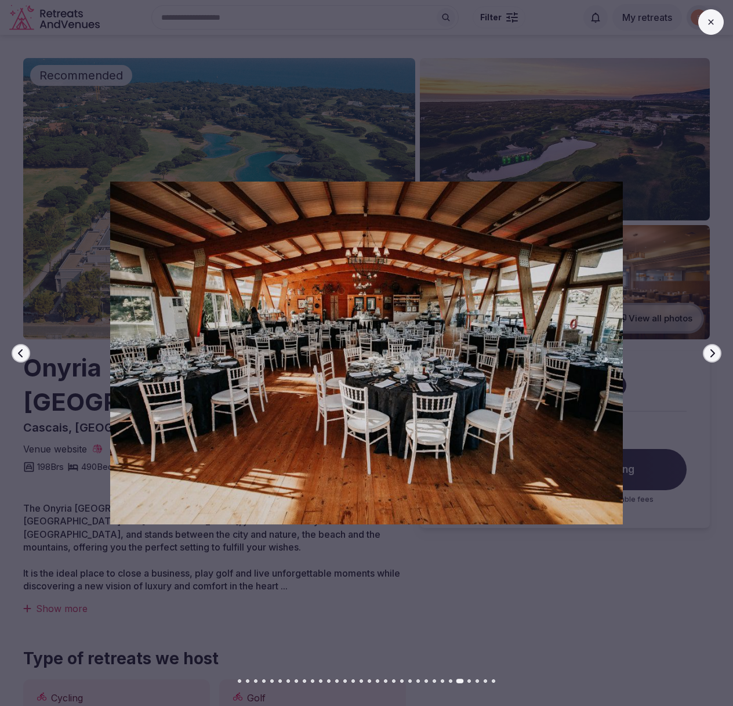
click at [702, 22] on button at bounding box center [712, 22] width 26 height 26
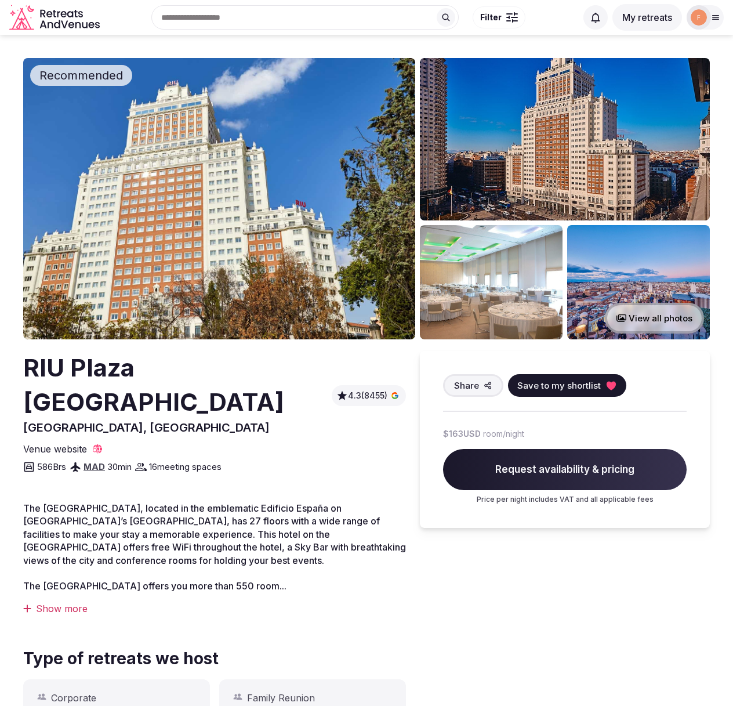
click at [251, 239] on img at bounding box center [219, 198] width 392 height 281
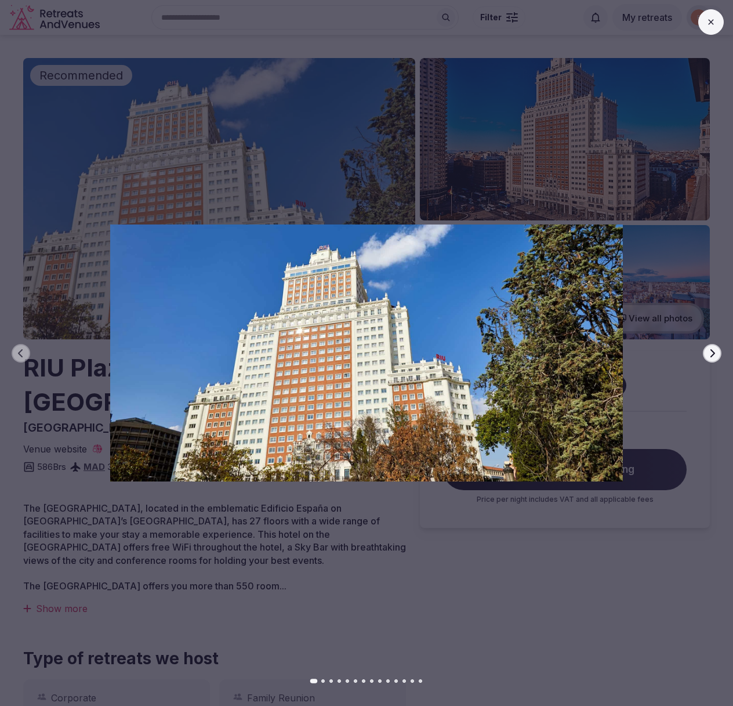
click at [712, 353] on icon "button" at bounding box center [712, 353] width 9 height 9
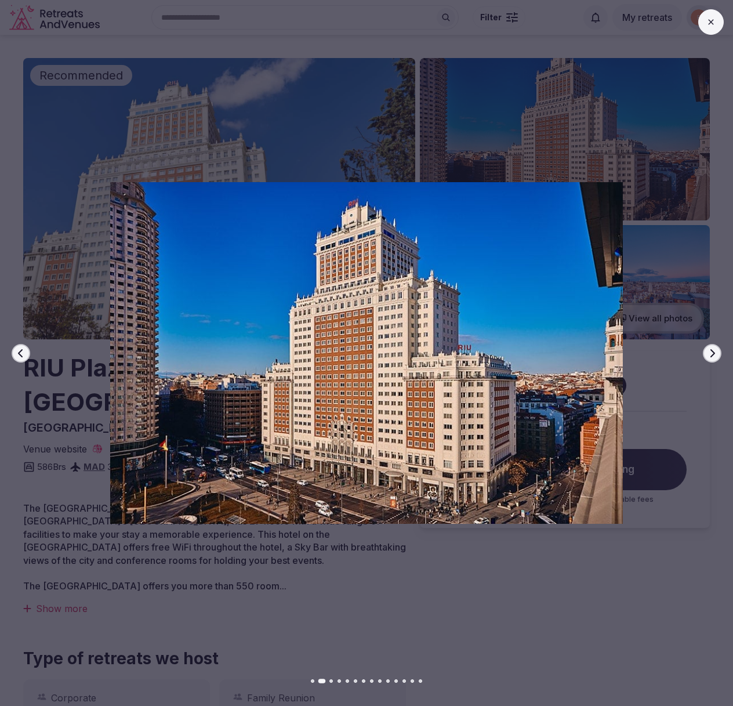
click at [712, 353] on icon "button" at bounding box center [712, 353] width 9 height 9
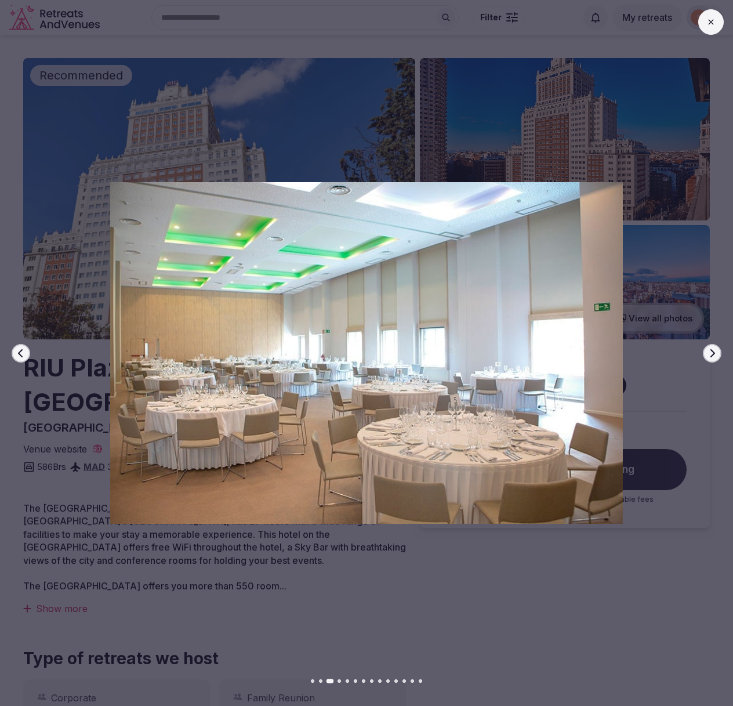
click at [712, 353] on icon "button" at bounding box center [712, 353] width 9 height 9
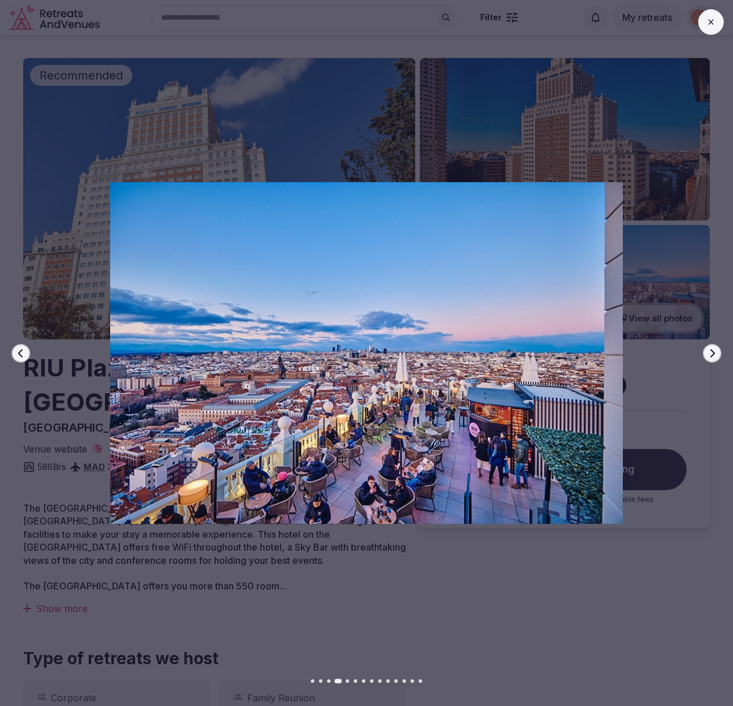
click at [712, 353] on icon "button" at bounding box center [712, 353] width 9 height 9
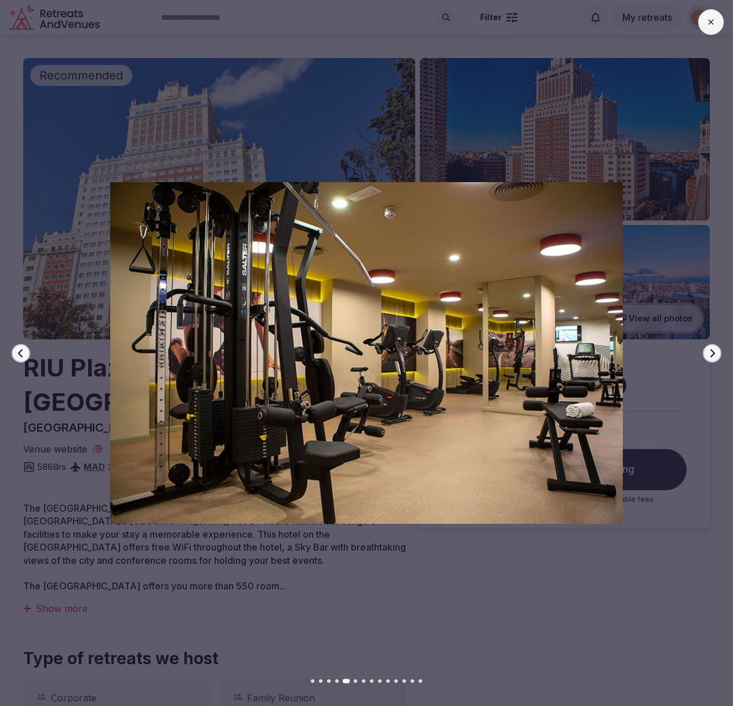
click at [712, 353] on icon "button" at bounding box center [712, 353] width 9 height 9
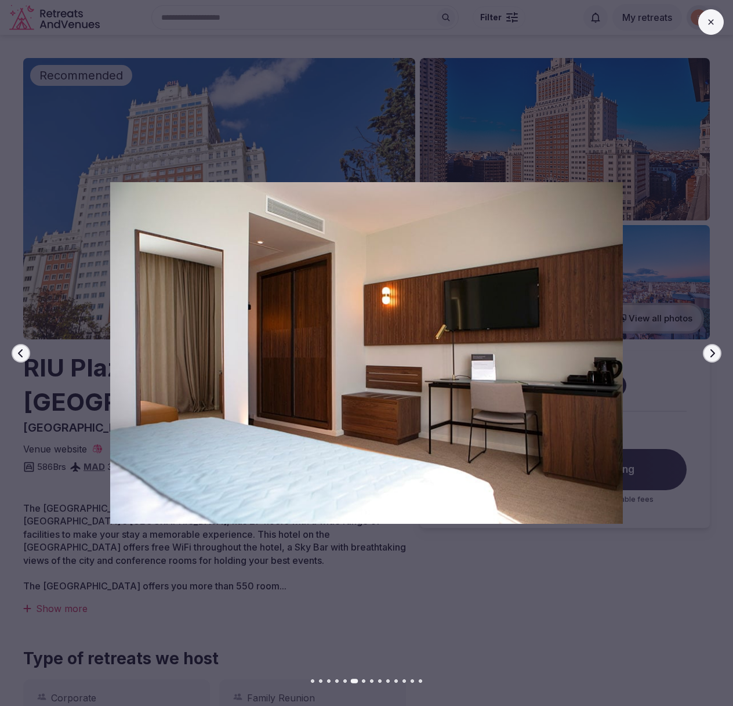
click at [712, 353] on icon "button" at bounding box center [712, 353] width 9 height 9
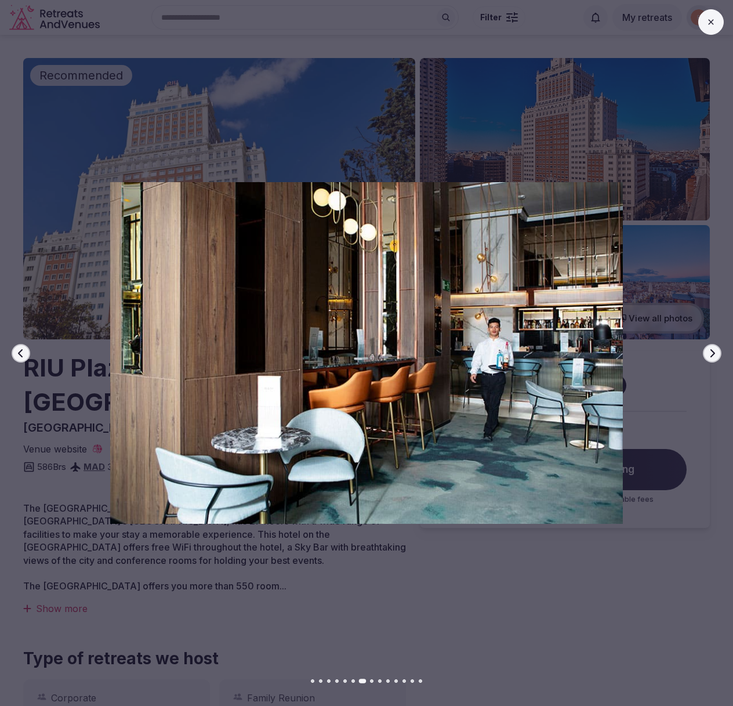
click at [712, 353] on icon "button" at bounding box center [712, 353] width 9 height 9
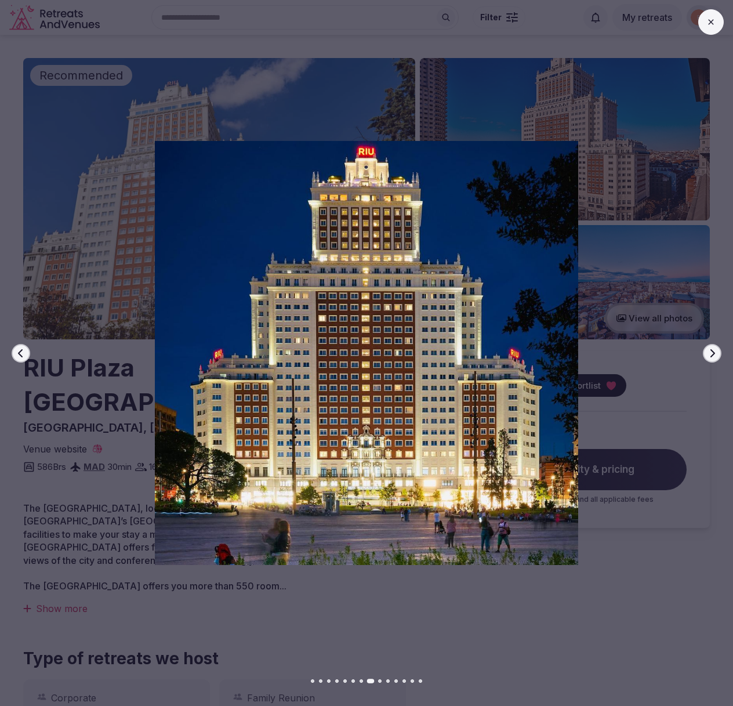
click at [712, 353] on icon "button" at bounding box center [712, 353] width 9 height 9
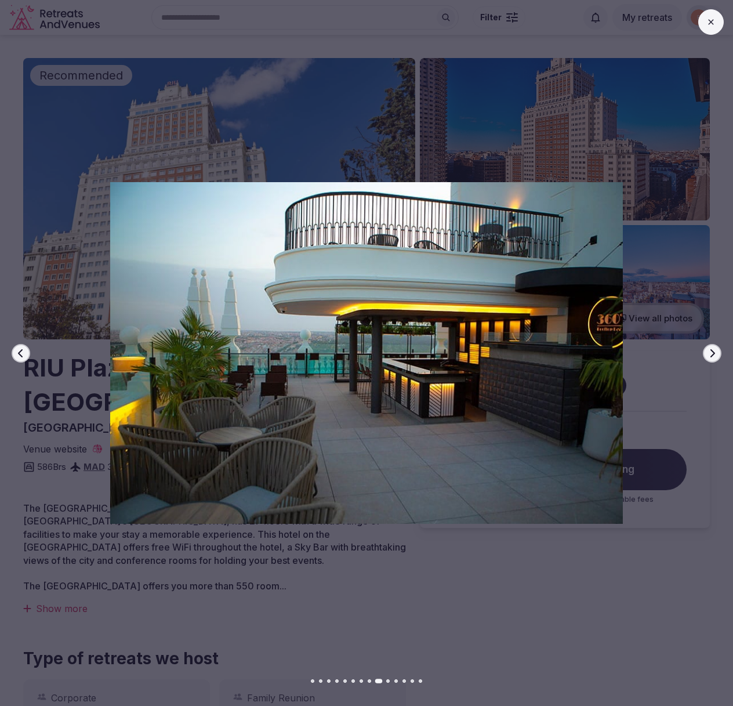
click at [712, 353] on icon "button" at bounding box center [712, 353] width 9 height 9
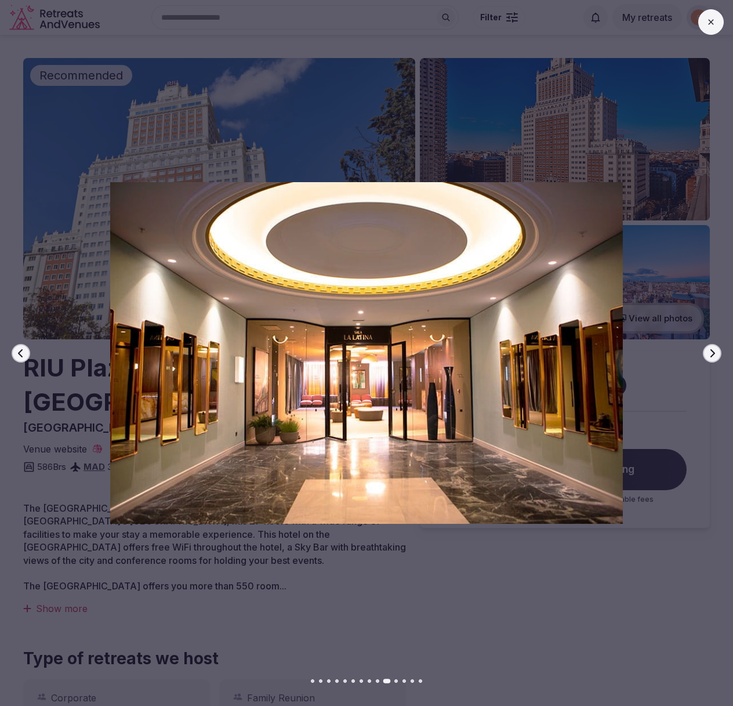
click at [712, 353] on icon "button" at bounding box center [712, 353] width 9 height 9
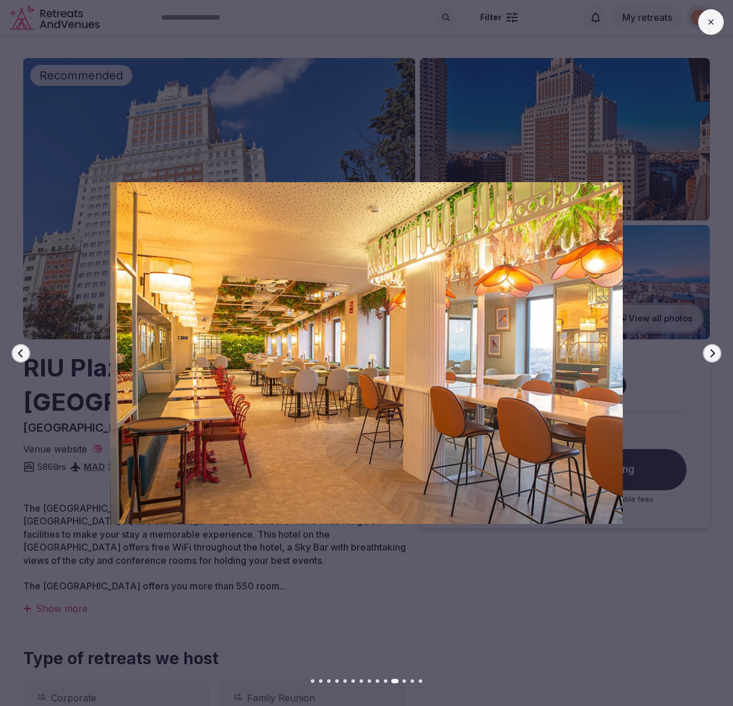
click at [712, 353] on icon "button" at bounding box center [712, 353] width 9 height 9
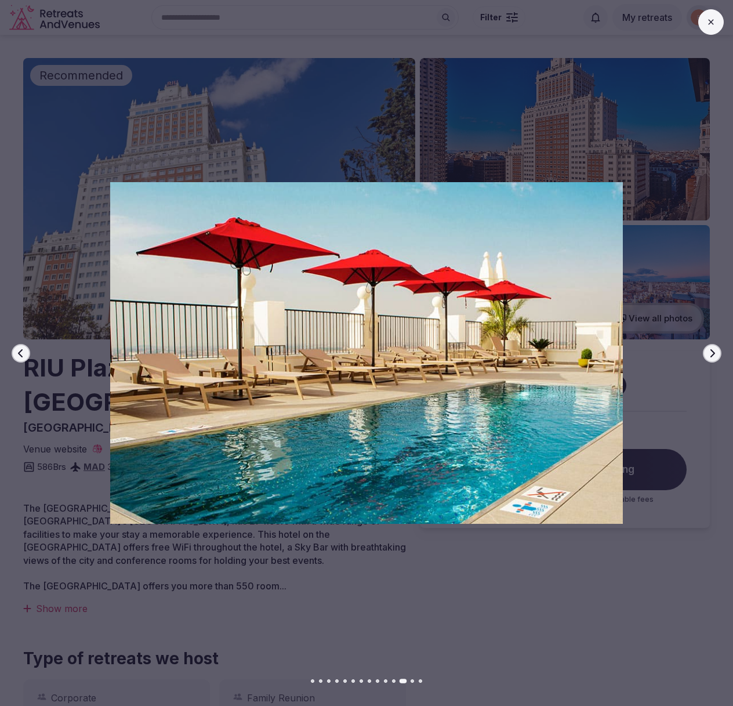
click at [712, 353] on icon "button" at bounding box center [712, 353] width 9 height 9
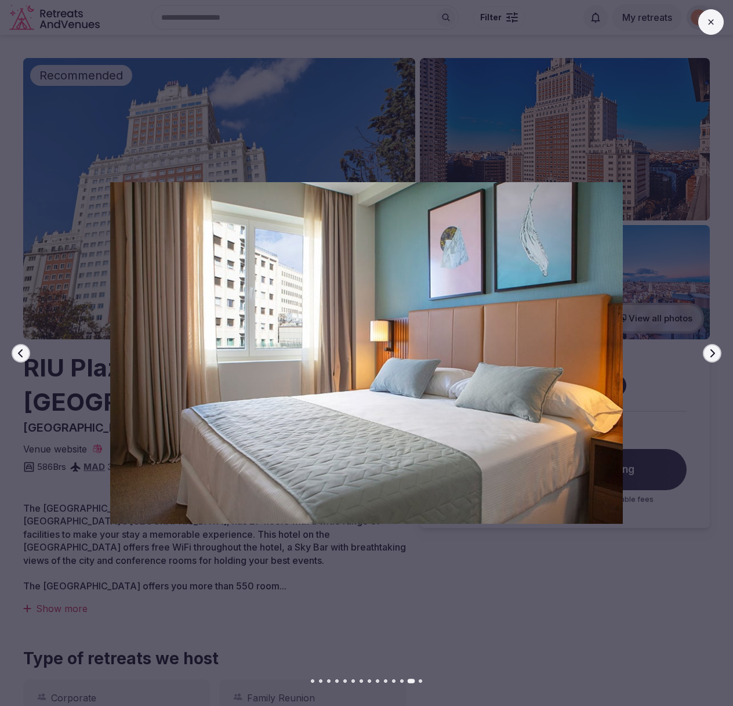
click at [712, 353] on icon "button" at bounding box center [712, 353] width 9 height 9
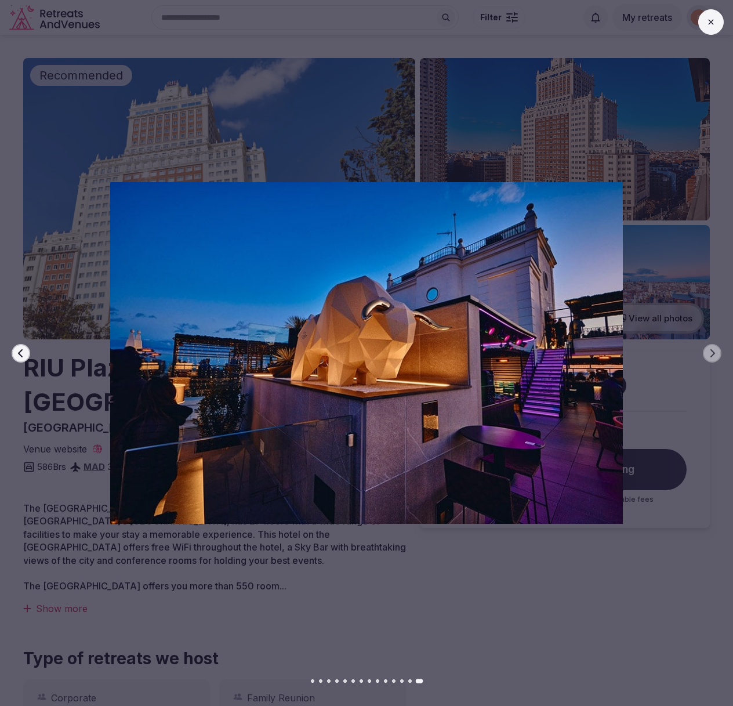
click at [681, 370] on div at bounding box center [362, 353] width 743 height 424
click at [715, 17] on icon at bounding box center [711, 21] width 9 height 9
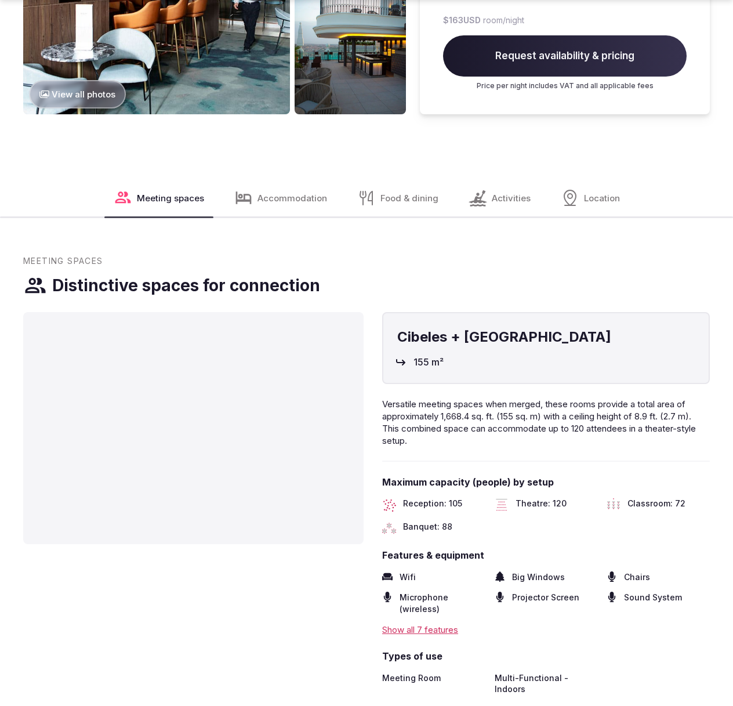
scroll to position [1118, 0]
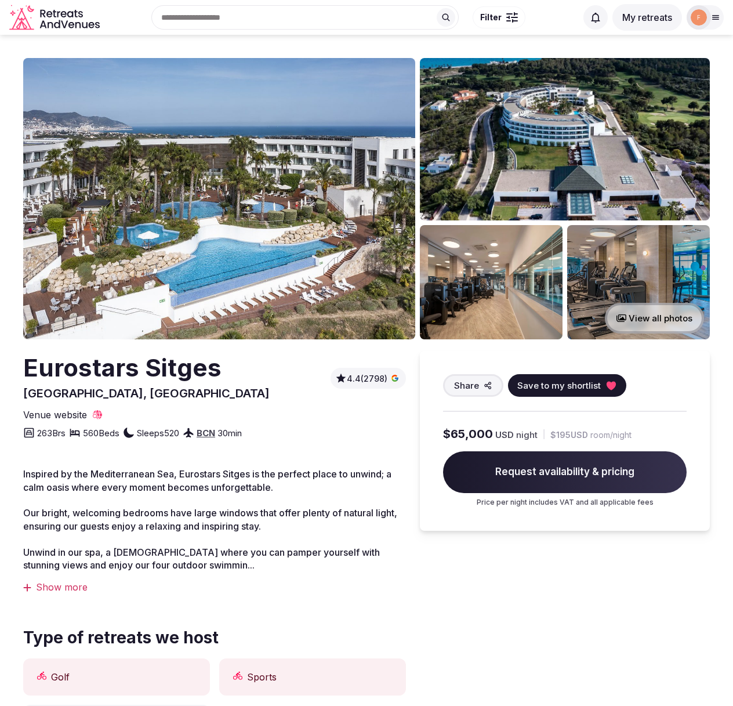
click at [313, 239] on img at bounding box center [219, 198] width 392 height 281
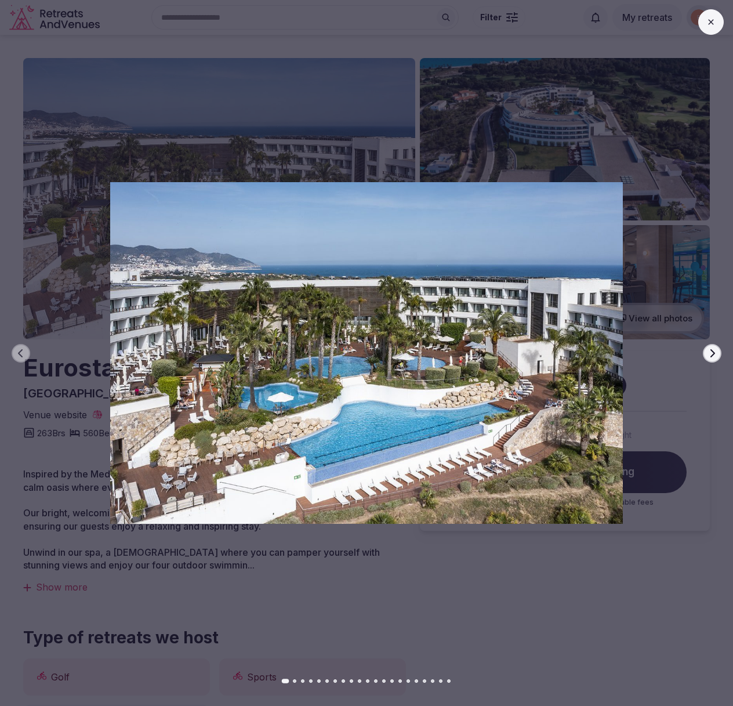
click at [706, 353] on button "Next slide" at bounding box center [712, 353] width 19 height 19
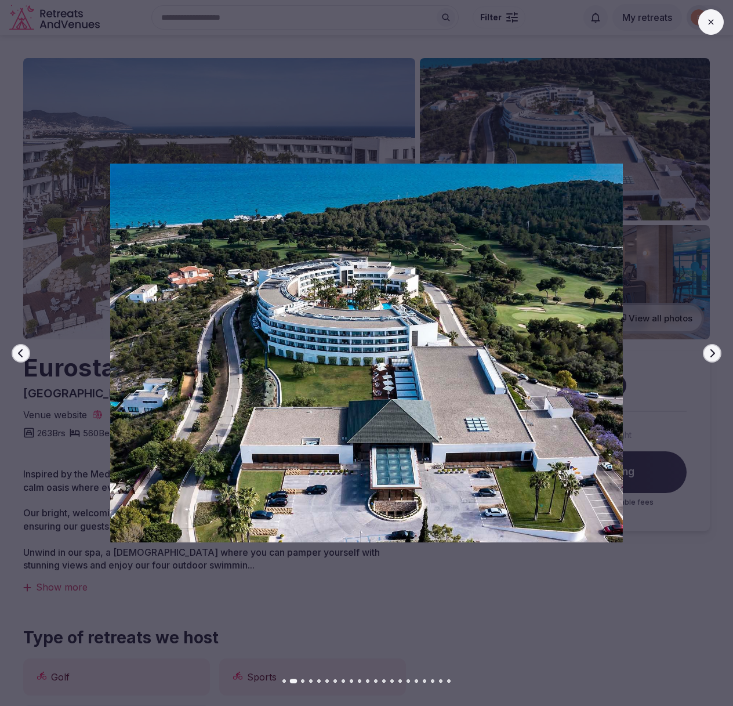
click at [706, 353] on button "Next slide" at bounding box center [712, 353] width 19 height 19
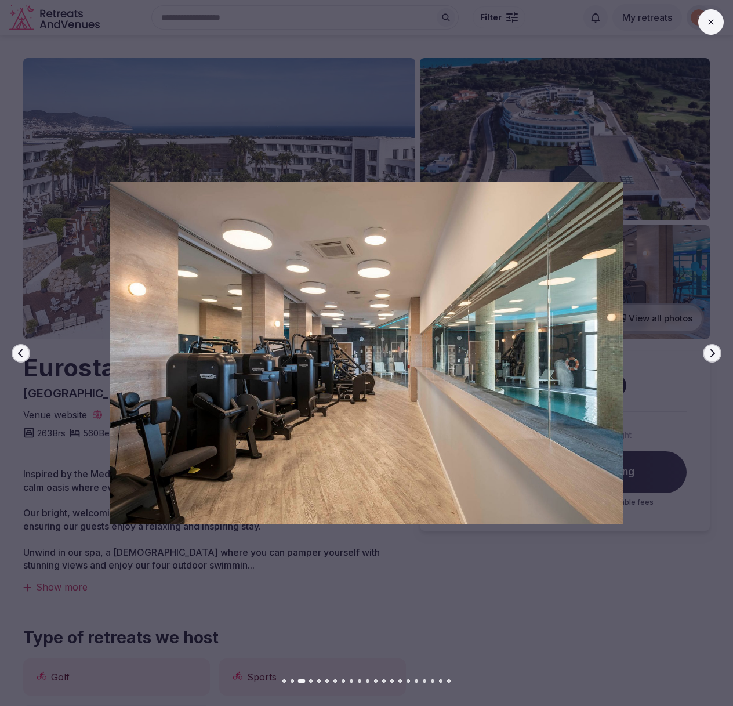
click at [706, 353] on button "Next slide" at bounding box center [712, 353] width 19 height 19
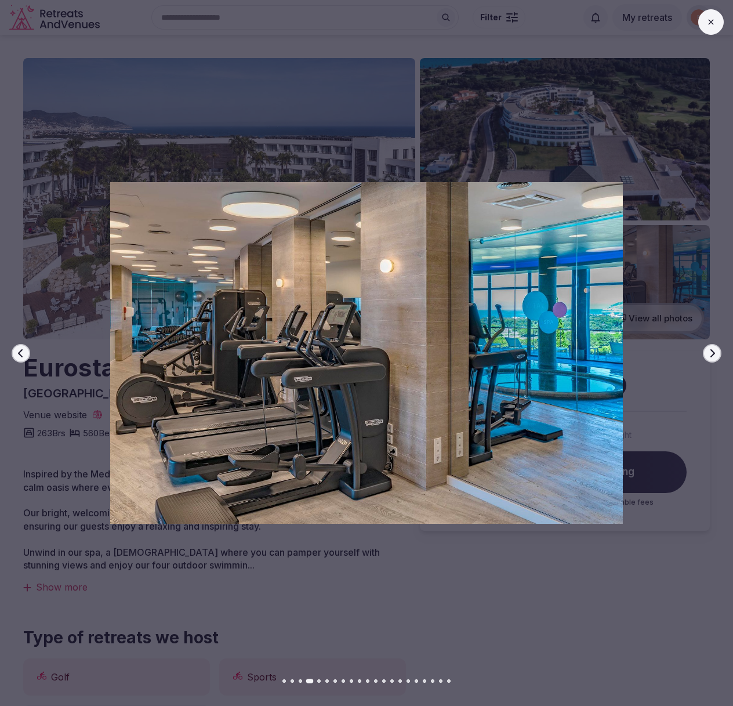
click at [706, 353] on button "Next slide" at bounding box center [712, 353] width 19 height 19
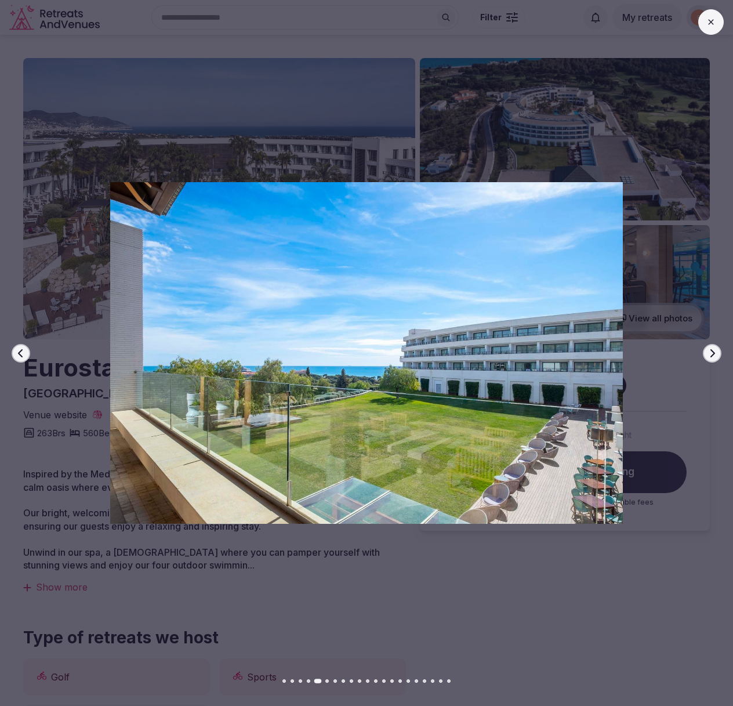
click at [706, 353] on button "Next slide" at bounding box center [712, 353] width 19 height 19
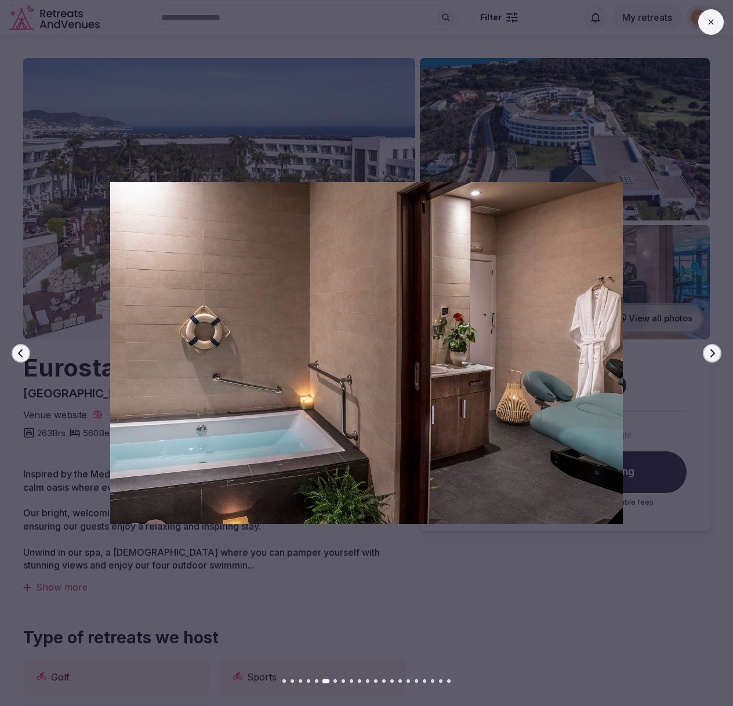
click at [706, 353] on button "Next slide" at bounding box center [712, 353] width 19 height 19
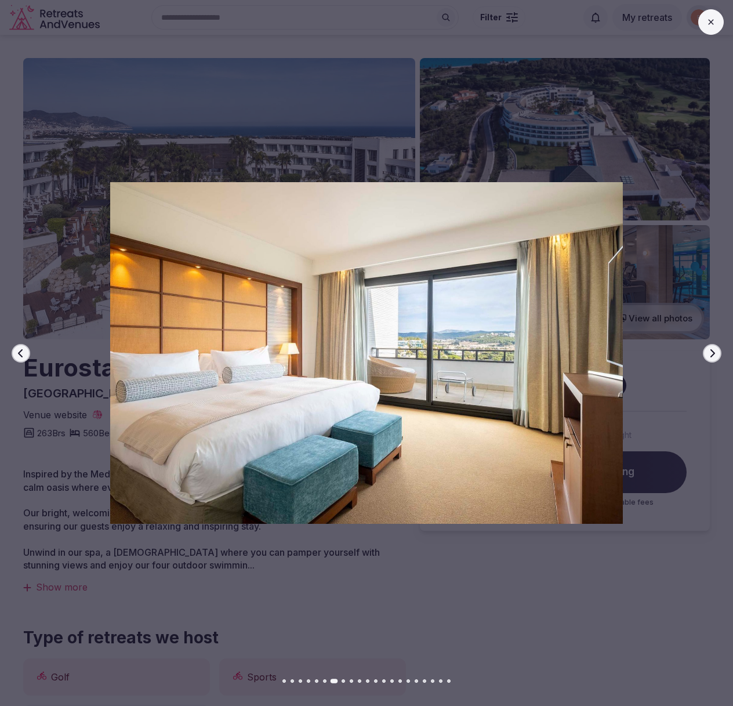
click at [706, 353] on button "Next slide" at bounding box center [712, 353] width 19 height 19
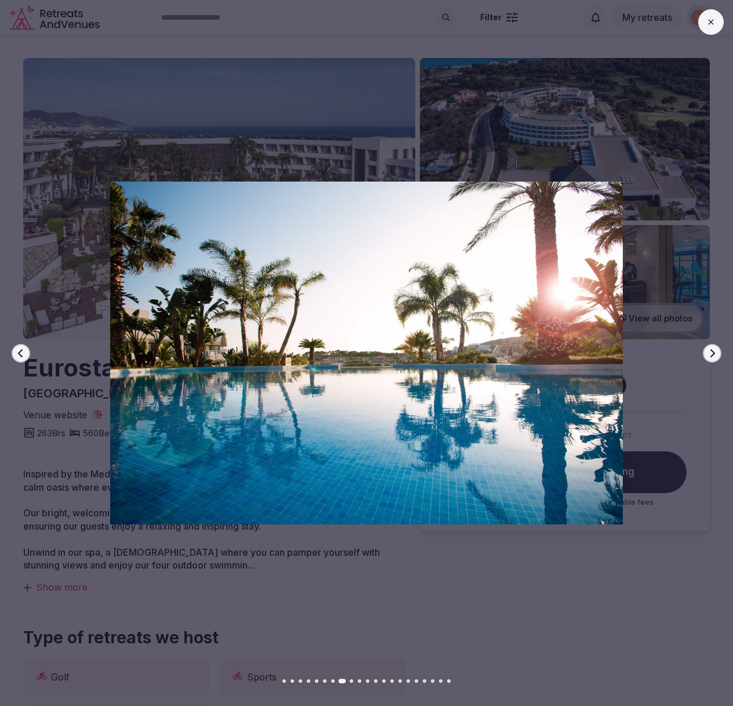
click at [706, 353] on button "Next slide" at bounding box center [712, 353] width 19 height 19
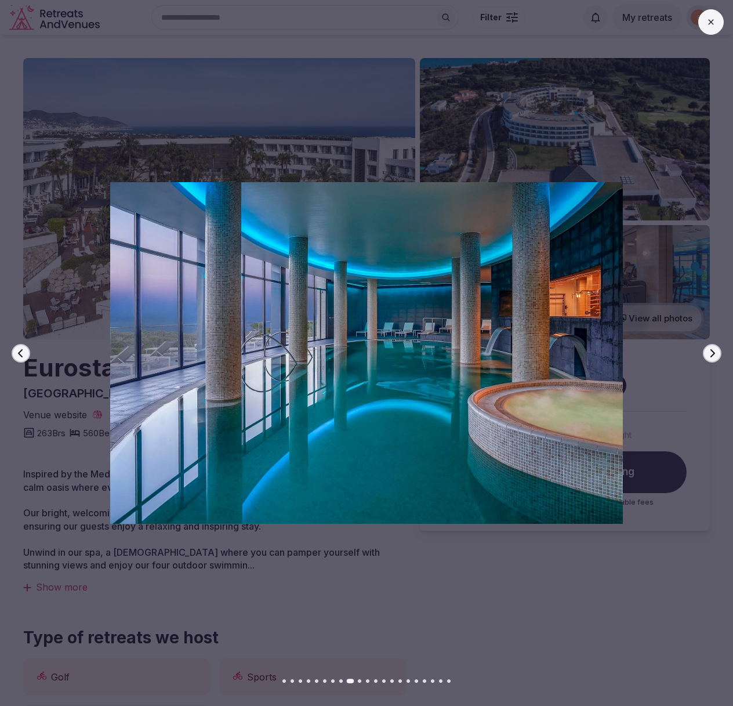
click at [706, 353] on button "Next slide" at bounding box center [712, 353] width 19 height 19
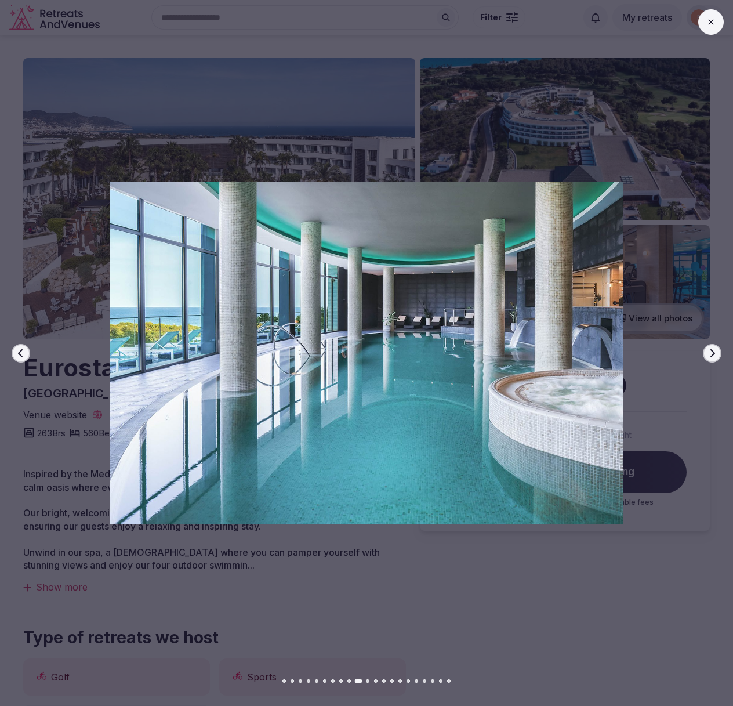
click at [706, 353] on button "Next slide" at bounding box center [712, 353] width 19 height 19
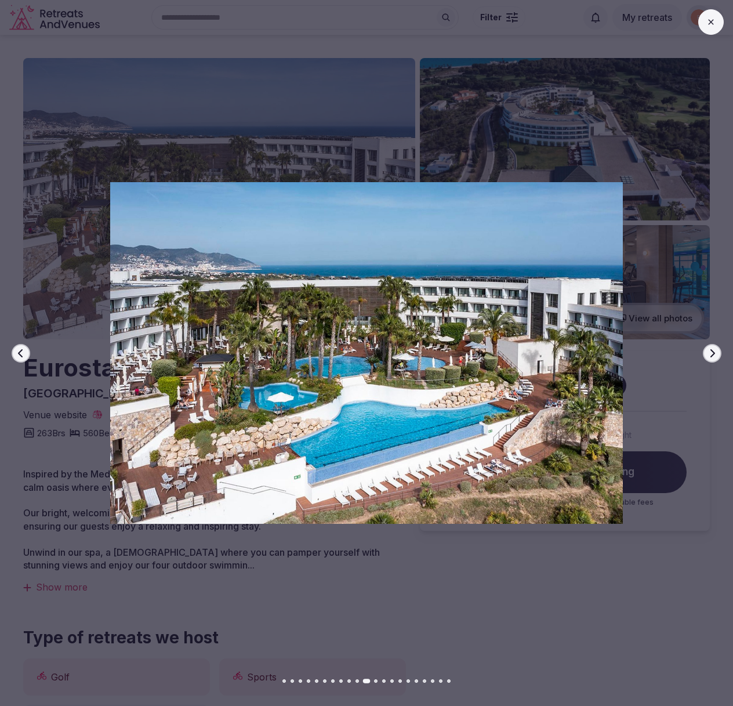
click at [706, 353] on button "Next slide" at bounding box center [712, 353] width 19 height 19
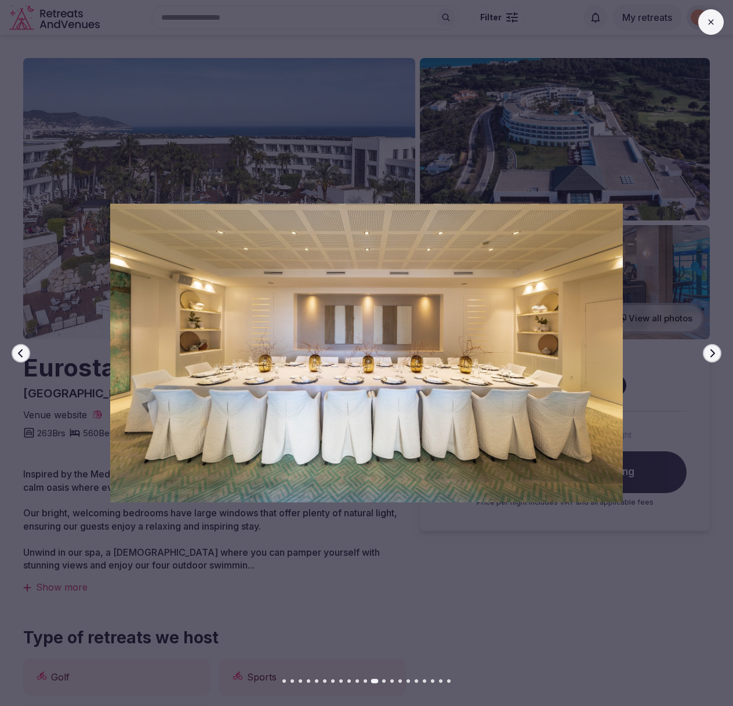
click at [706, 353] on button "Next slide" at bounding box center [712, 353] width 19 height 19
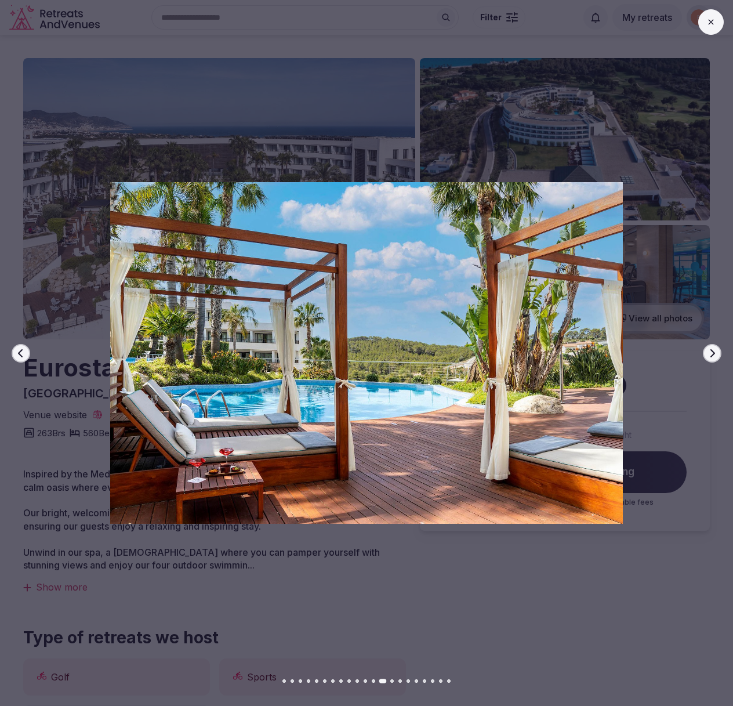
click at [706, 353] on button "Next slide" at bounding box center [712, 353] width 19 height 19
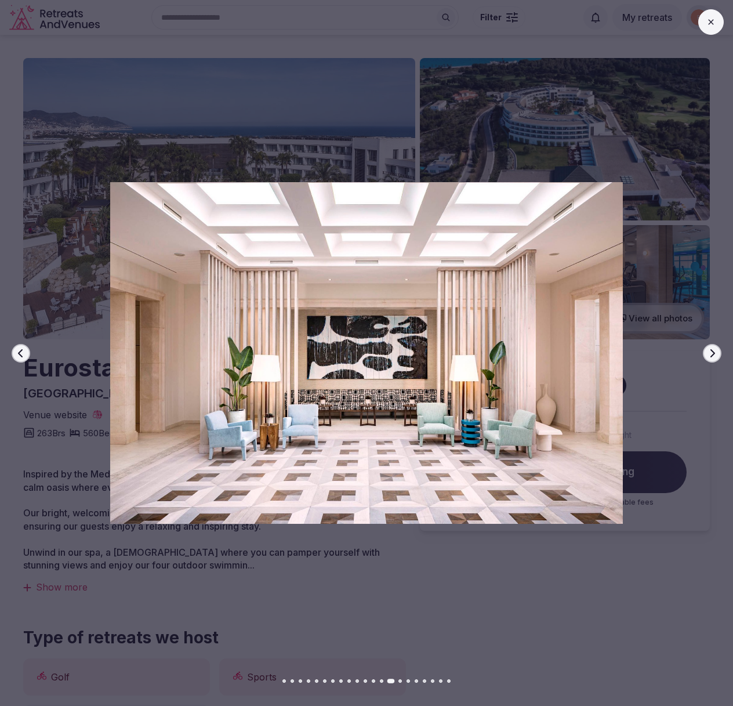
click at [706, 353] on button "Next slide" at bounding box center [712, 353] width 19 height 19
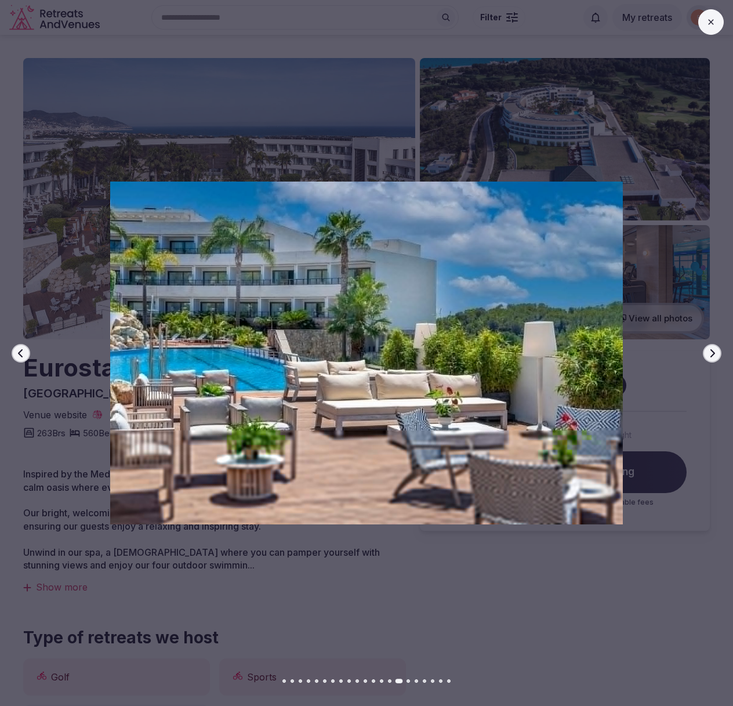
click at [706, 353] on button "Next slide" at bounding box center [712, 353] width 19 height 19
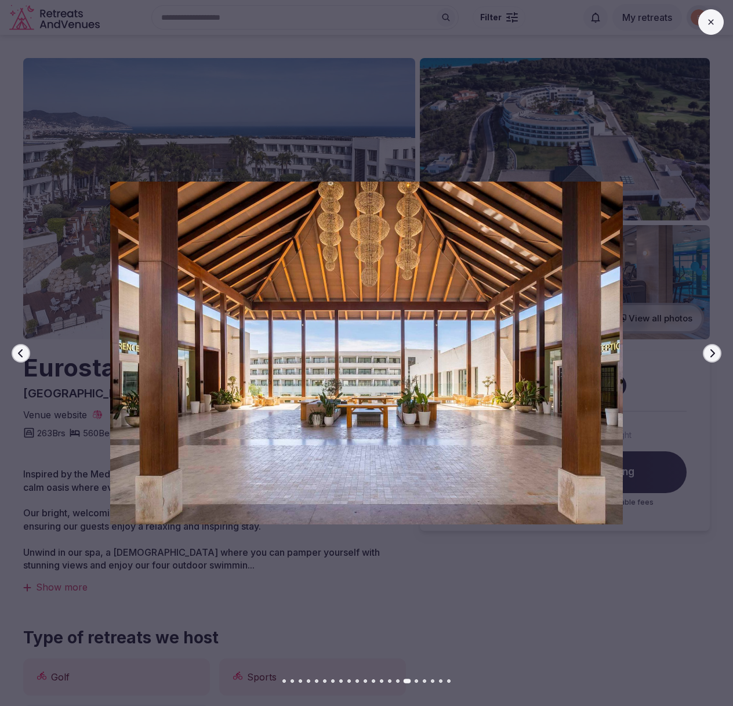
click at [706, 353] on button "Next slide" at bounding box center [712, 353] width 19 height 19
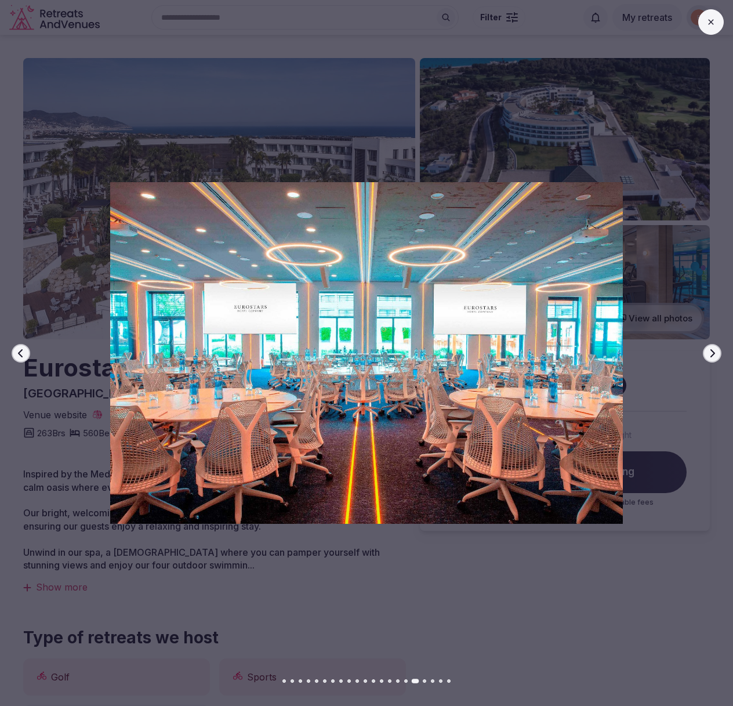
click at [706, 353] on button "Next slide" at bounding box center [712, 353] width 19 height 19
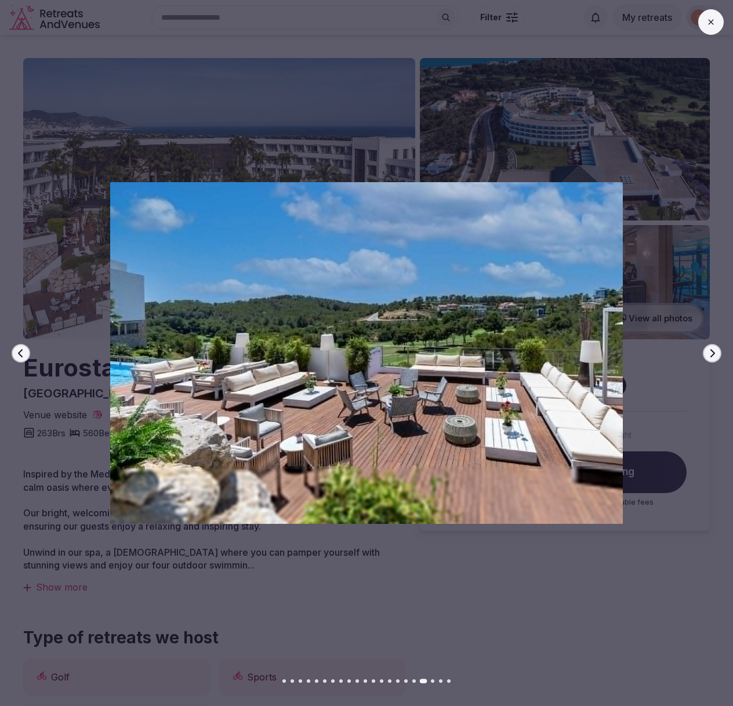
click at [706, 353] on button "Next slide" at bounding box center [712, 353] width 19 height 19
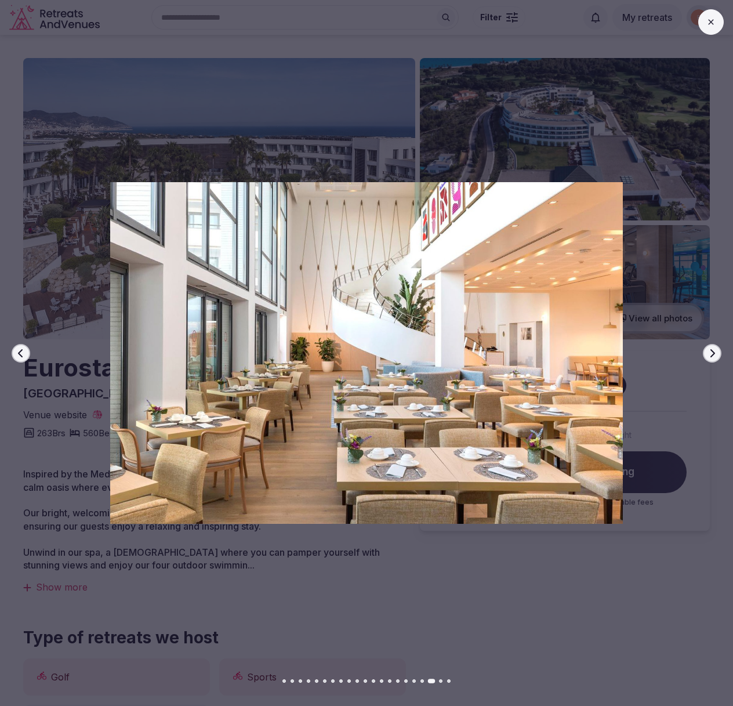
click at [706, 353] on button "Next slide" at bounding box center [712, 353] width 19 height 19
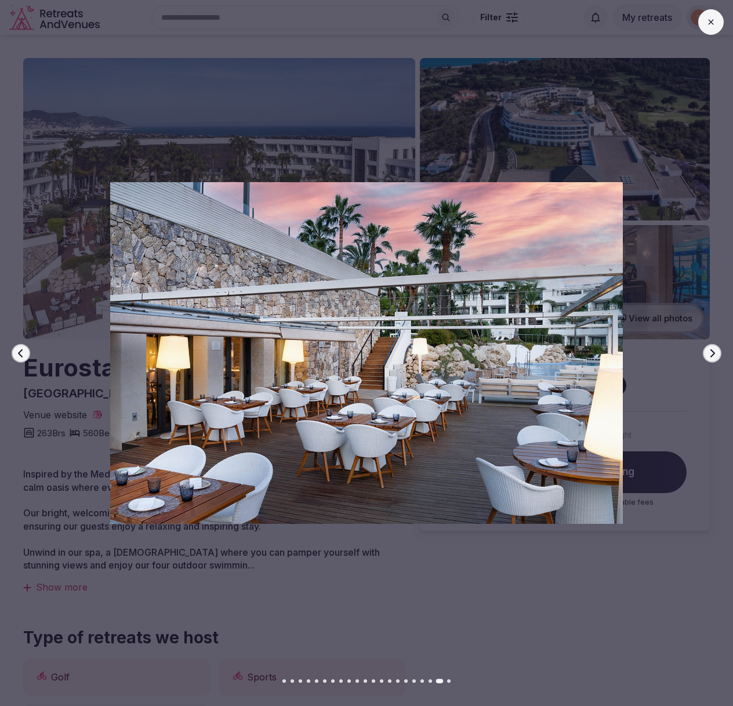
click at [706, 353] on button "Next slide" at bounding box center [712, 353] width 19 height 19
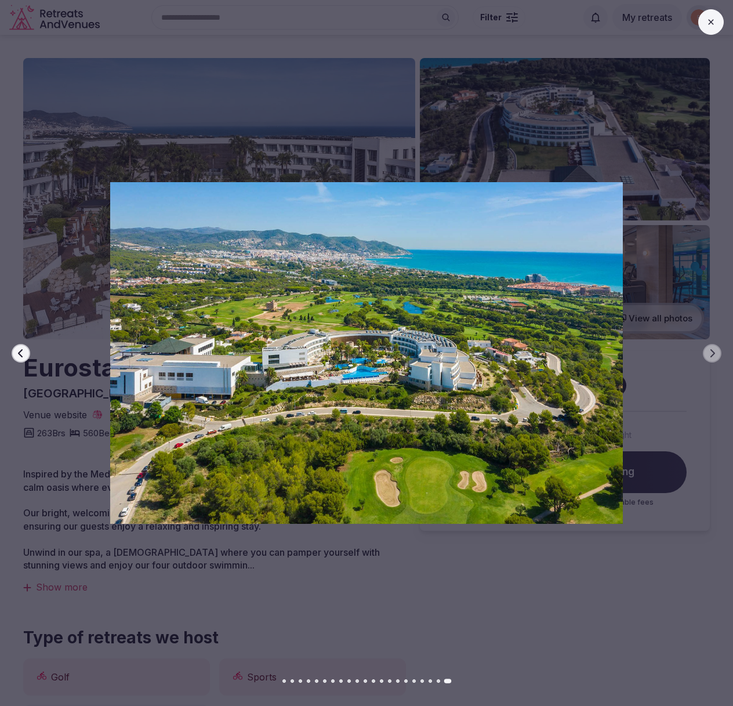
click at [703, 24] on button at bounding box center [712, 22] width 26 height 26
